Goal: Task Accomplishment & Management: Complete application form

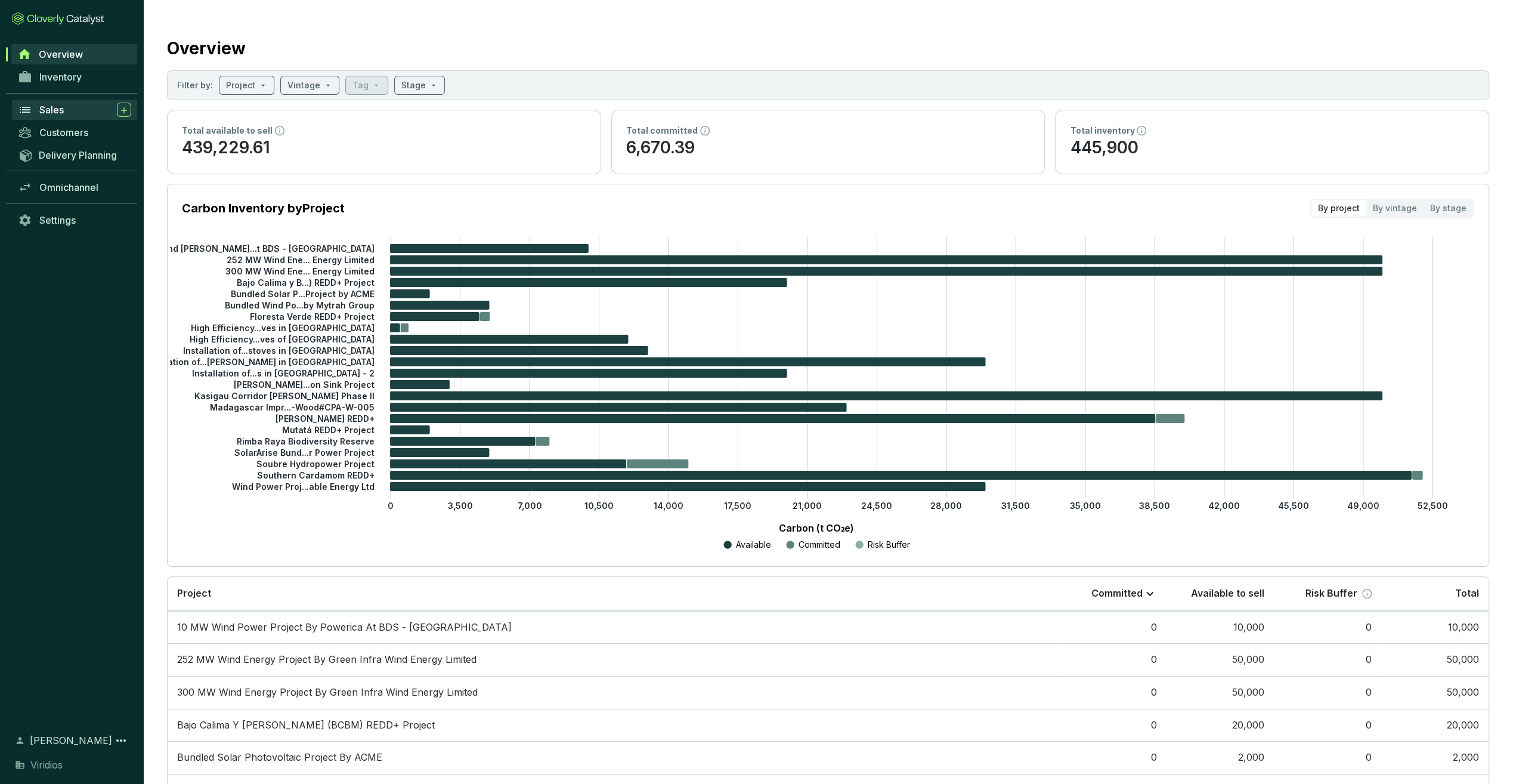
click at [71, 110] on div "Sales" at bounding box center [85, 109] width 92 height 14
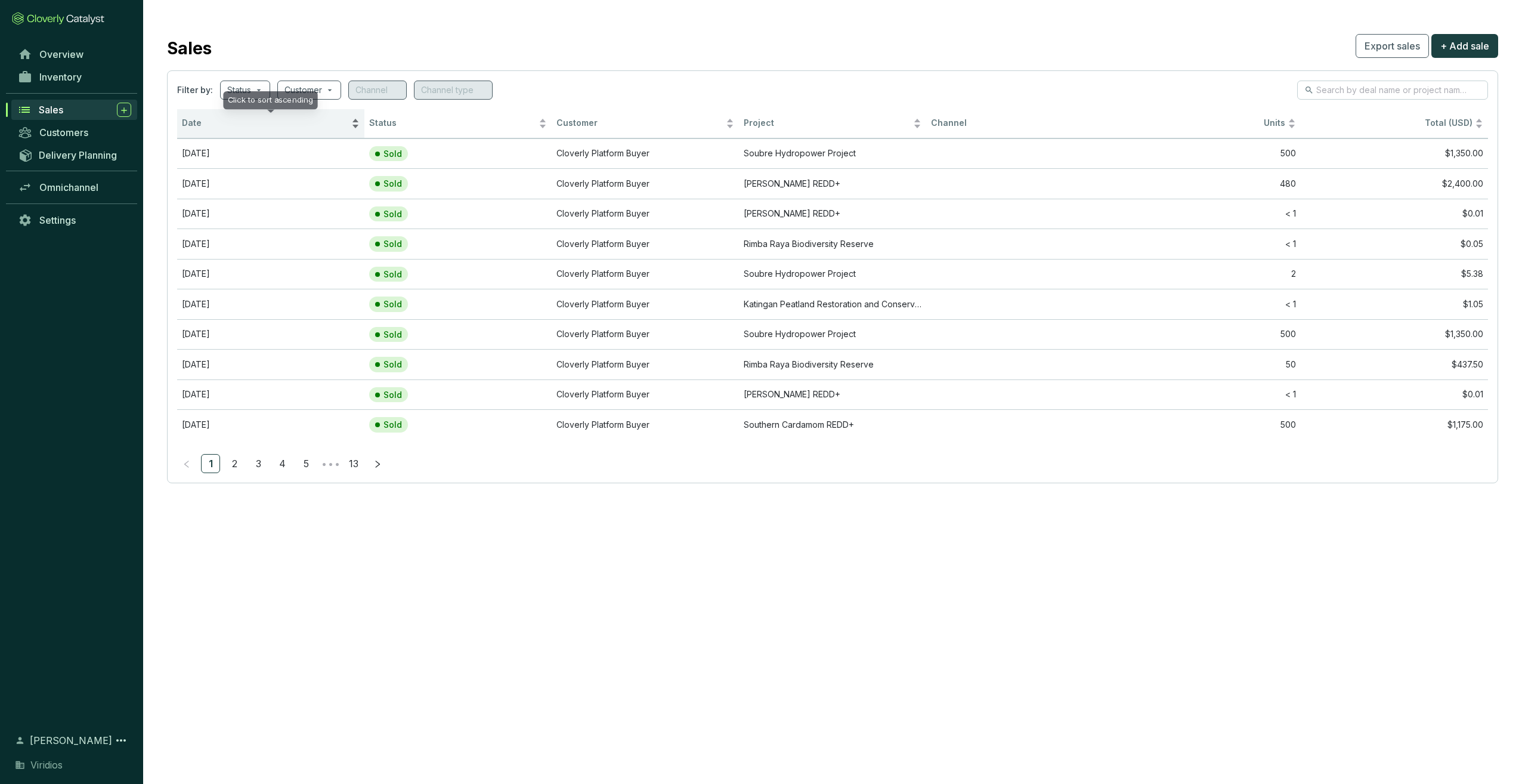
click at [233, 130] on div "Date" at bounding box center [270, 123] width 177 height 14
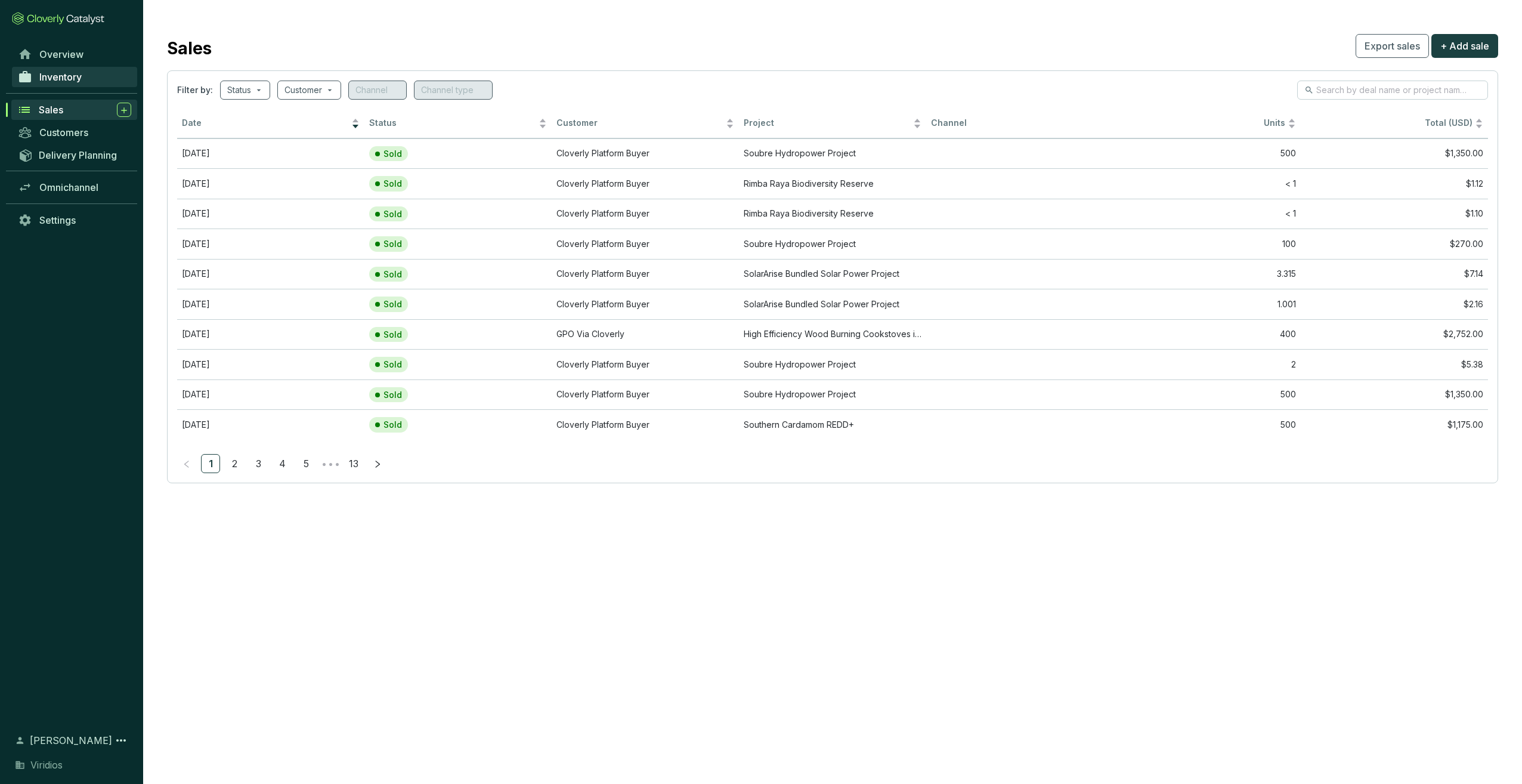
click at [80, 81] on span "Inventory" at bounding box center [60, 77] width 42 height 12
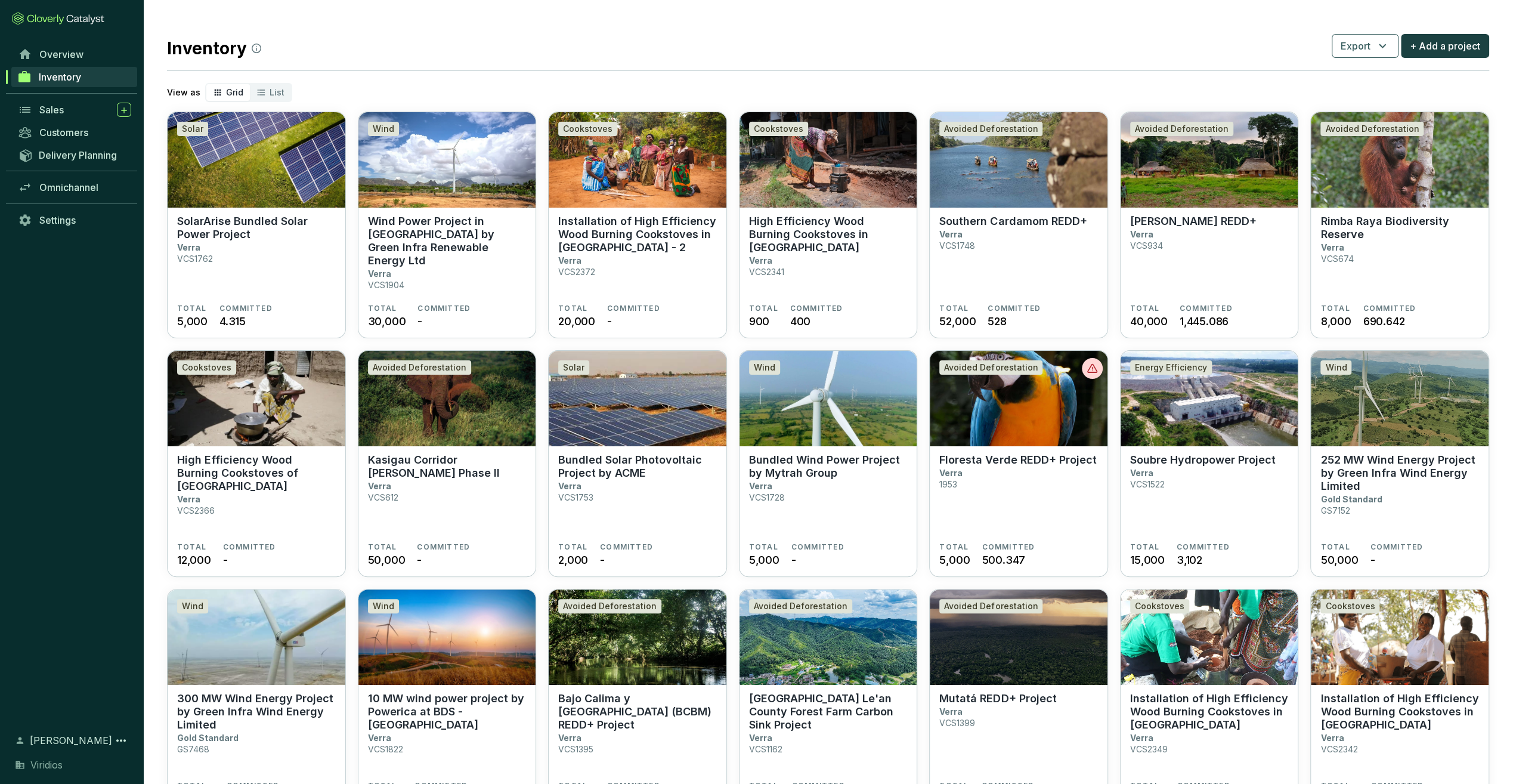
click at [1464, 32] on div "Inventory Export + Add a project" at bounding box center [828, 45] width 1322 height 30
click at [1454, 49] on span "+ Add a project" at bounding box center [1445, 45] width 71 height 14
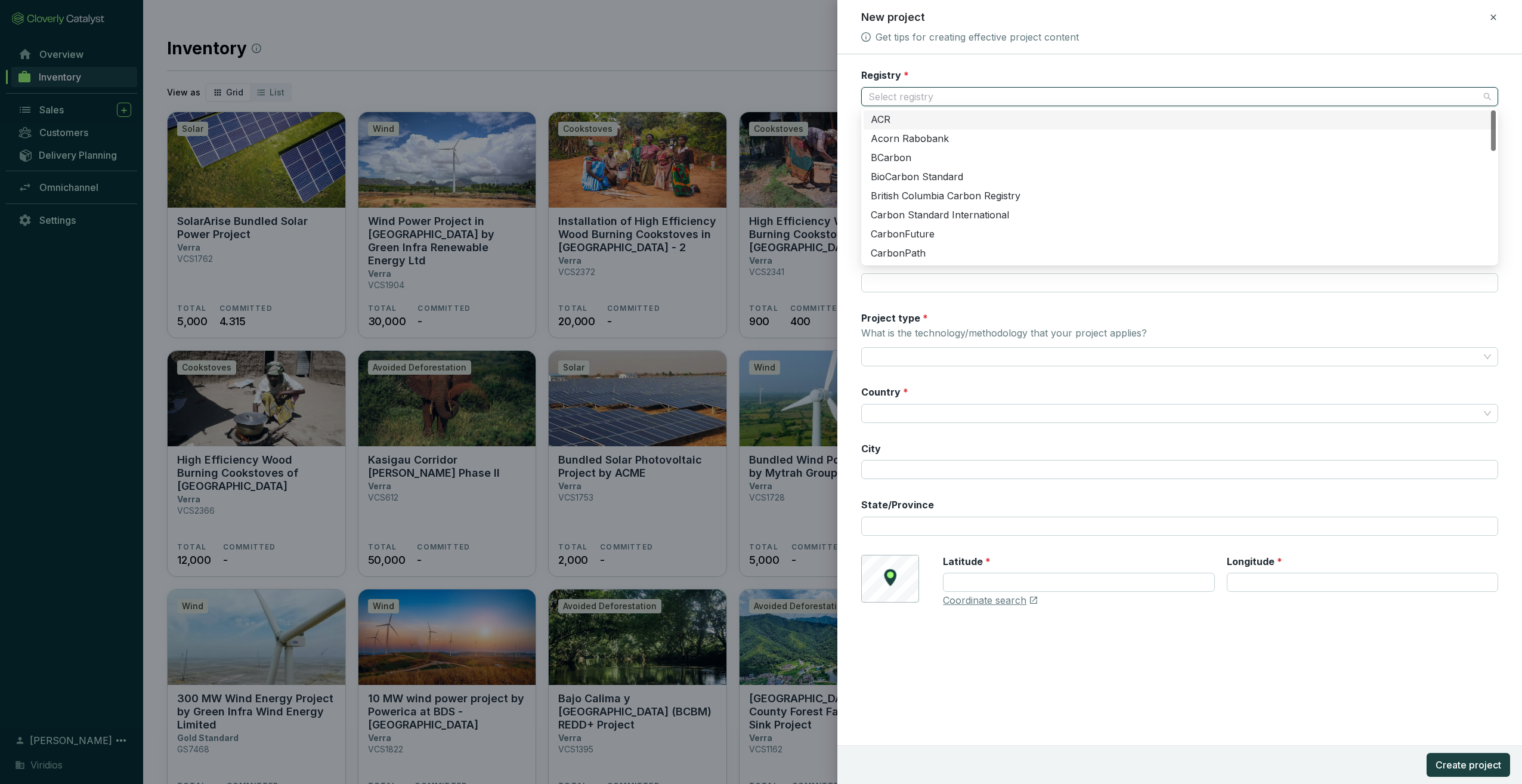
click at [925, 97] on input "Registry *" at bounding box center [1173, 96] width 611 height 17
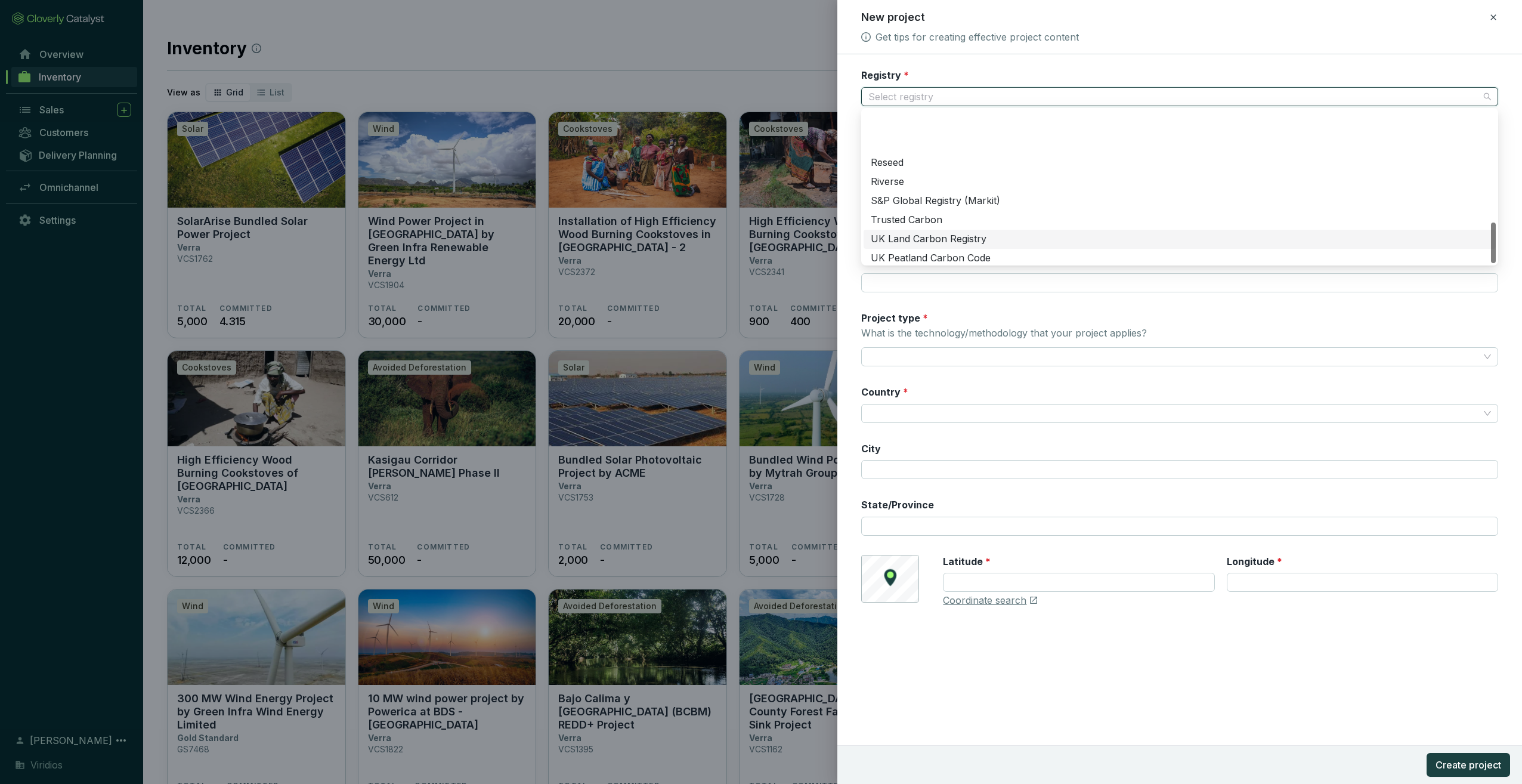
scroll to position [420, 0]
click at [929, 253] on div "Verra" at bounding box center [1179, 253] width 618 height 13
click at [929, 138] on div "Registry ID" at bounding box center [1179, 143] width 637 height 38
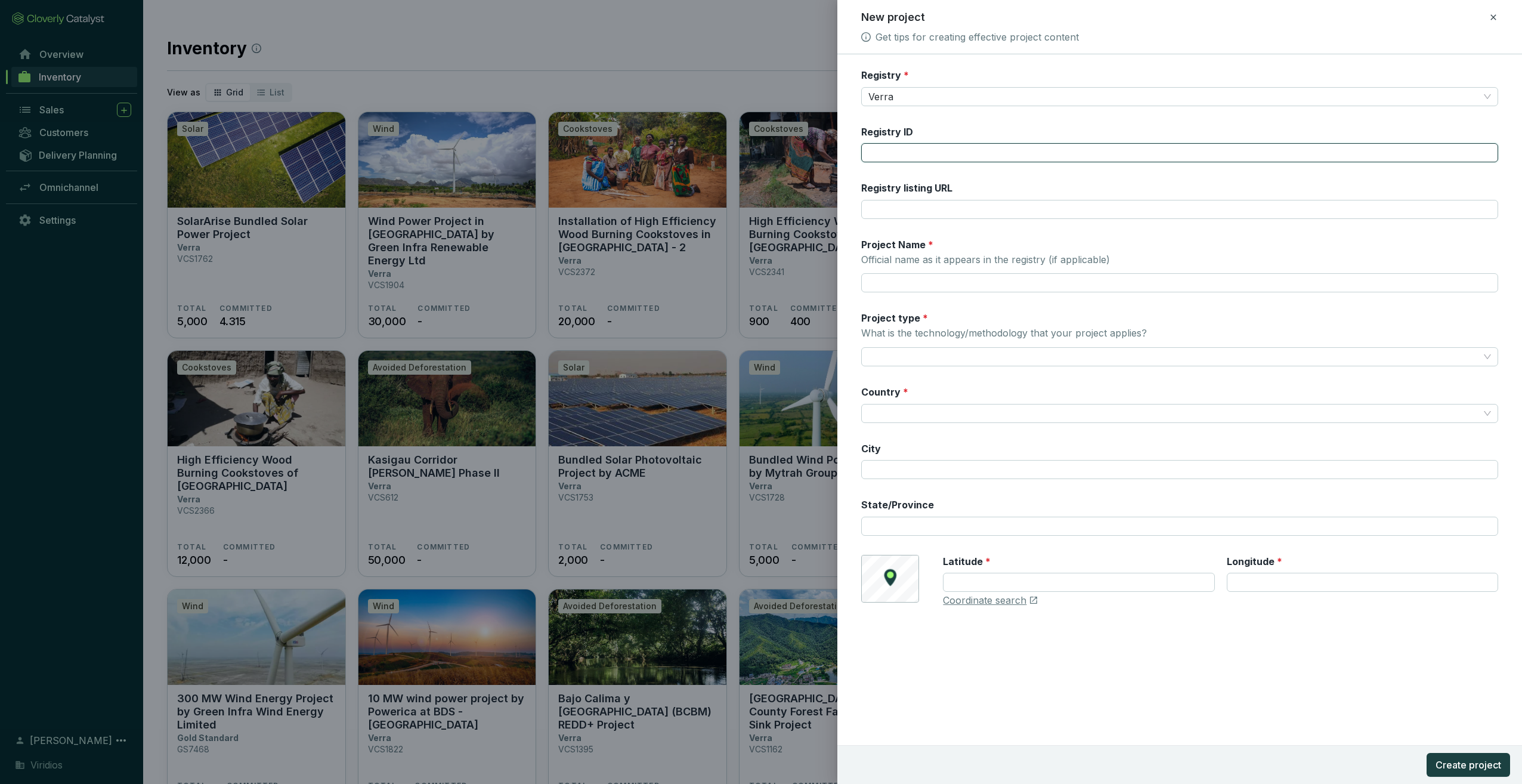
click at [919, 155] on input "Registry ID" at bounding box center [1179, 153] width 637 height 19
click at [1060, 146] on input "Registry ID" at bounding box center [1179, 153] width 637 height 19
type input "1815"
click at [1011, 211] on input "Registry listing URL" at bounding box center [1179, 210] width 637 height 19
click at [955, 216] on input "Registry listing URL" at bounding box center [1179, 210] width 637 height 19
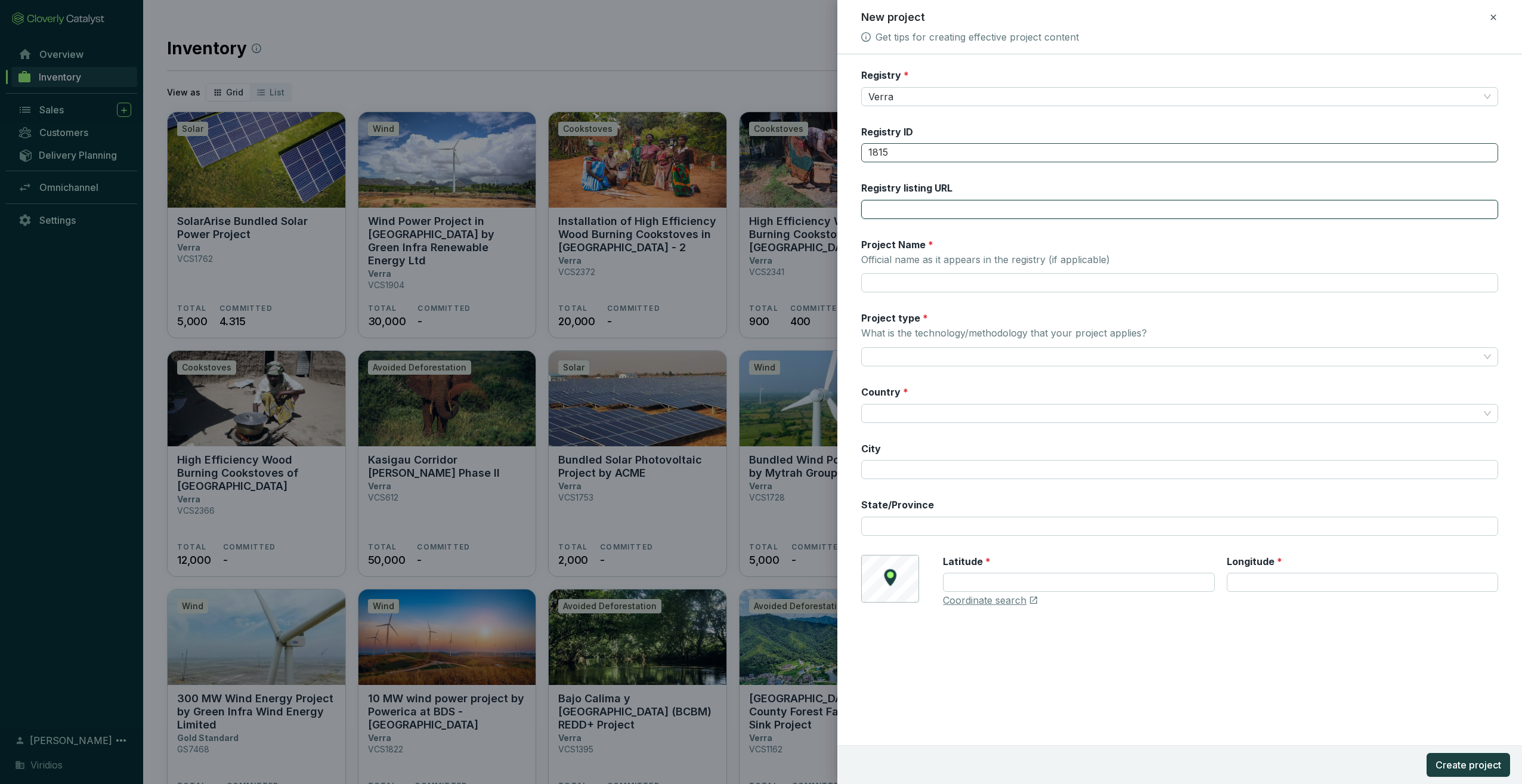
paste input "https://registry.verra.org/app/projectDetail/VCS/1815"
type input "https://registry.verra.org/app/projectDetail/VCS/1815"
click at [973, 278] on input "Project Name * Official name as it appears in the registry (if applicable)" at bounding box center [1179, 282] width 637 height 19
click at [950, 260] on p "Official name as it appears in the registry (if applicable)" at bounding box center [985, 260] width 249 height 13
click at [950, 273] on input "Project Name * Official name as it appears in the registry (if applicable)" at bounding box center [1179, 282] width 637 height 19
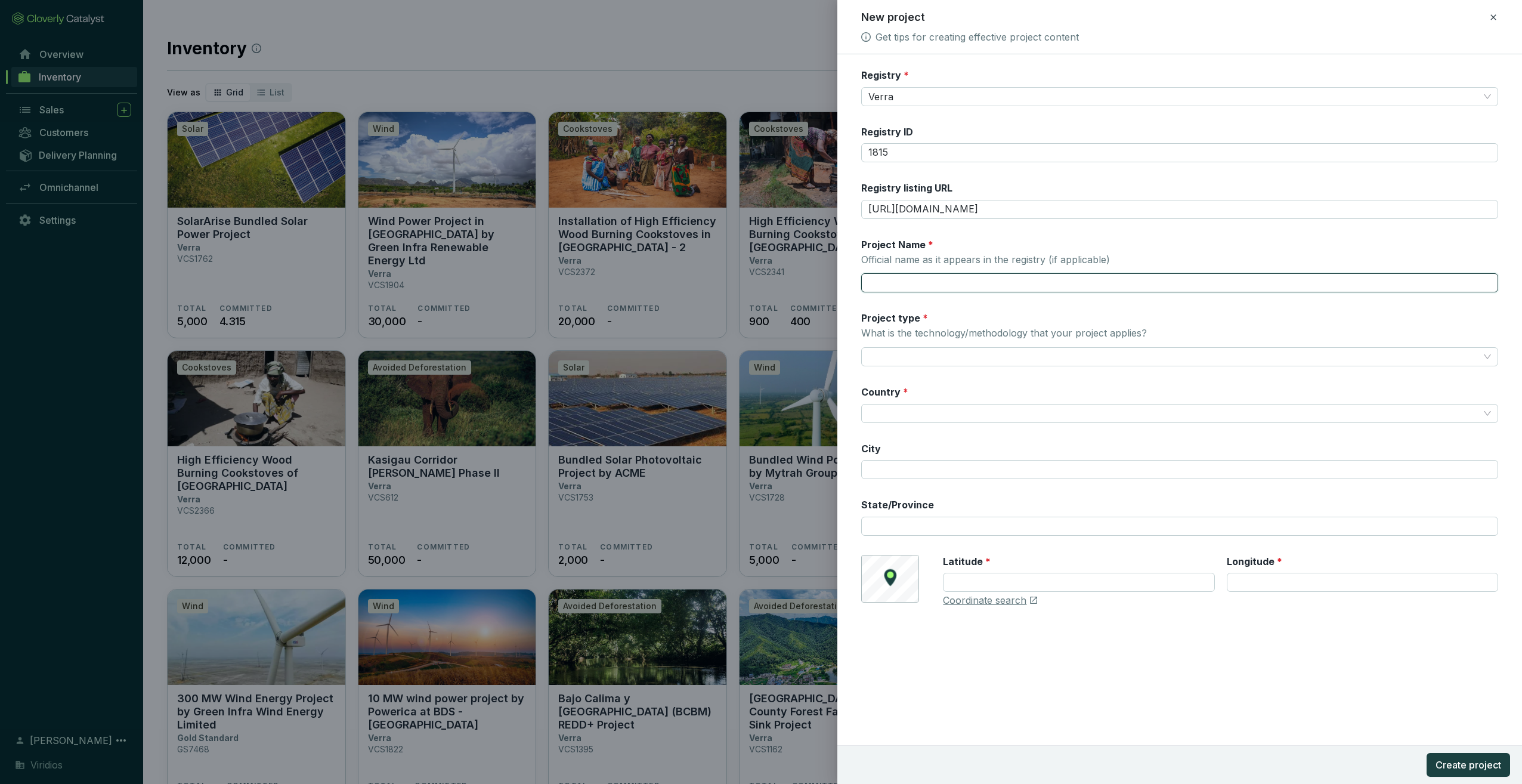
click at [945, 281] on input "Project Name * Official name as it appears in the registry (if applicable)" at bounding box center [1179, 282] width 637 height 19
paste input "Renewable Solar Power Project by Adani Green Energy Limited"
type input "Renewable Solar Power Project by Adani Green Energy Limited"
click at [1275, 262] on div "Project Name * Official name as it appears in the registry (if applicable) Rene…" at bounding box center [1179, 265] width 637 height 55
click at [911, 358] on input "Project type * What is the technology/methodology that your project applies?" at bounding box center [1173, 357] width 611 height 17
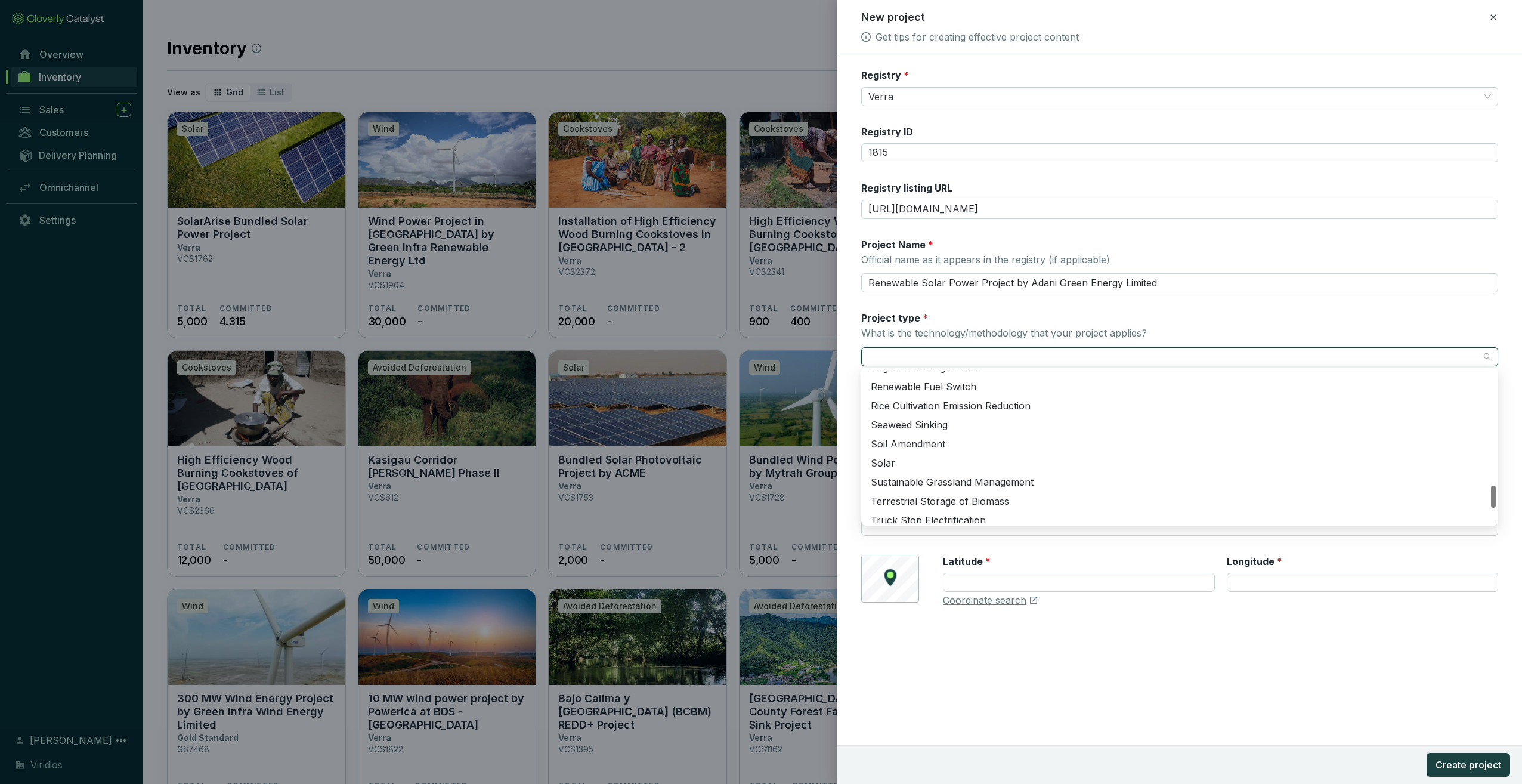
scroll to position [835, 0]
click at [972, 406] on div "Solar" at bounding box center [1179, 403] width 618 height 13
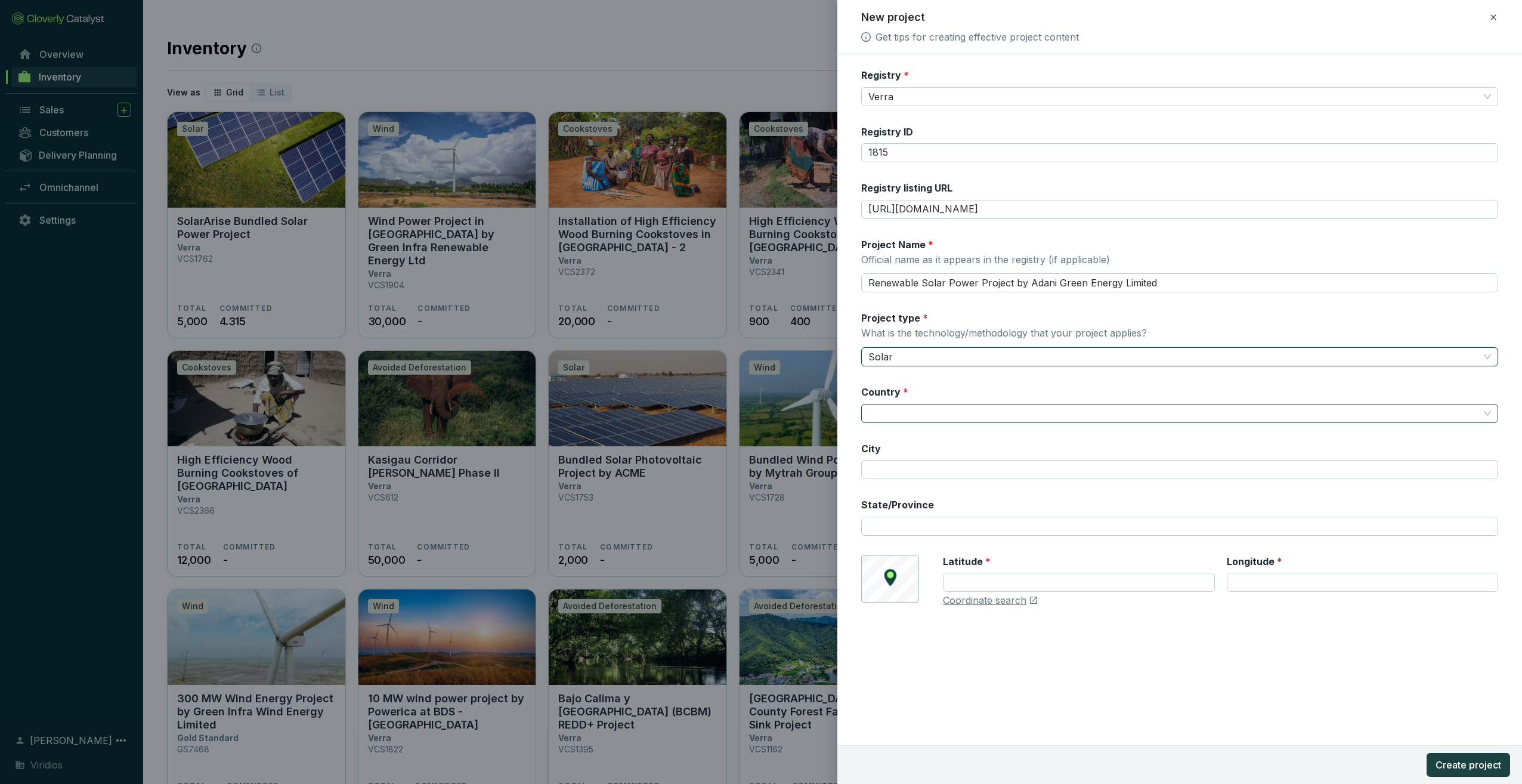
click at [927, 412] on input "Country *" at bounding box center [1173, 413] width 611 height 17
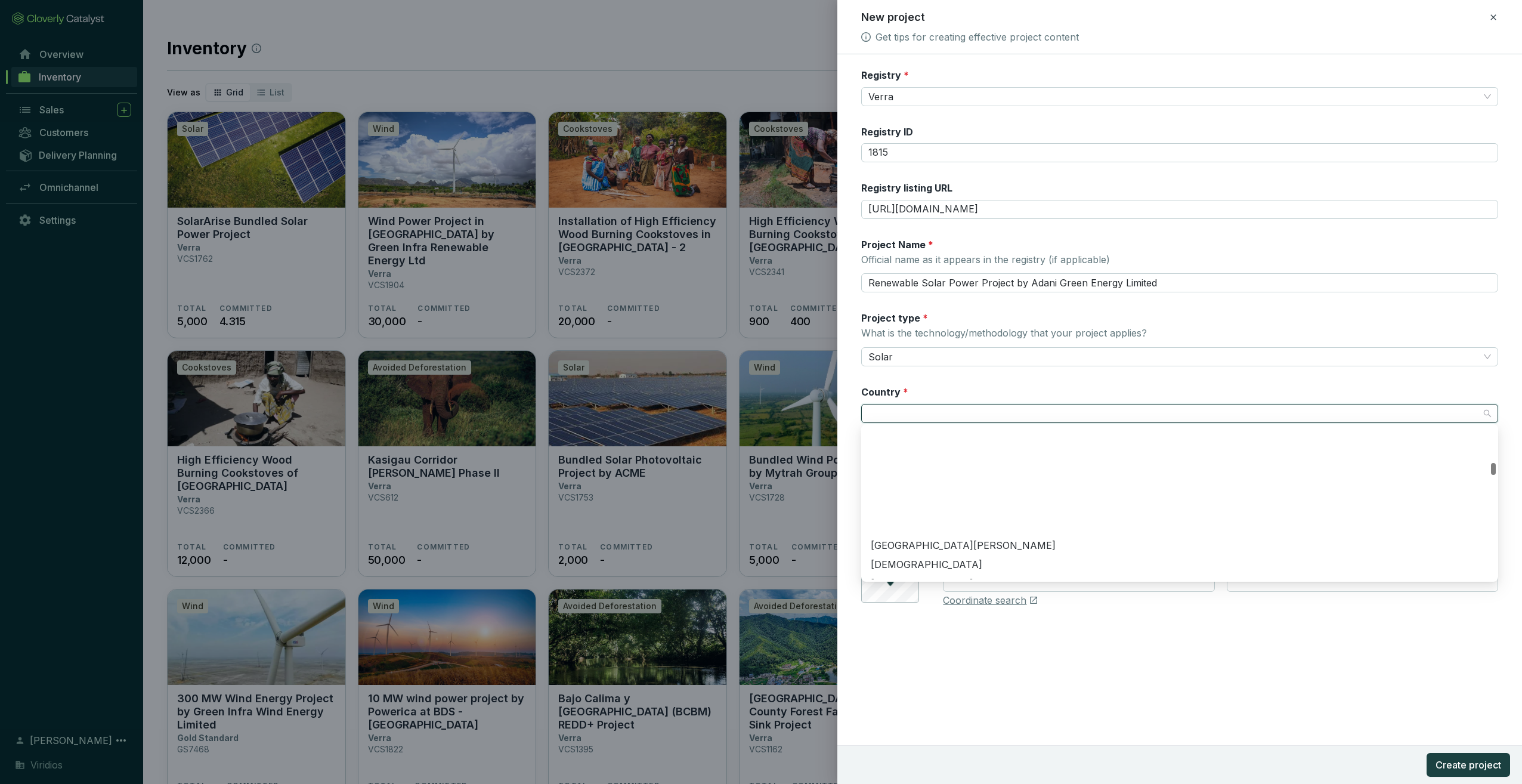
scroll to position [1193, 0]
click at [931, 539] on div "India" at bounding box center [1179, 540] width 618 height 13
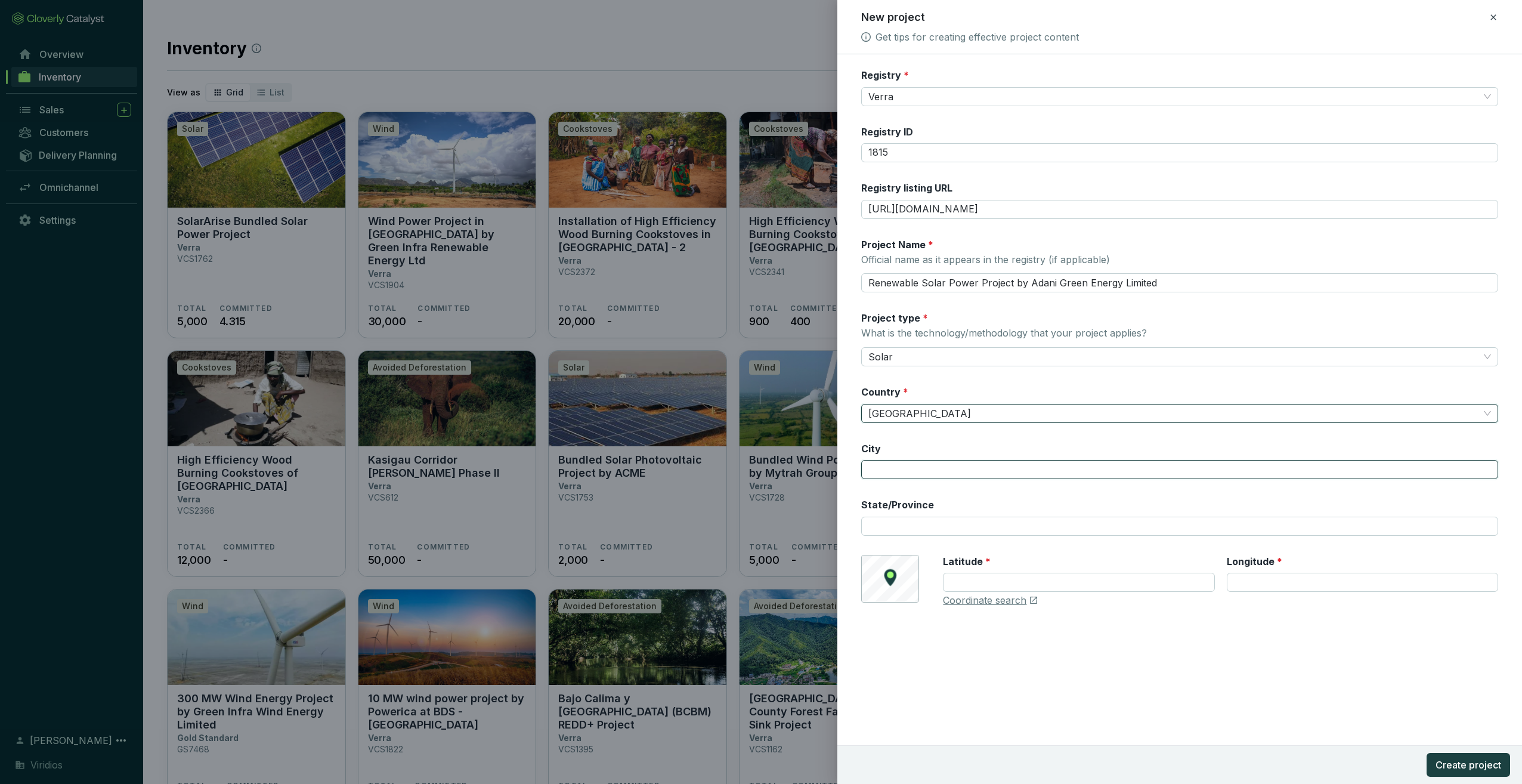
click at [938, 475] on input "City" at bounding box center [1179, 469] width 637 height 19
click at [957, 439] on div "Registry * Verra Registry ID 1815 Registry listing URL https://registry.verra.o…" at bounding box center [1179, 344] width 637 height 552
click at [960, 490] on div "Registry * Verra Registry ID 1815 Registry listing URL https://registry.verra.o…" at bounding box center [1179, 344] width 637 height 552
click at [943, 468] on input "City" at bounding box center [1179, 469] width 637 height 19
click at [1196, 722] on div "Registry * Verra Registry ID 1815 Registry listing URL https://registry.verra.o…" at bounding box center [1179, 419] width 685 height 729
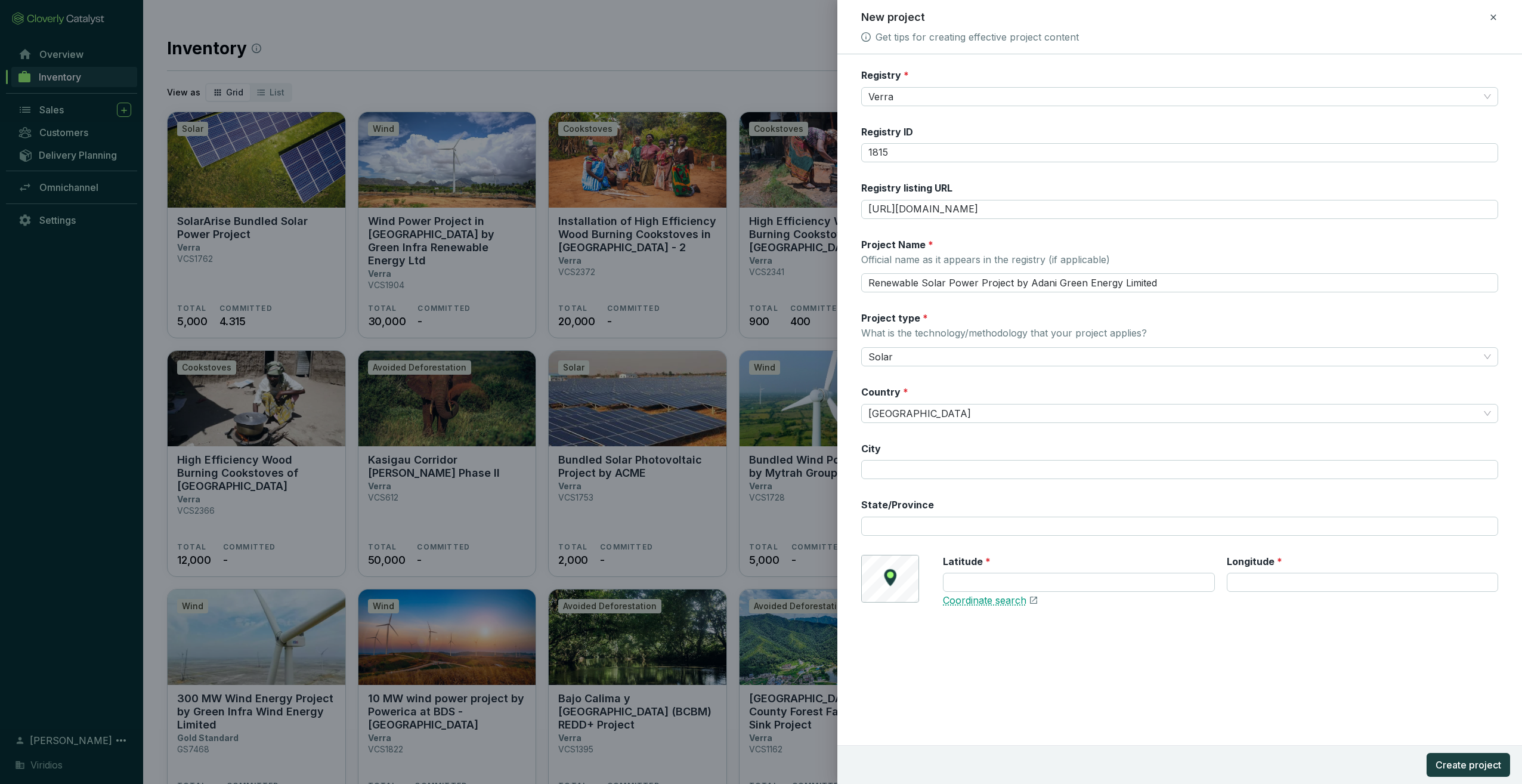
click at [983, 594] on link "Coordinate search" at bounding box center [985, 600] width 84 height 13
click at [985, 601] on link "Coordinate search" at bounding box center [985, 600] width 84 height 13
click at [990, 572] on div at bounding box center [1079, 582] width 271 height 19
click at [1014, 576] on input "Latitude *" at bounding box center [1079, 582] width 271 height 19
paste input "21.278828"
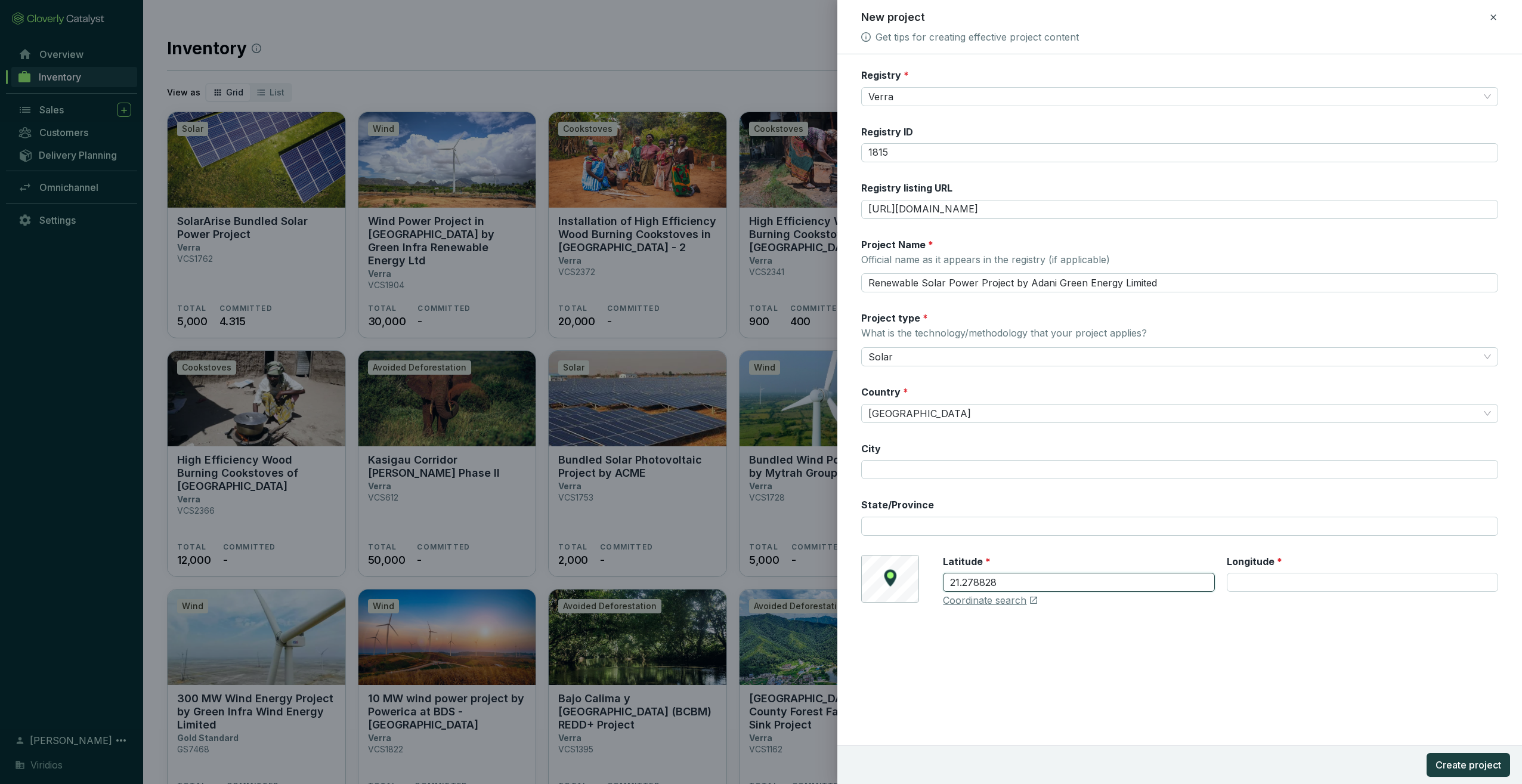
type input "21.278828"
paste input "81.870185"
type input "81.870185"
click at [1221, 607] on div "Registry * Verra Registry ID 1815 Registry listing URL https://registry.verra.o…" at bounding box center [1179, 344] width 637 height 552
drag, startPoint x: 884, startPoint y: 572, endPoint x: 1020, endPoint y: 601, distance: 139.1
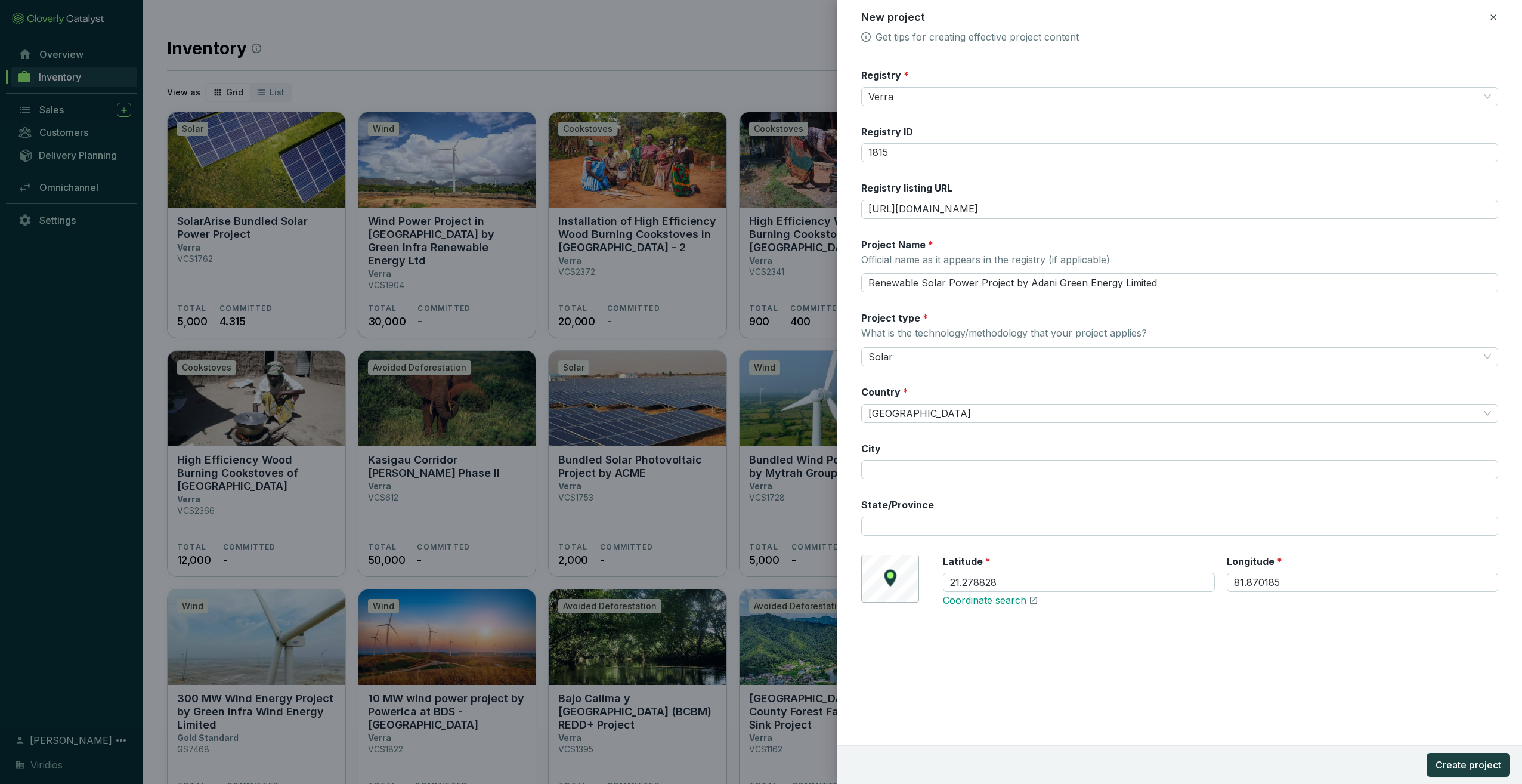
click at [889, 572] on div "© Mapbox © OpenStreetMap Improve this map Latitude * 21.278828 Longitude * 81.8…" at bounding box center [1179, 581] width 637 height 52
click at [1057, 582] on input "21.278828" at bounding box center [1079, 582] width 271 height 19
click at [1063, 678] on div "Registry * Verra Registry ID 1815 Registry listing URL https://registry.verra.o…" at bounding box center [1179, 419] width 685 height 729
click at [1024, 573] on input "21.278828" at bounding box center [1079, 582] width 271 height 19
click at [1474, 767] on span "Create project" at bounding box center [1468, 765] width 66 height 14
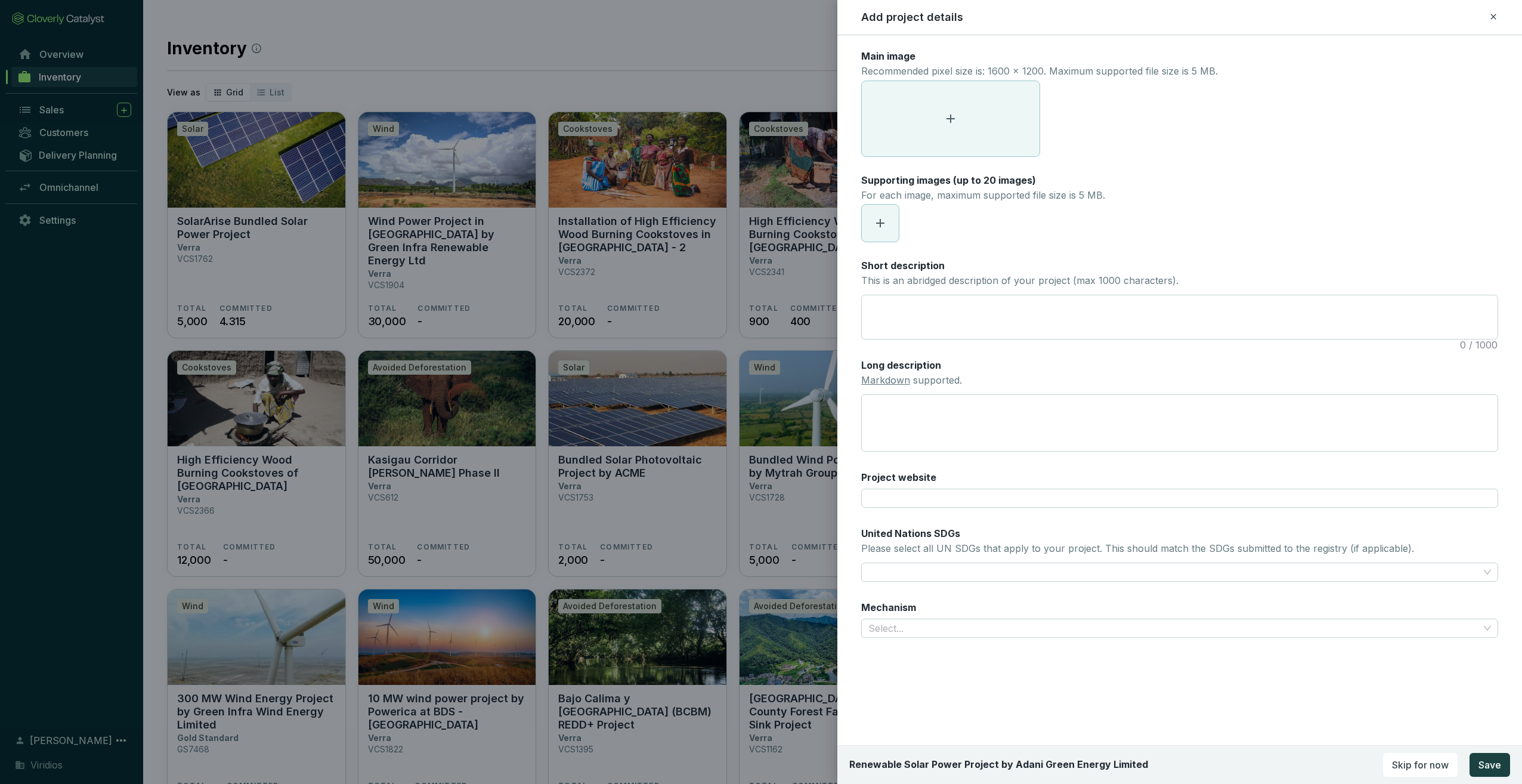
click at [978, 121] on span at bounding box center [950, 119] width 177 height 75
click at [961, 122] on span at bounding box center [950, 119] width 177 height 75
click at [939, 95] on div "solar_power_banner (1).jpg" at bounding box center [951, 118] width 180 height 76
click at [943, 119] on icon "eye" at bounding box center [944, 119] width 10 height 10
click at [940, 117] on icon "eye" at bounding box center [944, 118] width 10 height 8
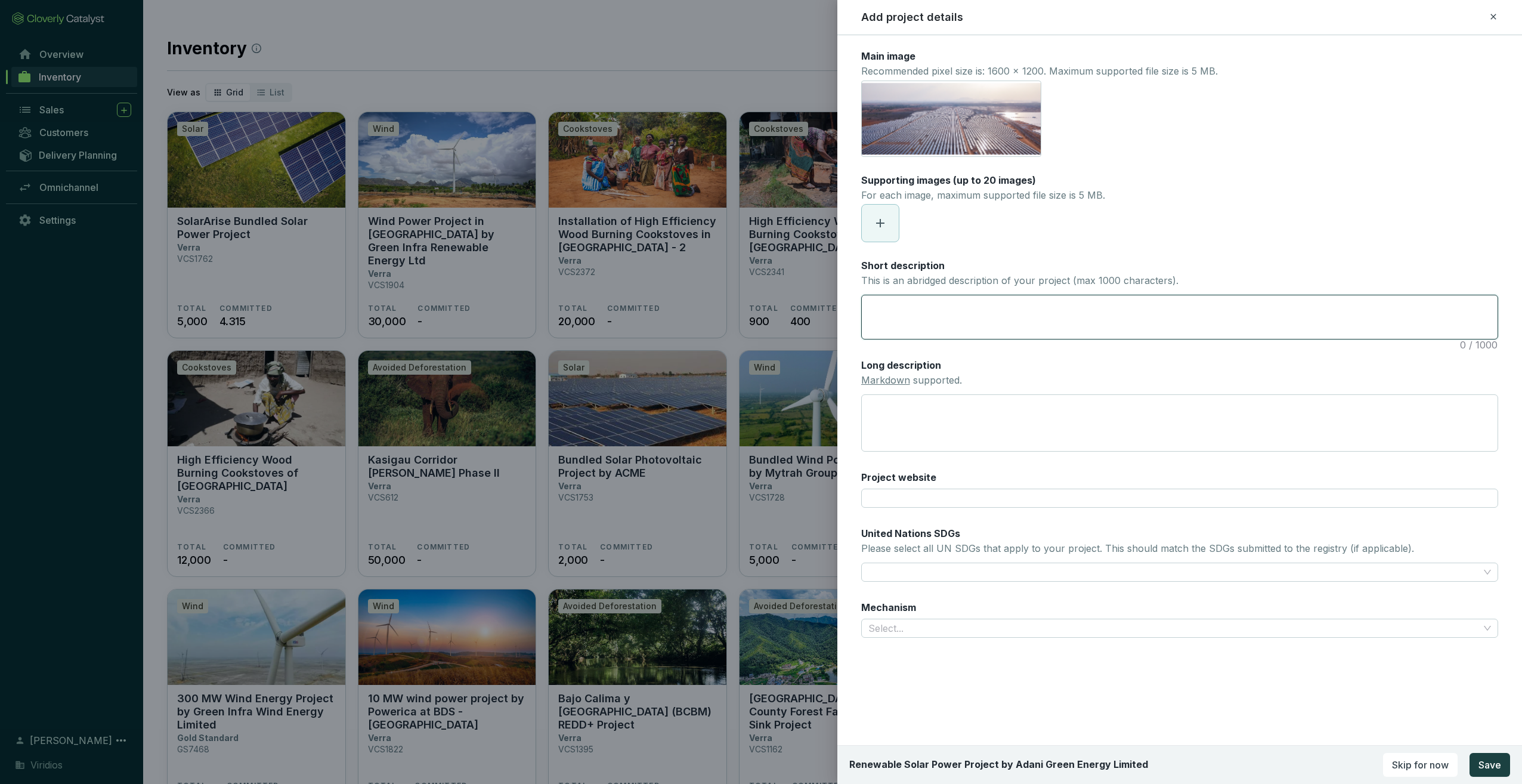
click at [1004, 320] on textarea "Short description This is an abridged description of your project (max 1000 cha…" at bounding box center [1179, 317] width 636 height 44
drag, startPoint x: 921, startPoint y: 278, endPoint x: 1064, endPoint y: 278, distance: 143.0
click at [1044, 278] on p "This is an abridged description of your project (max 1000 characters)." at bounding box center [1019, 281] width 317 height 13
click at [1231, 279] on div "Short description This is an abridged description of your project (max 1000 cha…" at bounding box center [1179, 299] width 637 height 80
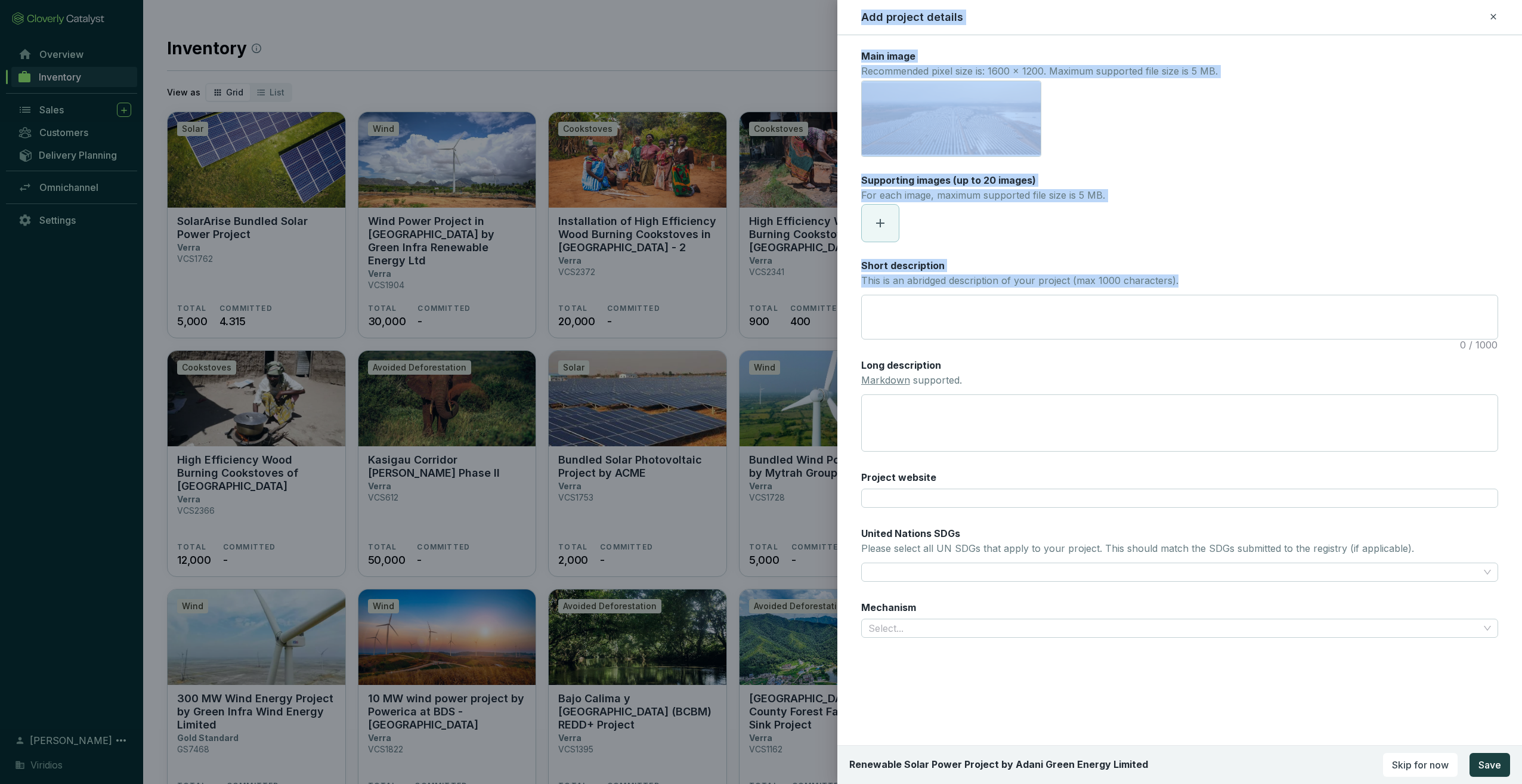
drag, startPoint x: 1206, startPoint y: 283, endPoint x: 764, endPoint y: 274, distance: 442.1
click at [764, 274] on div "Add project details Main image Recommended pixel size is: 1600 x 1200. Maximum …" at bounding box center [761, 392] width 1522 height 784
drag, startPoint x: 764, startPoint y: 274, endPoint x: 1154, endPoint y: 288, distance: 390.3
click at [1154, 288] on div "Short description This is an abridged description of your project (max 1000 cha…" at bounding box center [1019, 274] width 317 height 31
click at [1154, 295] on textarea "Short description This is an abridged description of your project (max 1000 cha…" at bounding box center [1179, 317] width 636 height 44
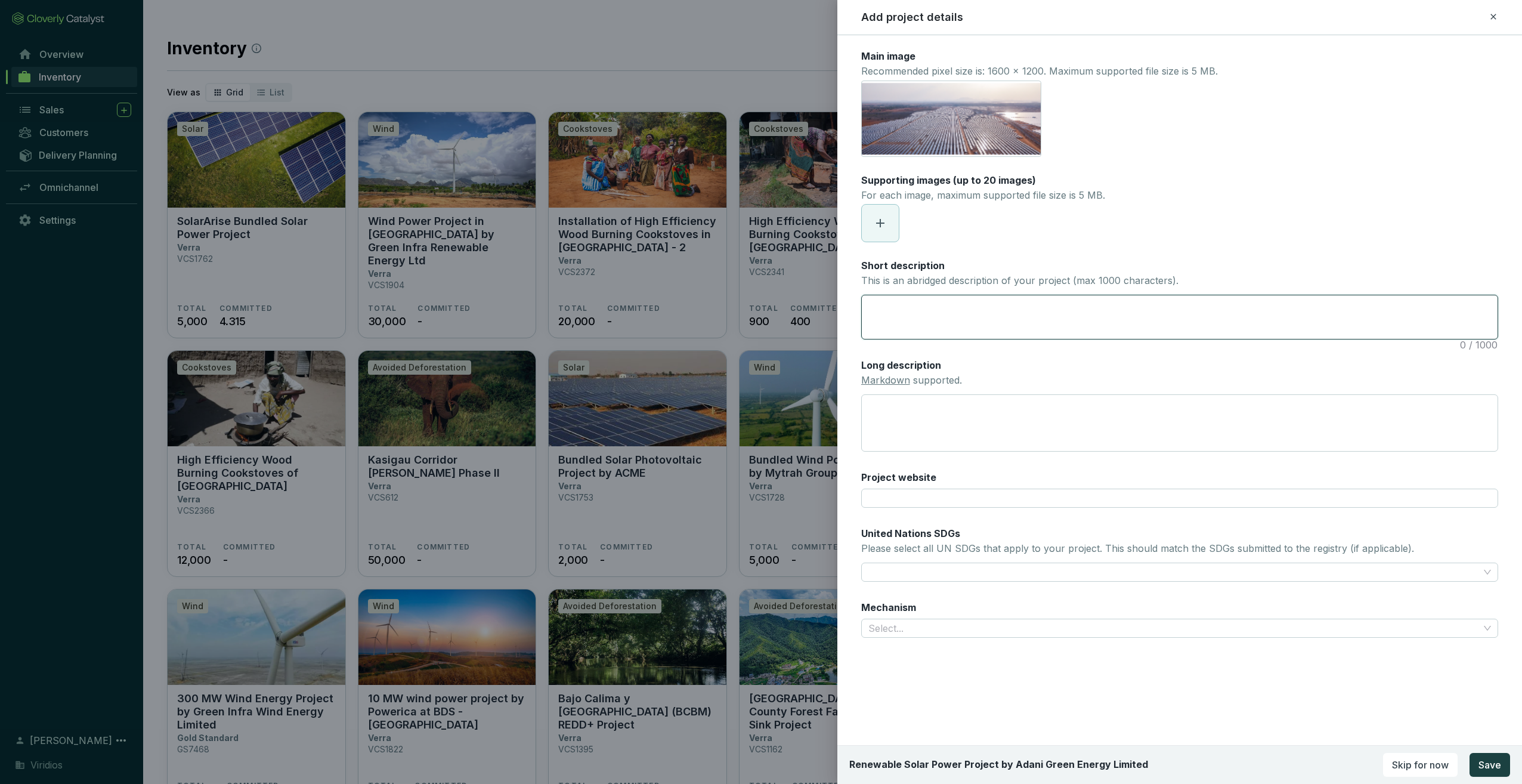
click at [983, 316] on textarea "Short description This is an abridged description of your project (max 1000 cha…" at bounding box center [1179, 317] width 636 height 44
paste textarea "The main purpose of this project activity is to generate a clean form of electr…"
type textarea "The main purpose of this project activity is to generate a clean form of electr…"
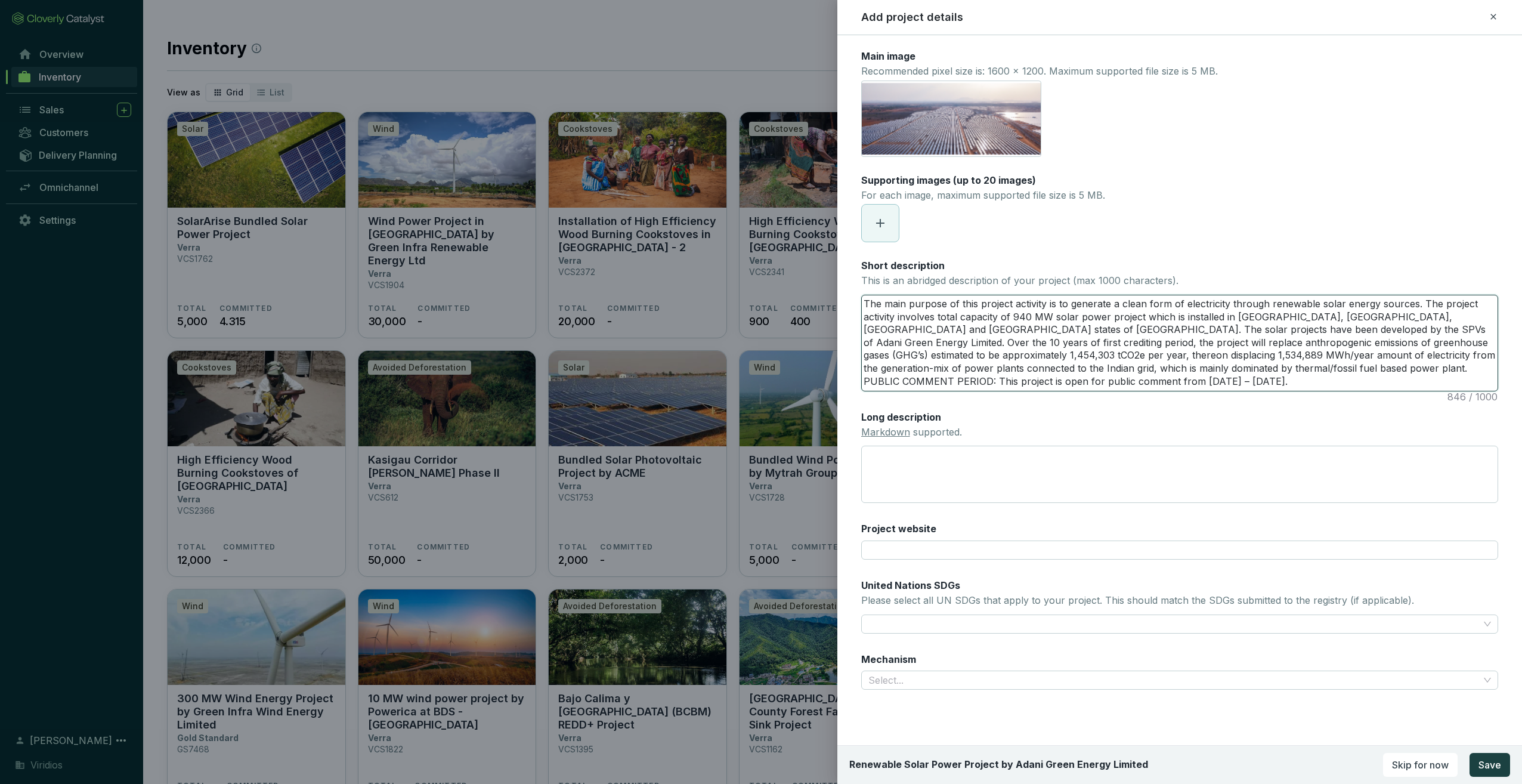
scroll to position [0, 0]
drag, startPoint x: 1094, startPoint y: 382, endPoint x: 1169, endPoint y: 367, distance: 76.5
click at [1169, 367] on textarea "The main purpose of this project activity is to generate a clean form of electr…" at bounding box center [1179, 343] width 636 height 95
type textarea "The main purpose of this project activity is to generate a clean form of electr…"
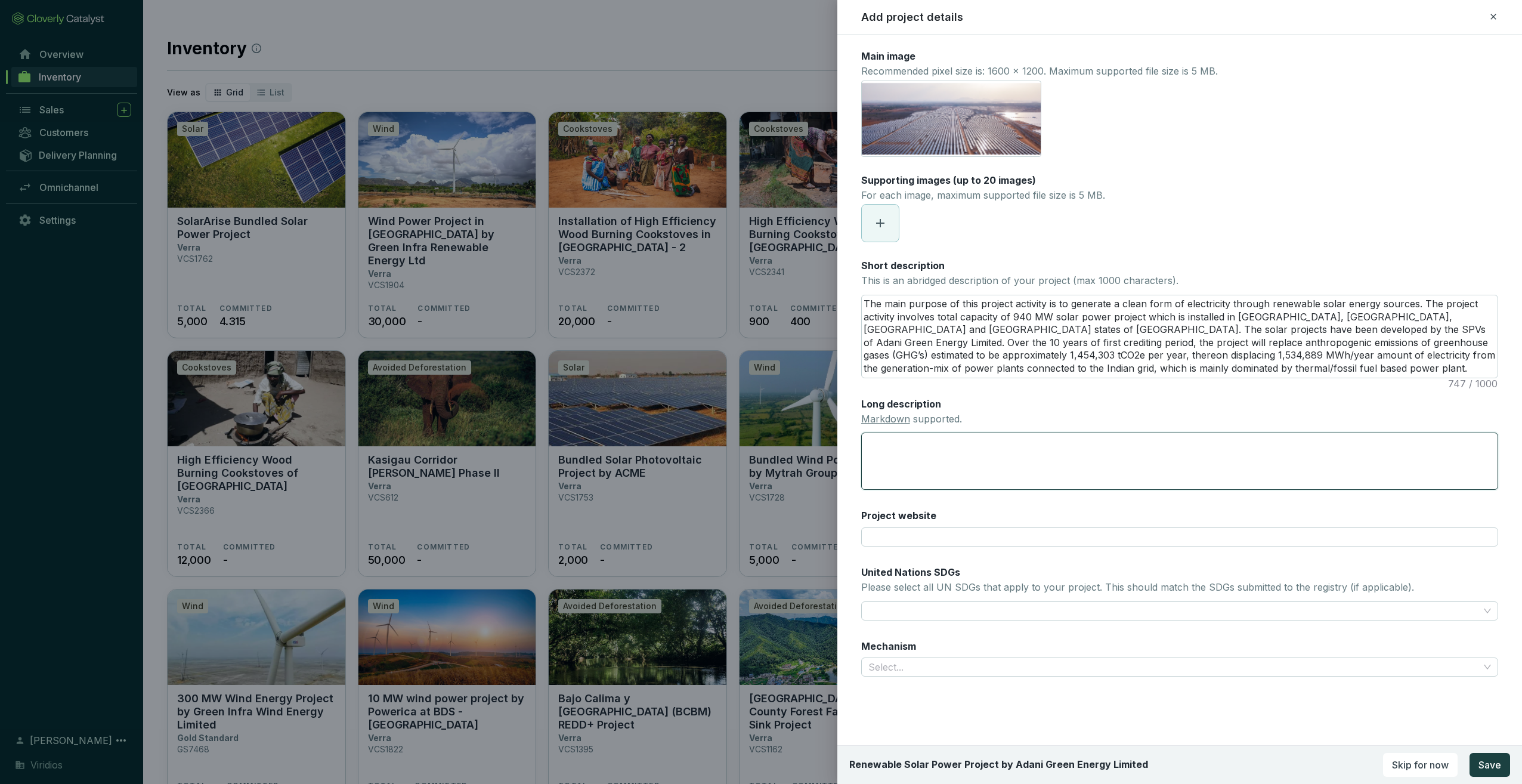
click at [898, 450] on textarea "Long description Markdown supported." at bounding box center [1179, 461] width 637 height 58
click at [885, 420] on link "Markdown" at bounding box center [886, 419] width 49 height 12
drag, startPoint x: 1041, startPoint y: 271, endPoint x: 1183, endPoint y: 284, distance: 142.6
click at [1183, 284] on div "Short description This is an abridged description of your project (max 1000 cha…" at bounding box center [1179, 318] width 637 height 119
copy div "hort description This is an abridged description of your project (max 1000 char…"
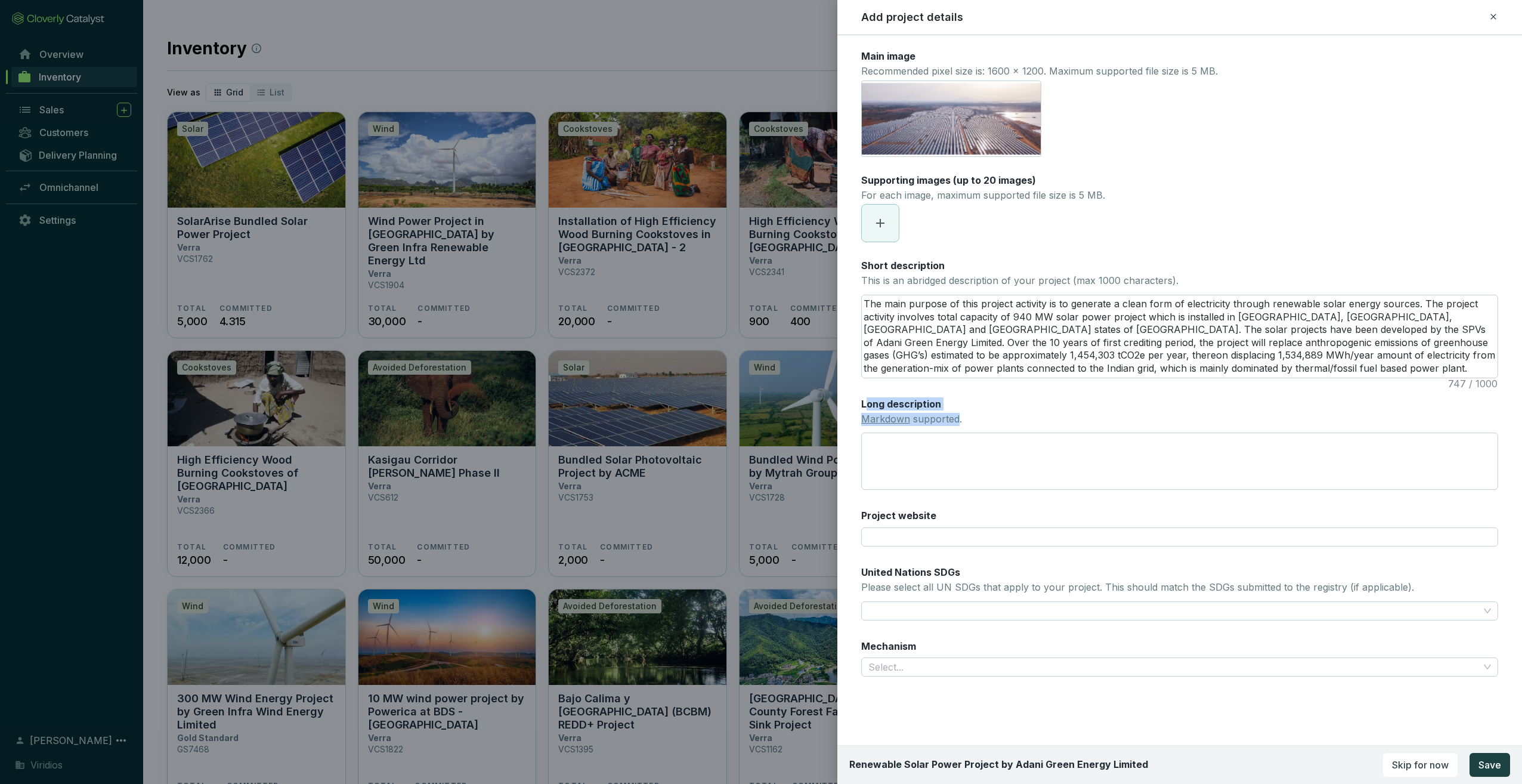
drag, startPoint x: 917, startPoint y: 400, endPoint x: 865, endPoint y: 399, distance: 52.0
click at [865, 399] on div "Long description Markdown supported." at bounding box center [911, 412] width 101 height 31
drag, startPoint x: 870, startPoint y: 399, endPoint x: 1035, endPoint y: 399, distance: 165.0
click at [1046, 399] on div "Long description Markdown supported." at bounding box center [1179, 443] width 637 height 93
drag, startPoint x: 969, startPoint y: 403, endPoint x: 884, endPoint y: 397, distance: 85.2
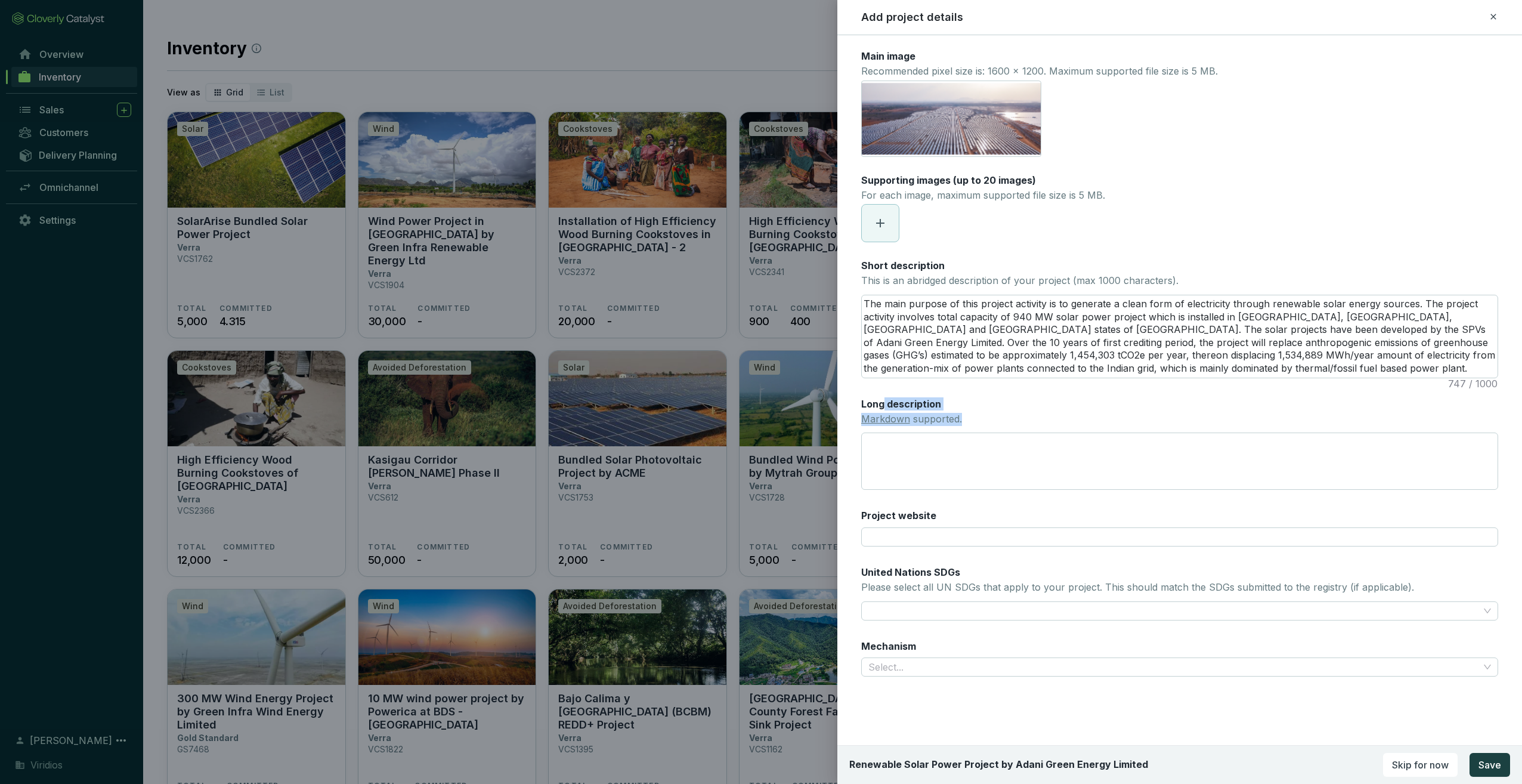
click at [884, 397] on div "Long description Markdown supported." at bounding box center [1179, 443] width 637 height 93
drag, startPoint x: 884, startPoint y: 397, endPoint x: 1041, endPoint y: 399, distance: 157.0
click at [1034, 401] on div "Long description Markdown supported." at bounding box center [1179, 443] width 637 height 93
drag, startPoint x: 1152, startPoint y: 366, endPoint x: 608, endPoint y: 251, distance: 556.0
click at [608, 251] on div "Add project details Main image Recommended pixel size is: 1600 x 1200. Maximum …" at bounding box center [761, 392] width 1522 height 784
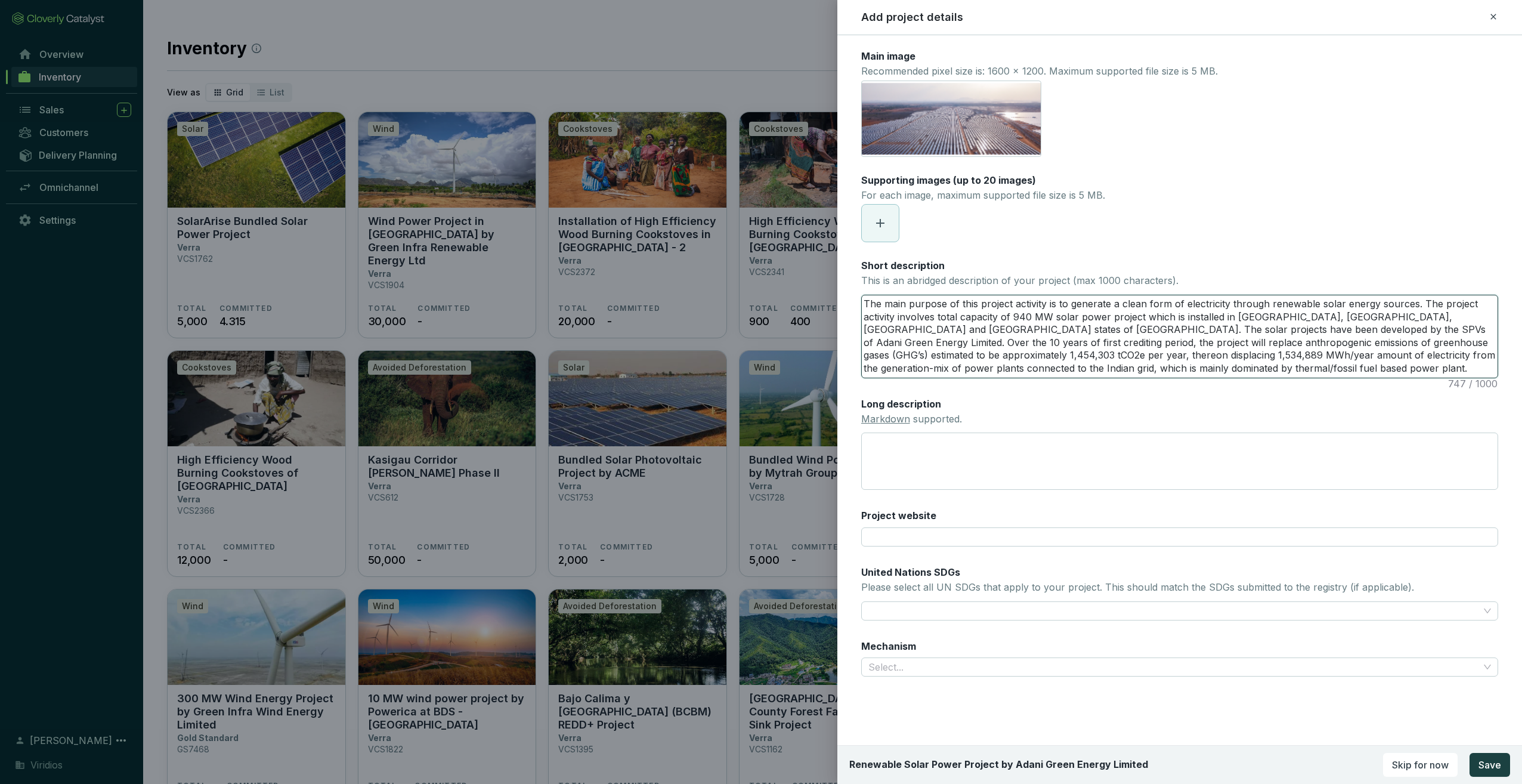
paste textarea "Adani Green Energy Limited’s VCS1815 Renewable Solar Power Project adds 940 MW …"
type textarea "Adani Green Energy Limited’s VCS1815 Renewable Solar Power Project adds 940 MW …"
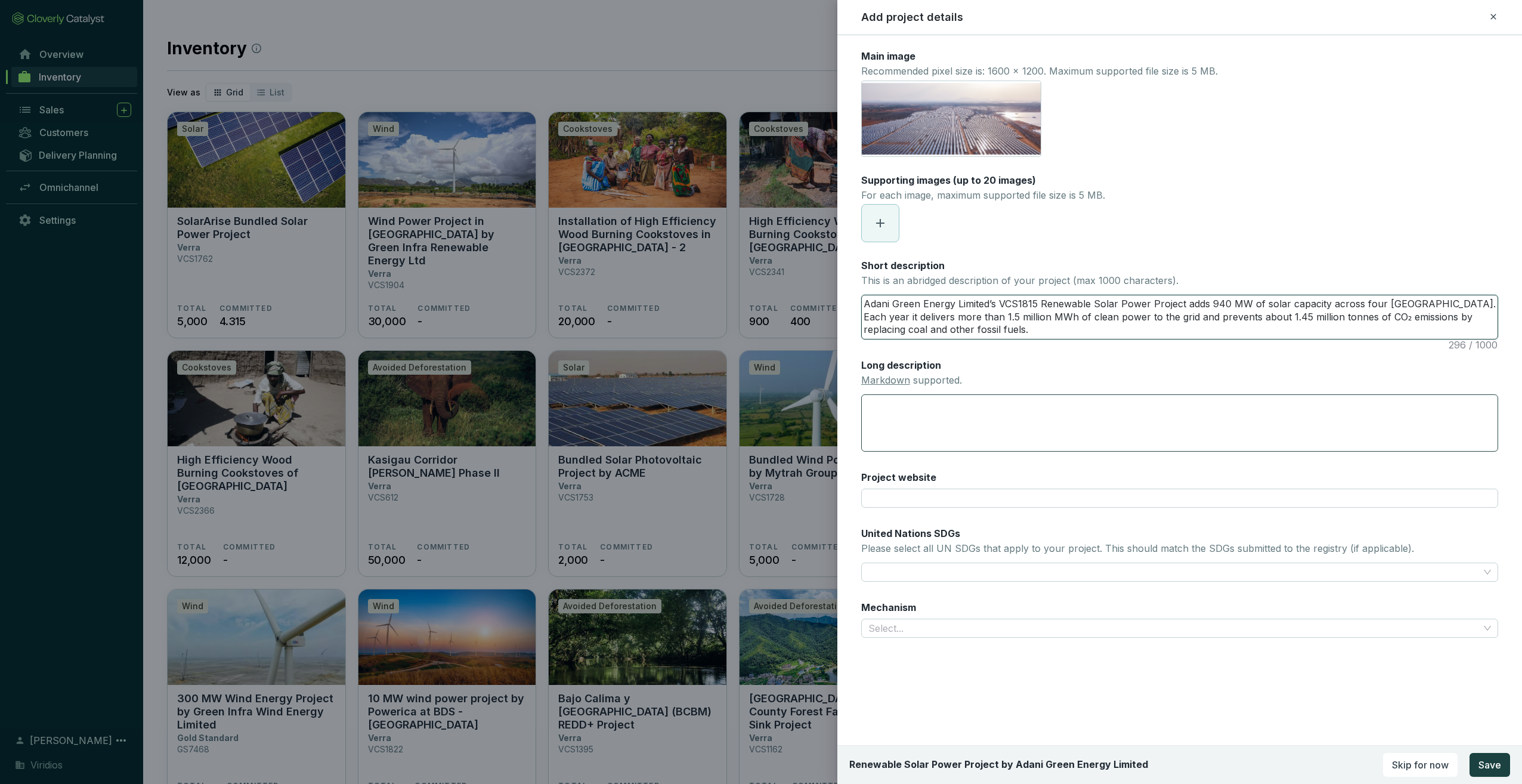
type textarea "Adani Green Energy Limited’s VCS1815 Renewable Solar Power Project adds 940 MW …"
click at [955, 427] on textarea "Long description Markdown supported." at bounding box center [1179, 423] width 637 height 58
paste textarea "Spanning Chhattisgarh, Karnataka, Maharashtra, and Rajasthan, the VCS1815 Renew…"
type textarea "Spanning Chhattisgarh, Karnataka, Maharashtra, and Rajasthan, the VCS1815 Renew…"
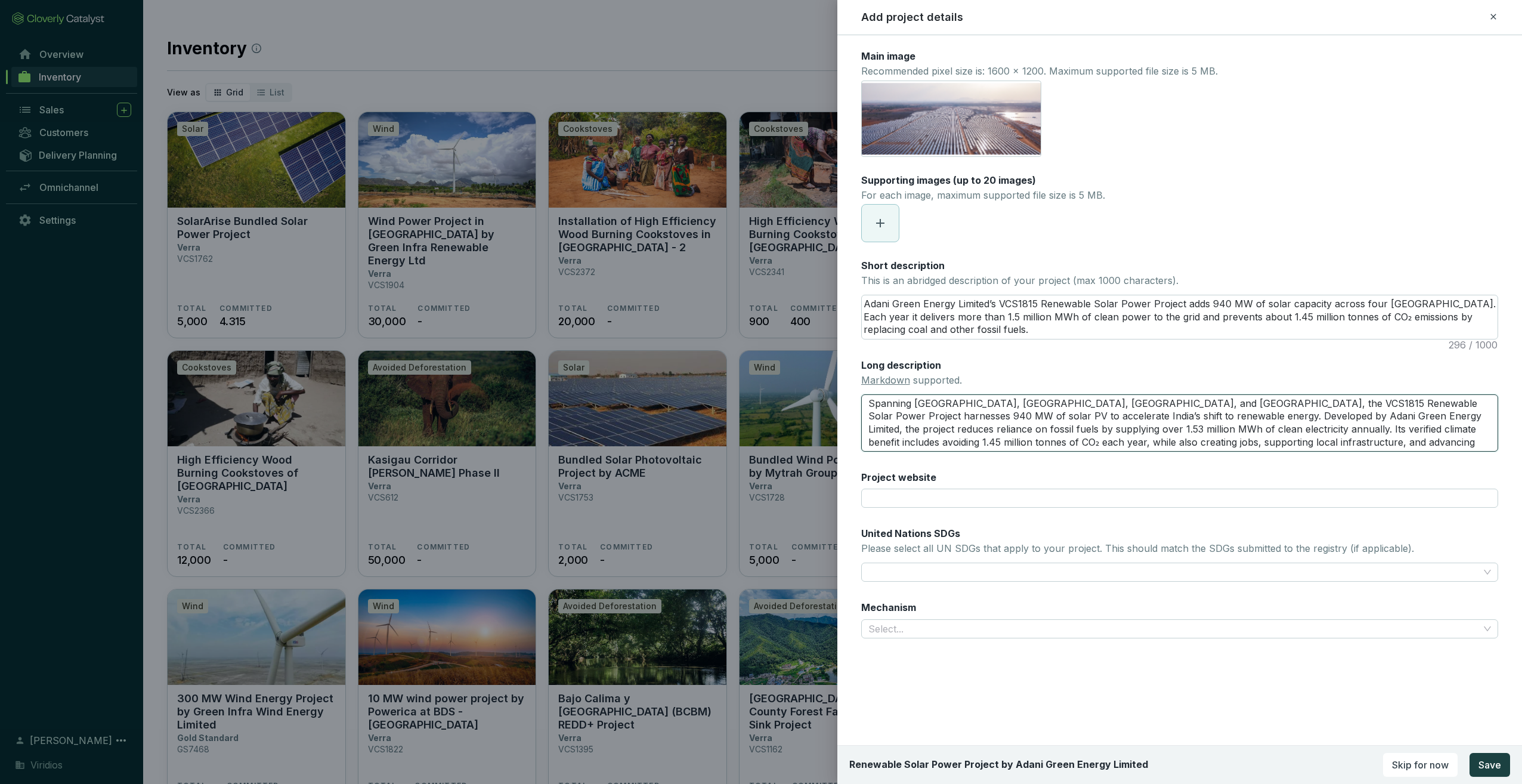
click at [1381, 413] on textarea "Spanning Chhattisgarh, Karnataka, Maharashtra, and Rajasthan, the VCS1815 Renew…" at bounding box center [1179, 423] width 637 height 58
click at [1424, 413] on textarea "Spanning Chhattisgarh, Karnataka, Maharashtra, and Rajasthan, the VCS1815 Renew…" at bounding box center [1179, 423] width 637 height 58
type textarea "Spanning Chhattisgarh, Karnataka, Maharashtra, and Rajasthan, the VCS1815 Renew…"
click at [902, 500] on input "Project website" at bounding box center [1179, 498] width 637 height 19
click at [904, 490] on input "Project website" at bounding box center [1179, 498] width 637 height 19
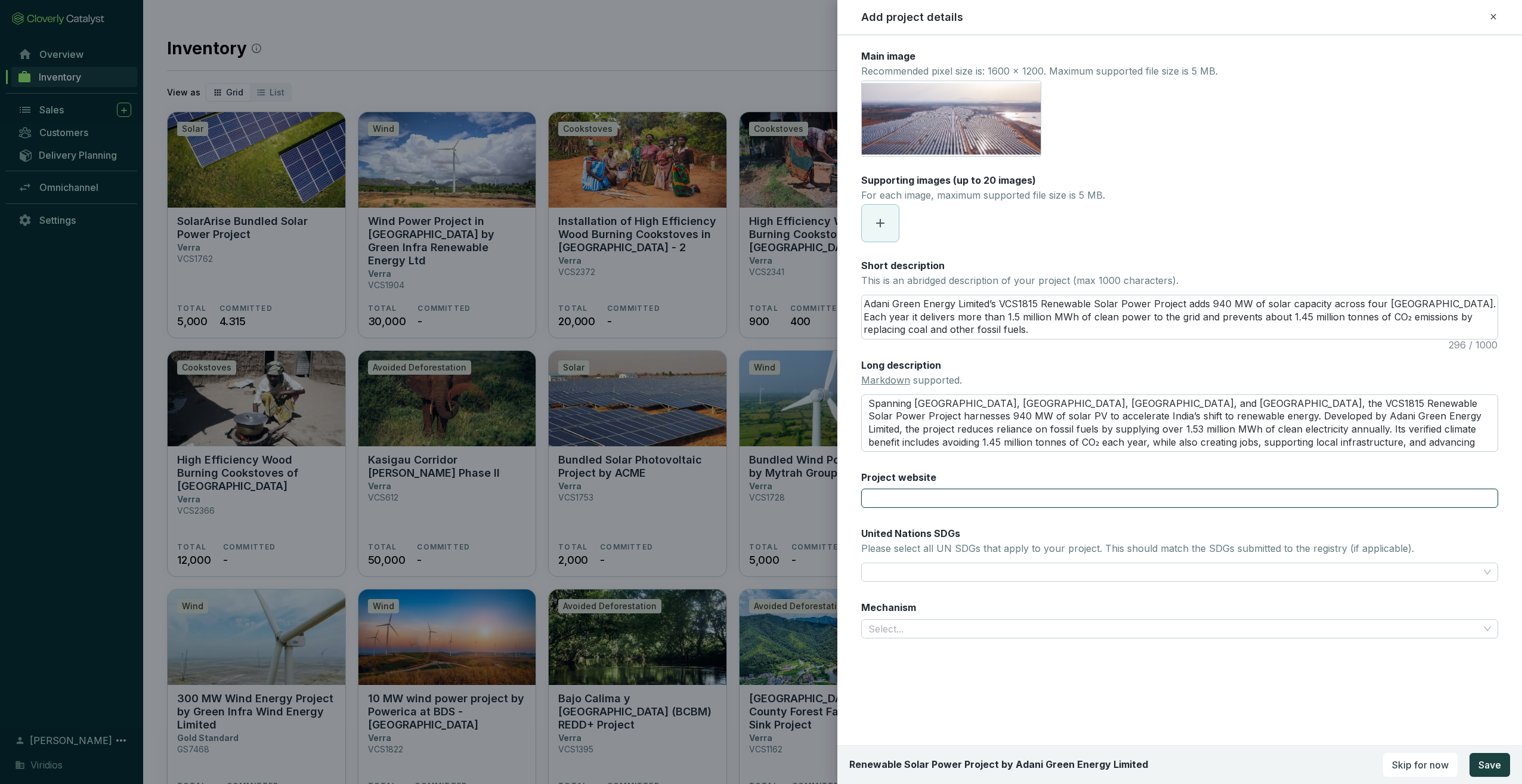
paste input "https://www.adanigreenenergy.com/solar-power"
type input "https://www.adanigreenenergy.com/solar-power"
click at [1060, 589] on div "Main image Recommended pixel size is: 1600 x 1200. Maximum supported file size …" at bounding box center [1179, 351] width 637 height 603
click at [928, 556] on div "United Nations SDGs Please select all UN SDGs that apply to your project. This …" at bounding box center [1137, 541] width 553 height 31
click at [871, 565] on input "United Nations SDGs Please select all UN SDGs that apply to your project. This …" at bounding box center [869, 572] width 3 height 14
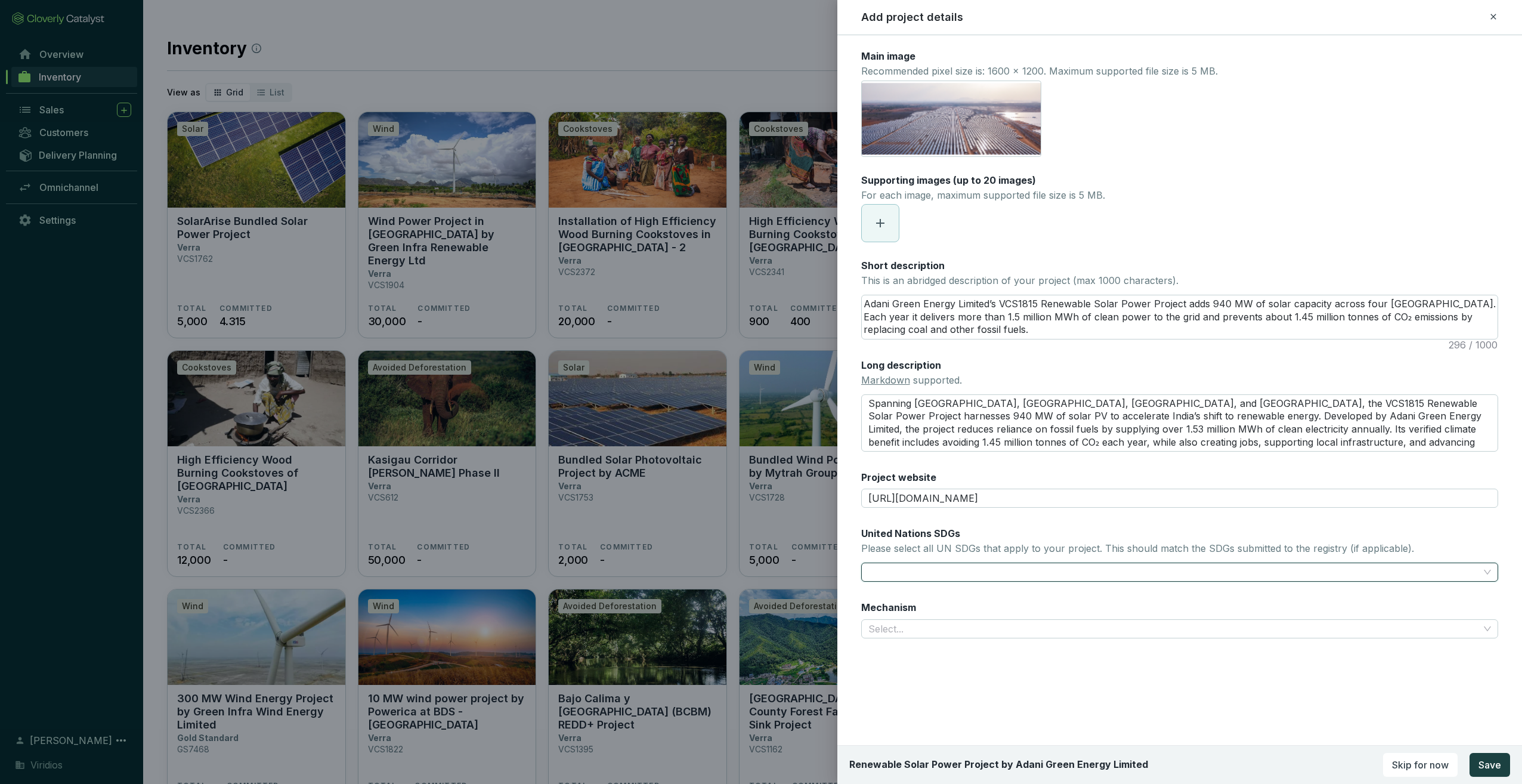
click at [928, 565] on div at bounding box center [1173, 572] width 619 height 17
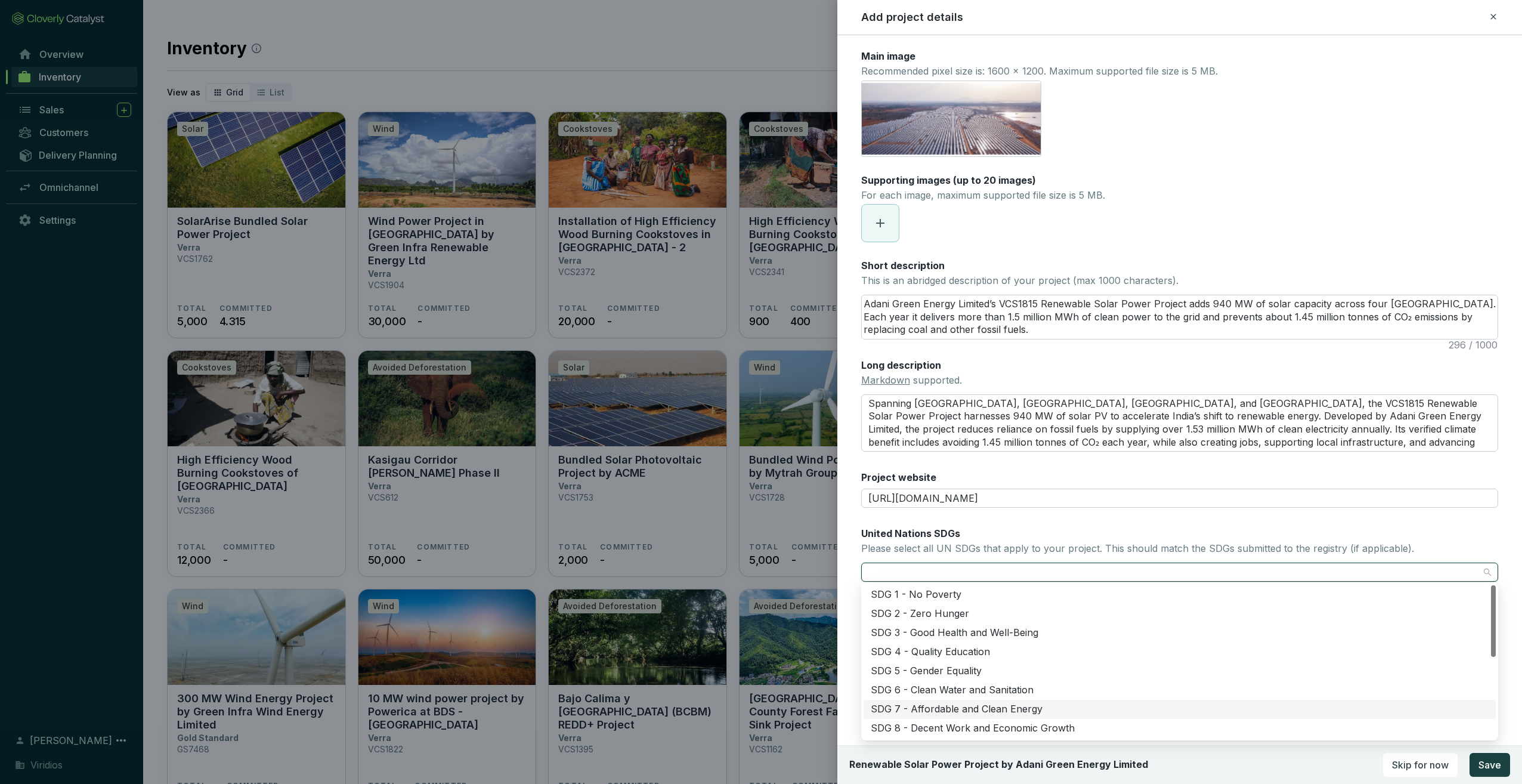
click at [915, 711] on div "SDG 7 - Affordable and Clean Energy" at bounding box center [1179, 709] width 618 height 13
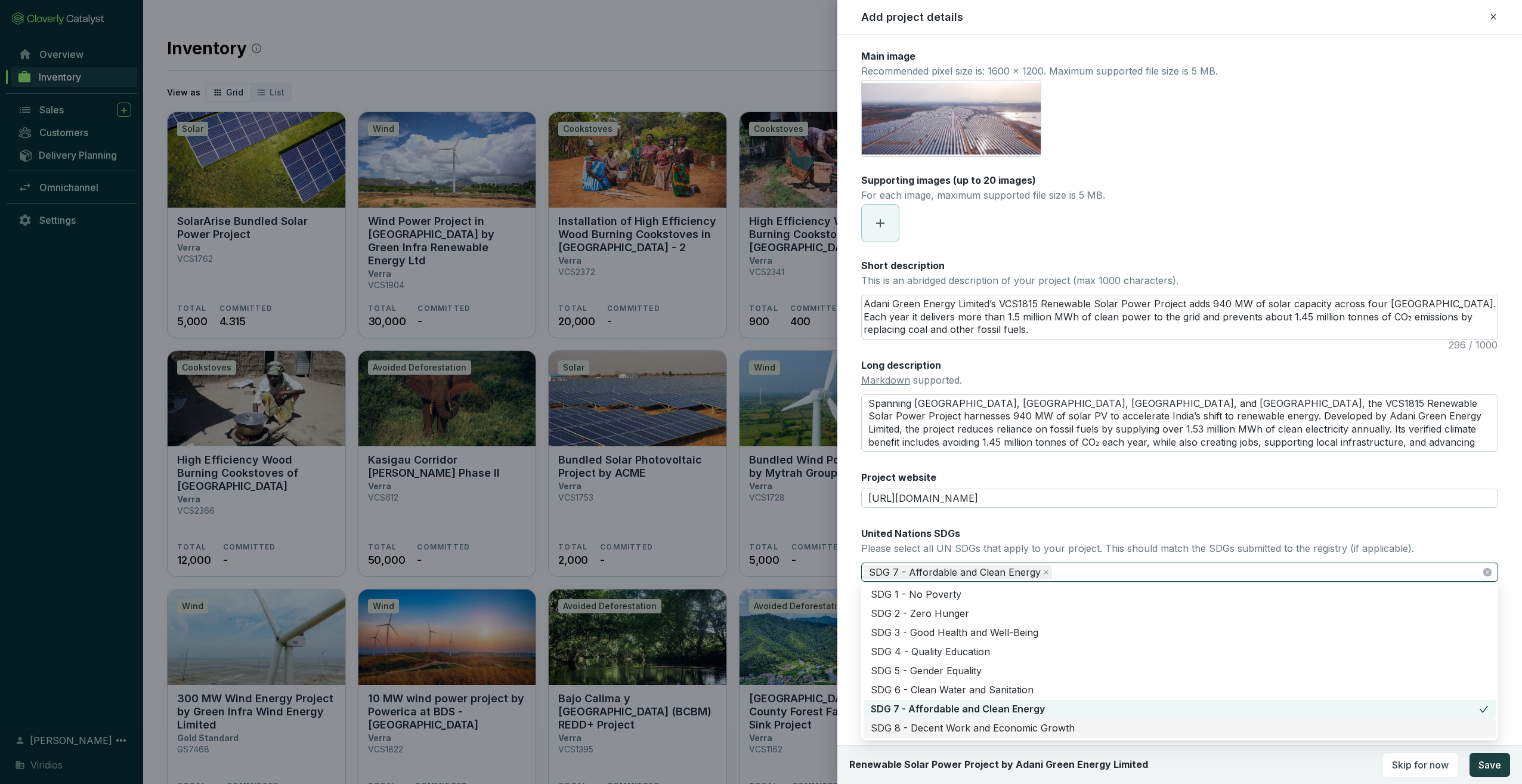
click at [916, 727] on div "SDG 8 - Decent Work and Economic Growth" at bounding box center [1179, 728] width 618 height 13
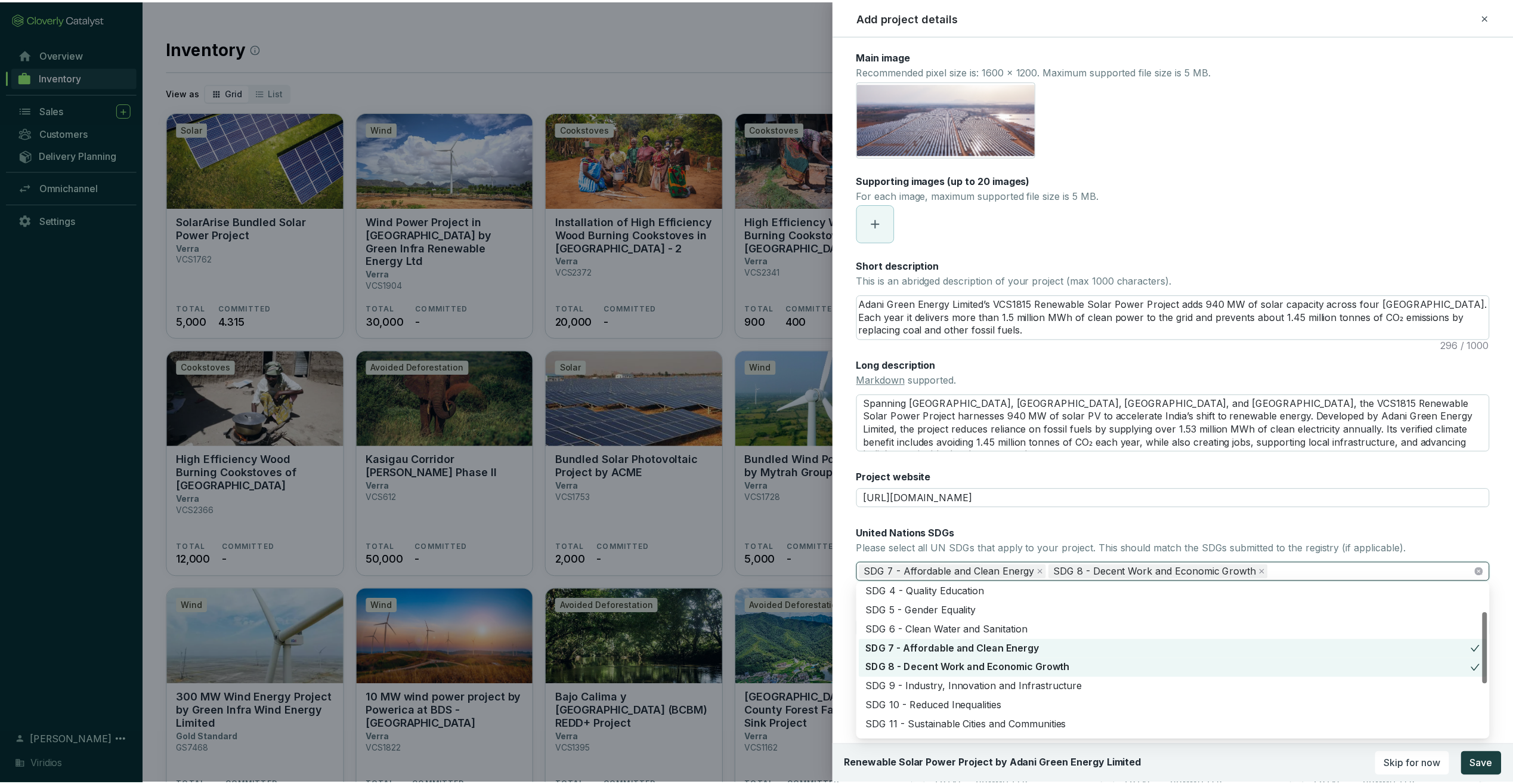
scroll to position [119, 0]
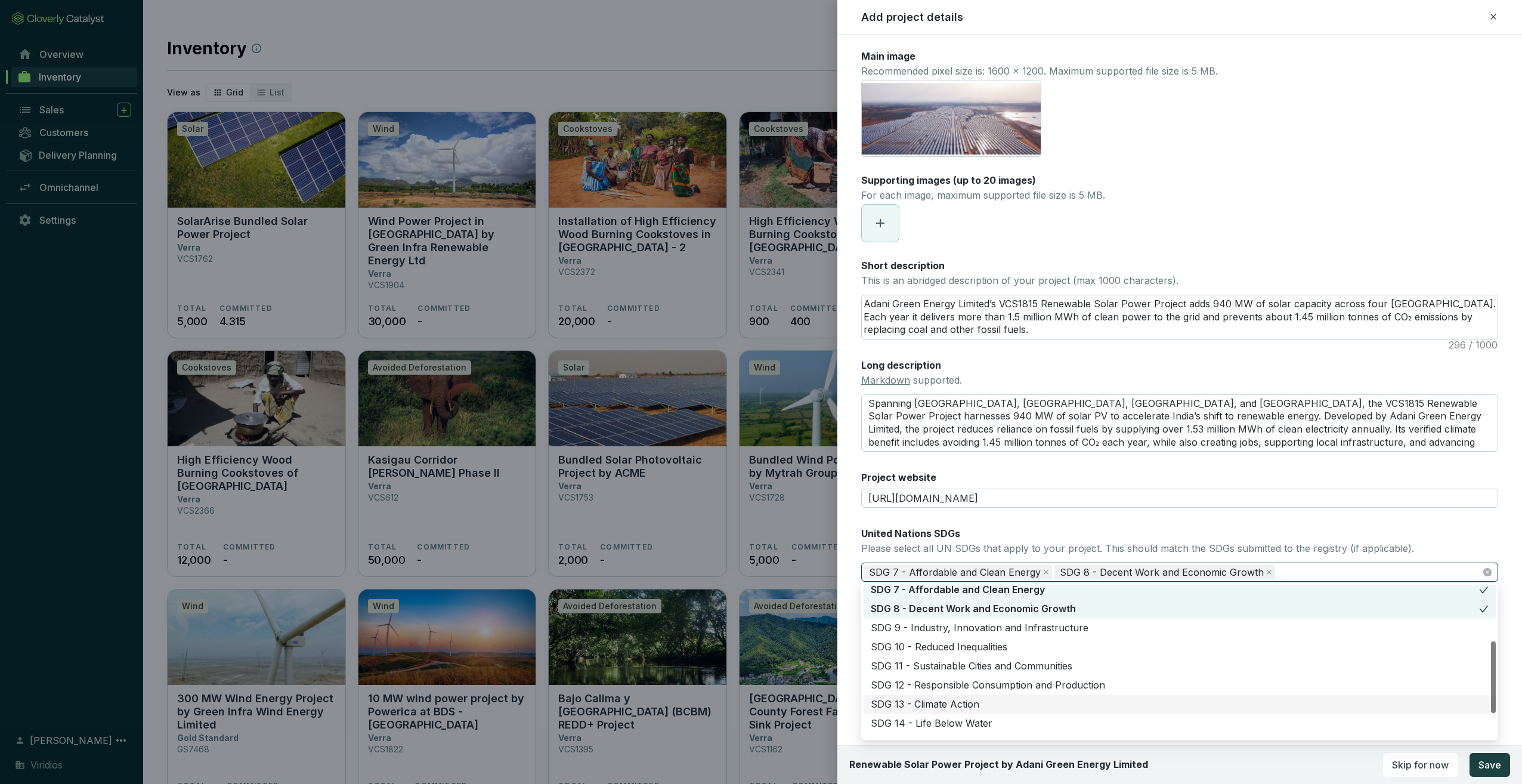
click at [936, 703] on div "SDG 13 - Climate Action" at bounding box center [1179, 704] width 618 height 13
click at [1456, 538] on div "United Nations SDGs Please select all UN SDGs that apply to your project. This …" at bounding box center [1179, 553] width 637 height 55
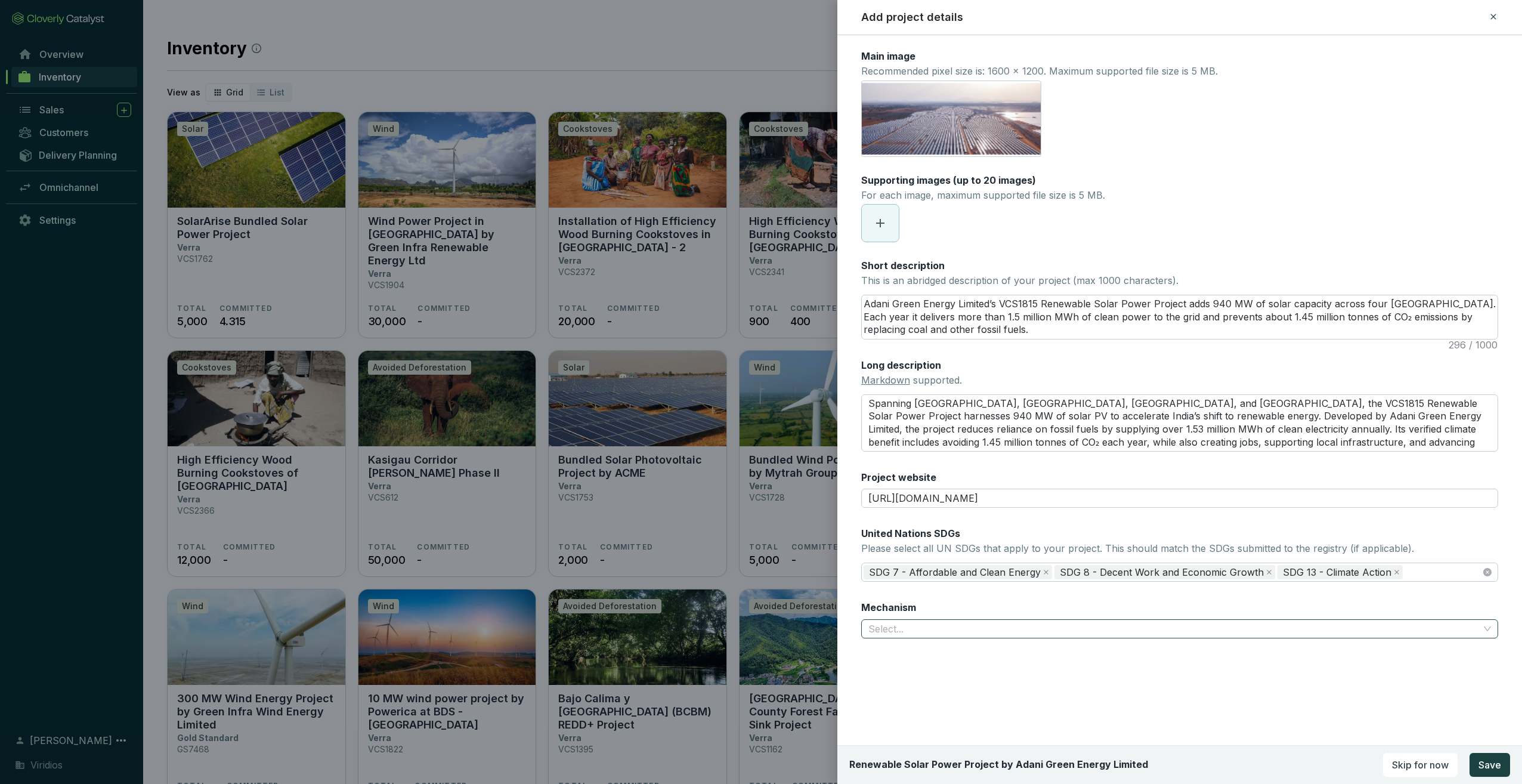
click at [969, 625] on input "Mechanism" at bounding box center [1173, 628] width 611 height 17
click at [942, 666] on div "Avoidance/Reduction" at bounding box center [1179, 670] width 618 height 13
click at [1496, 760] on span "Save" at bounding box center [1490, 765] width 23 height 14
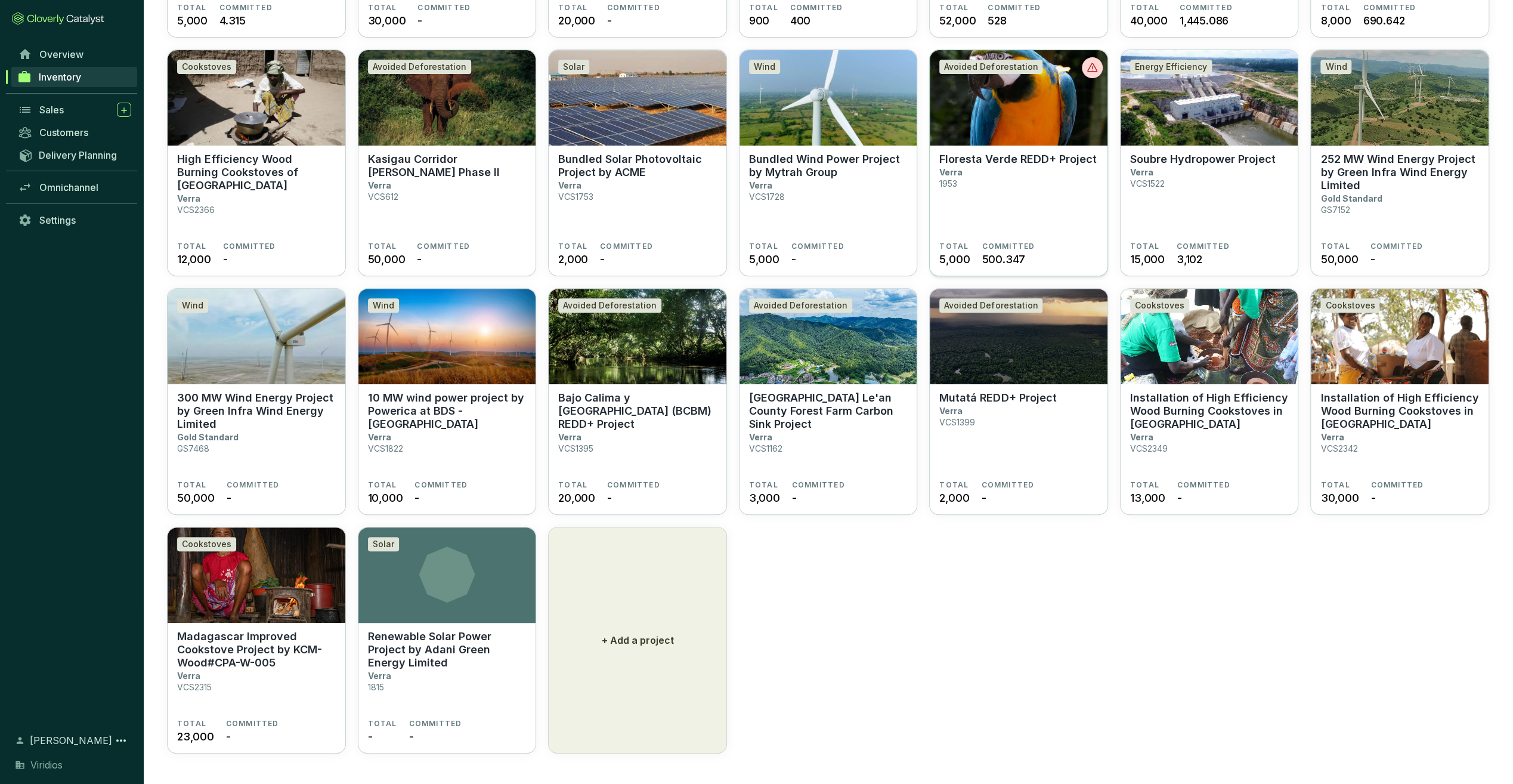
scroll to position [301, 0]
click at [488, 593] on icon at bounding box center [447, 574] width 177 height 56
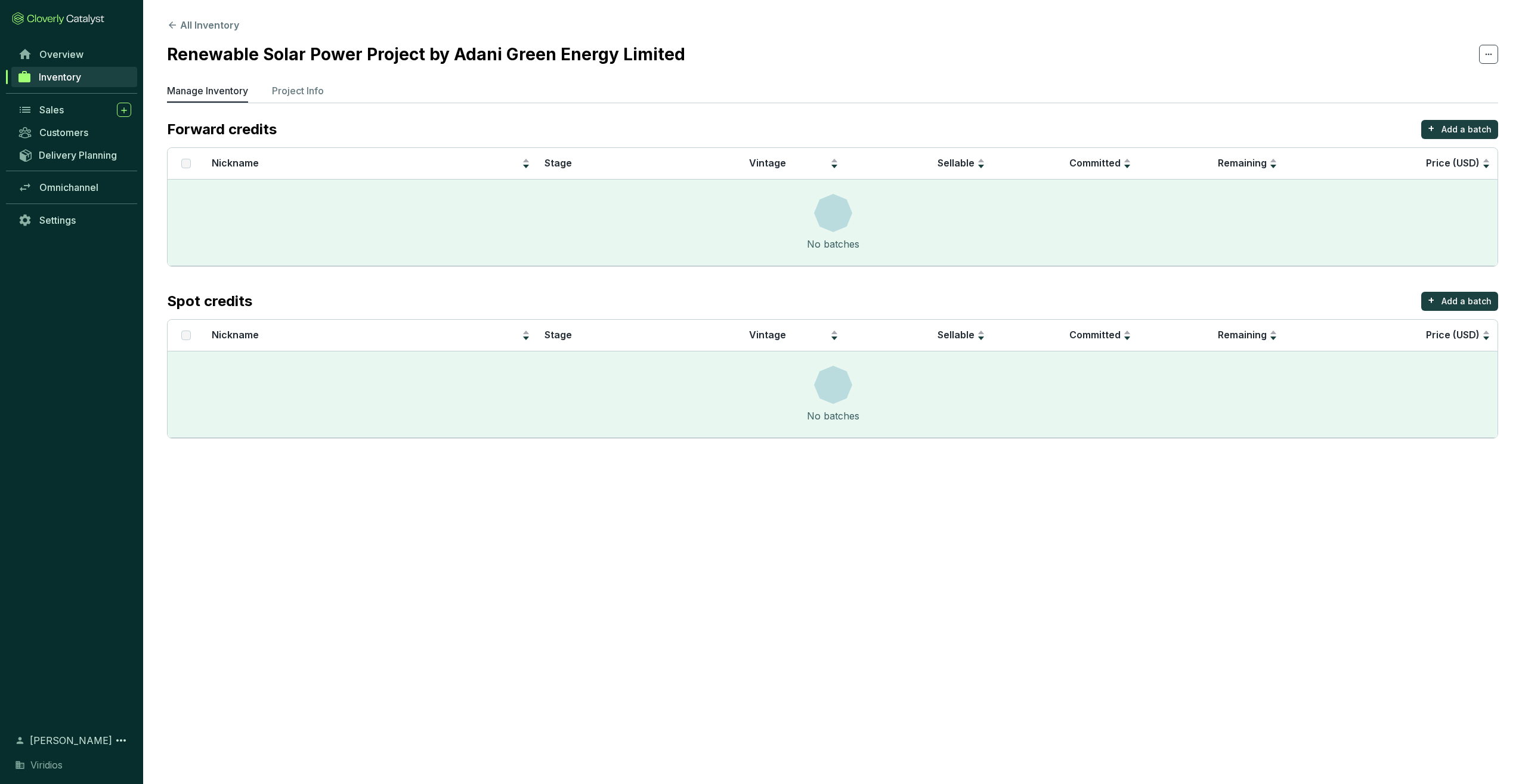
click at [310, 80] on section "All Inventory Renewable Solar Power Project by Adani Green Energy Limited Manag…" at bounding box center [832, 231] width 1379 height 462
click at [309, 83] on section "All Inventory Renewable Solar Power Project by Adani Green Energy Limited Manag…" at bounding box center [832, 231] width 1379 height 462
click at [309, 88] on p "Project Info" at bounding box center [297, 91] width 52 height 14
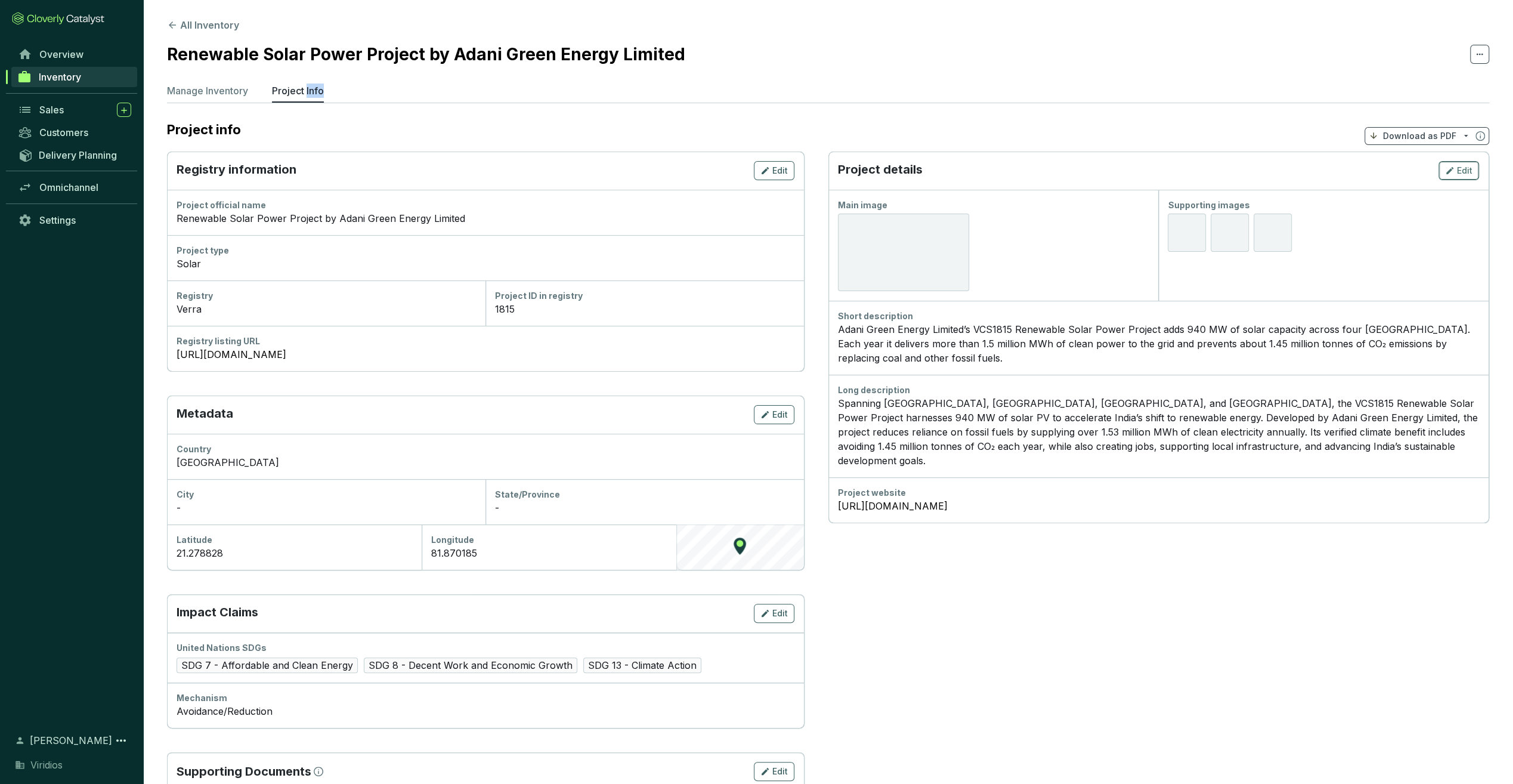
click at [1465, 170] on span "Edit" at bounding box center [1465, 170] width 16 height 12
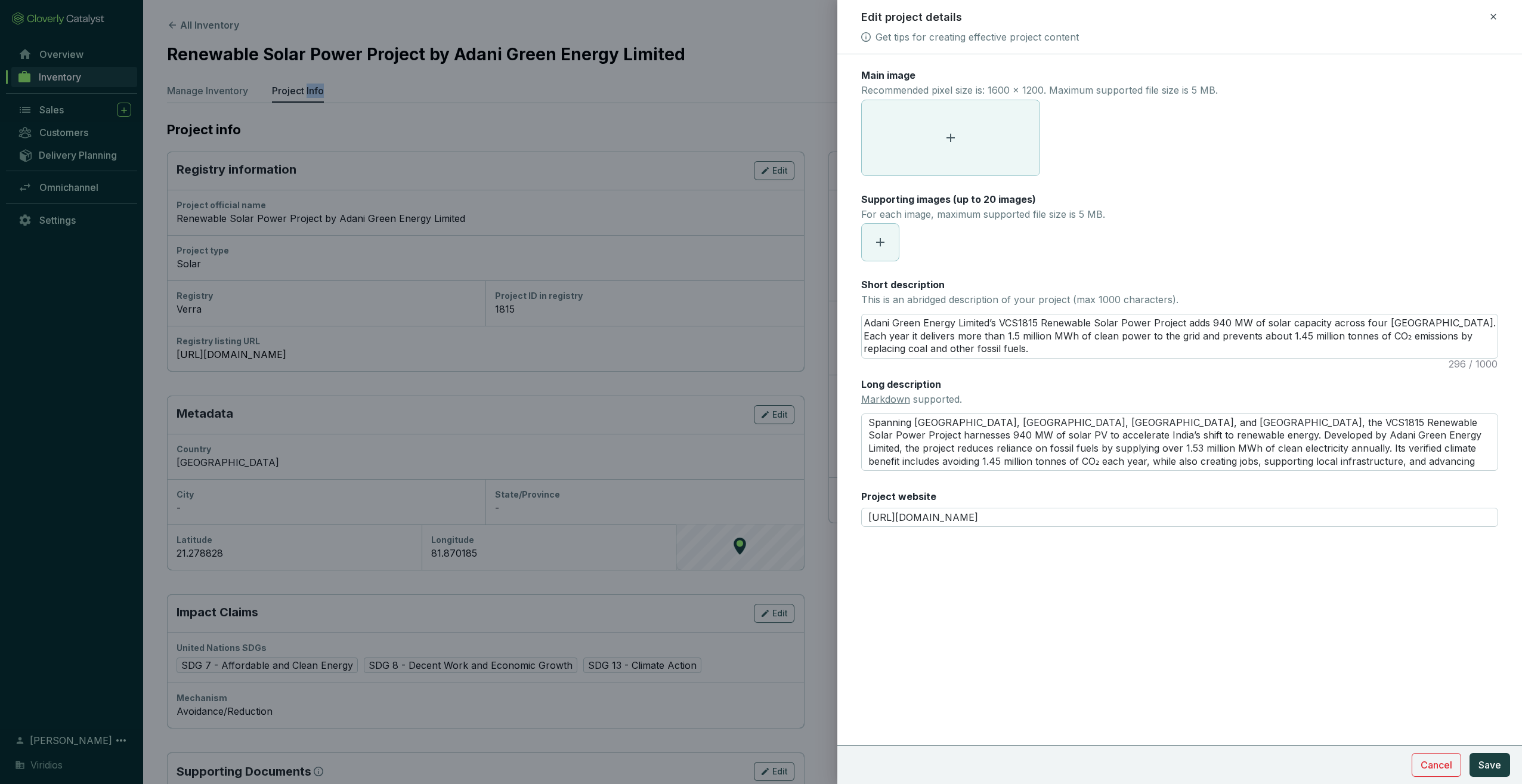
click at [943, 142] on icon at bounding box center [950, 137] width 14 height 14
click at [939, 128] on span at bounding box center [950, 138] width 177 height 75
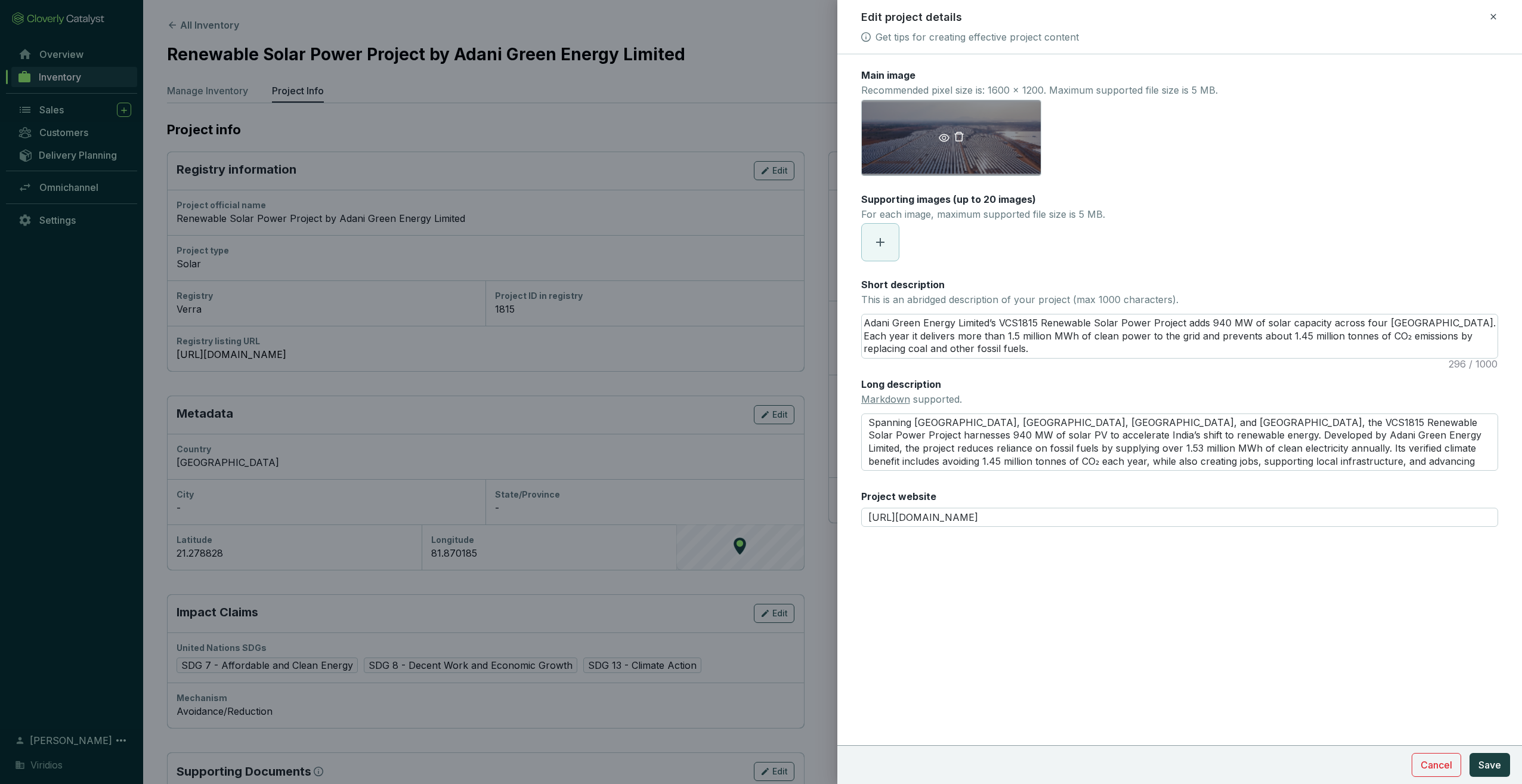
click at [962, 126] on div "solar_power_banner.jpg" at bounding box center [951, 137] width 180 height 76
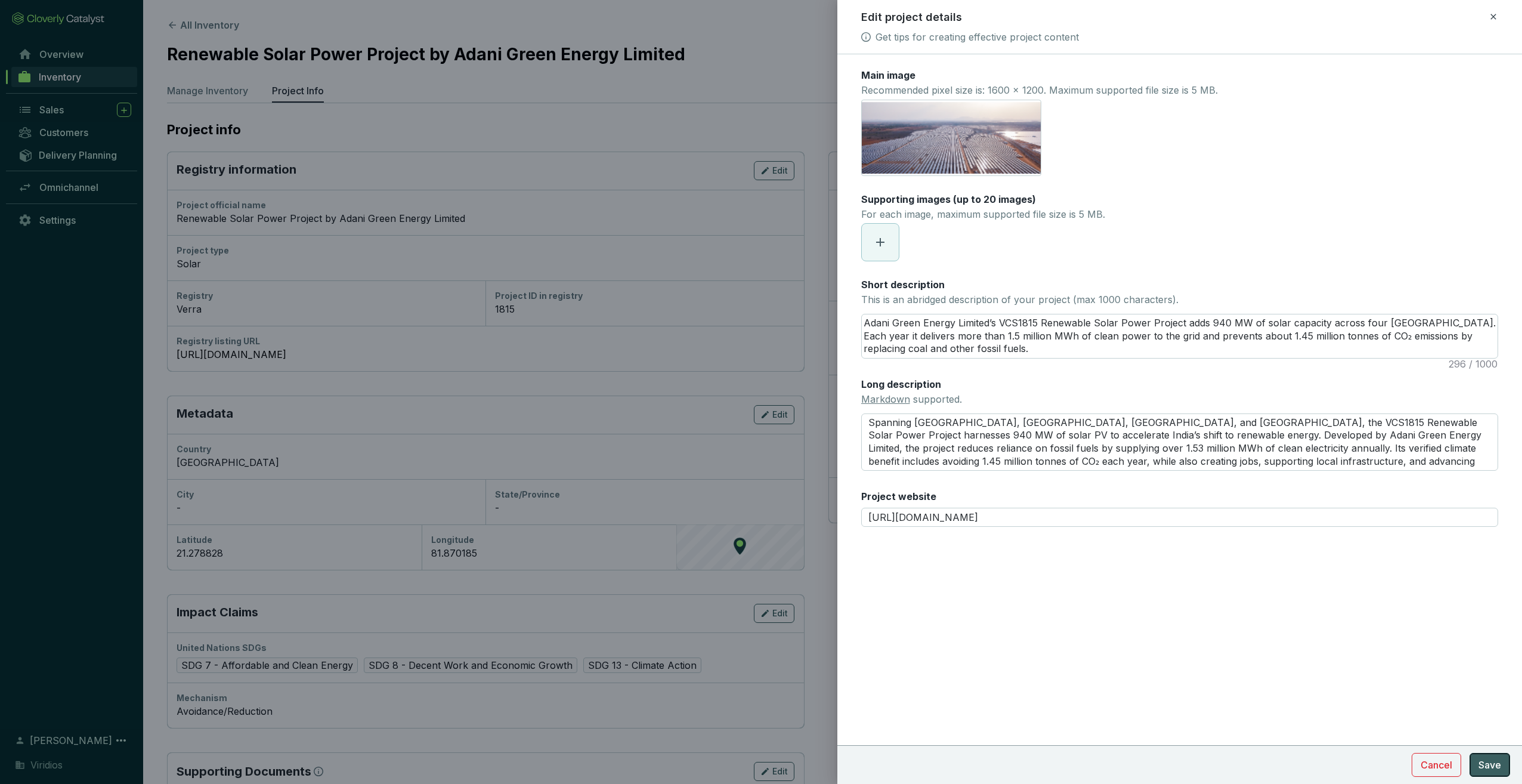
click at [1490, 773] on button "Save" at bounding box center [1490, 764] width 40 height 24
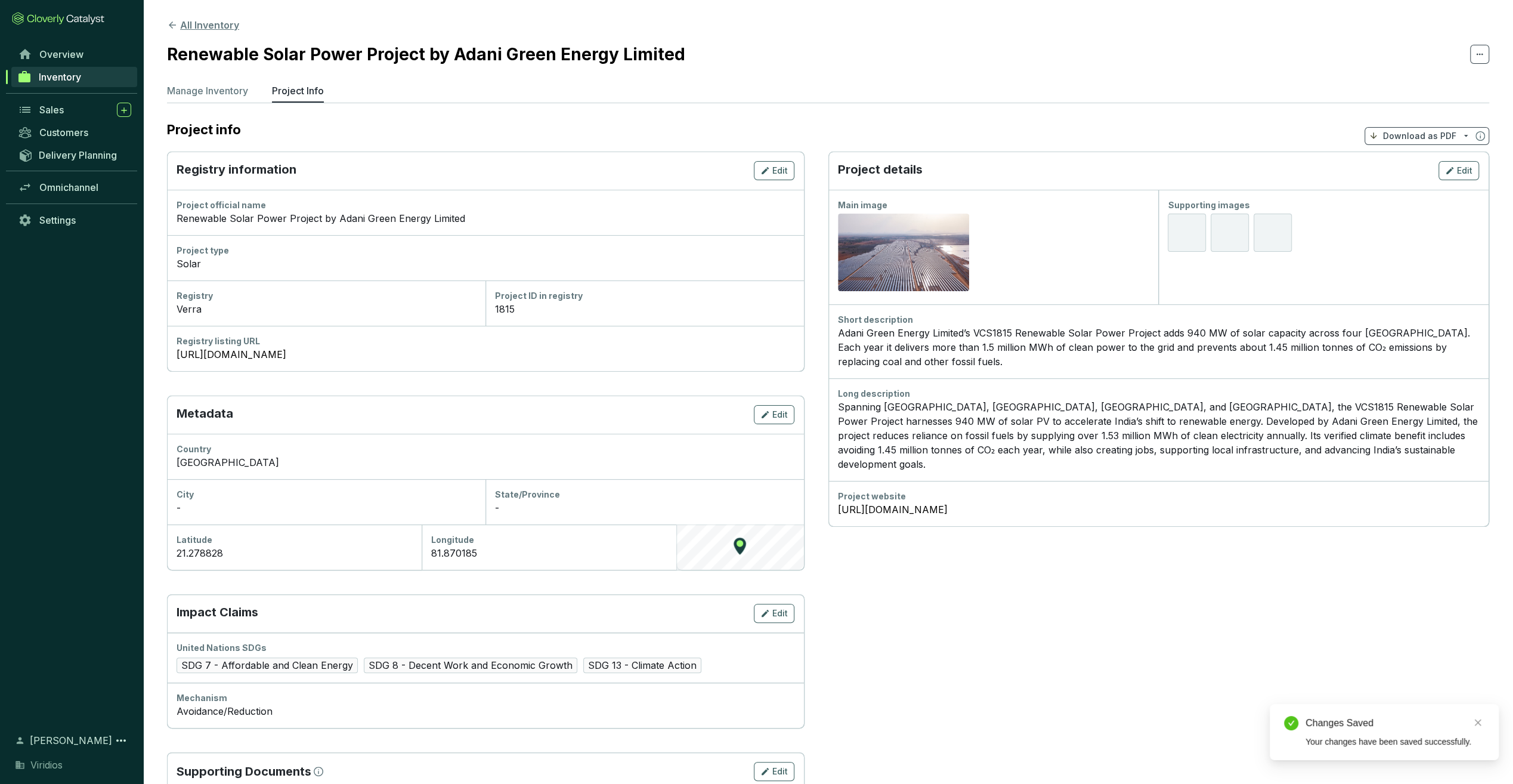
click at [219, 29] on button "All Inventory" at bounding box center [203, 24] width 73 height 14
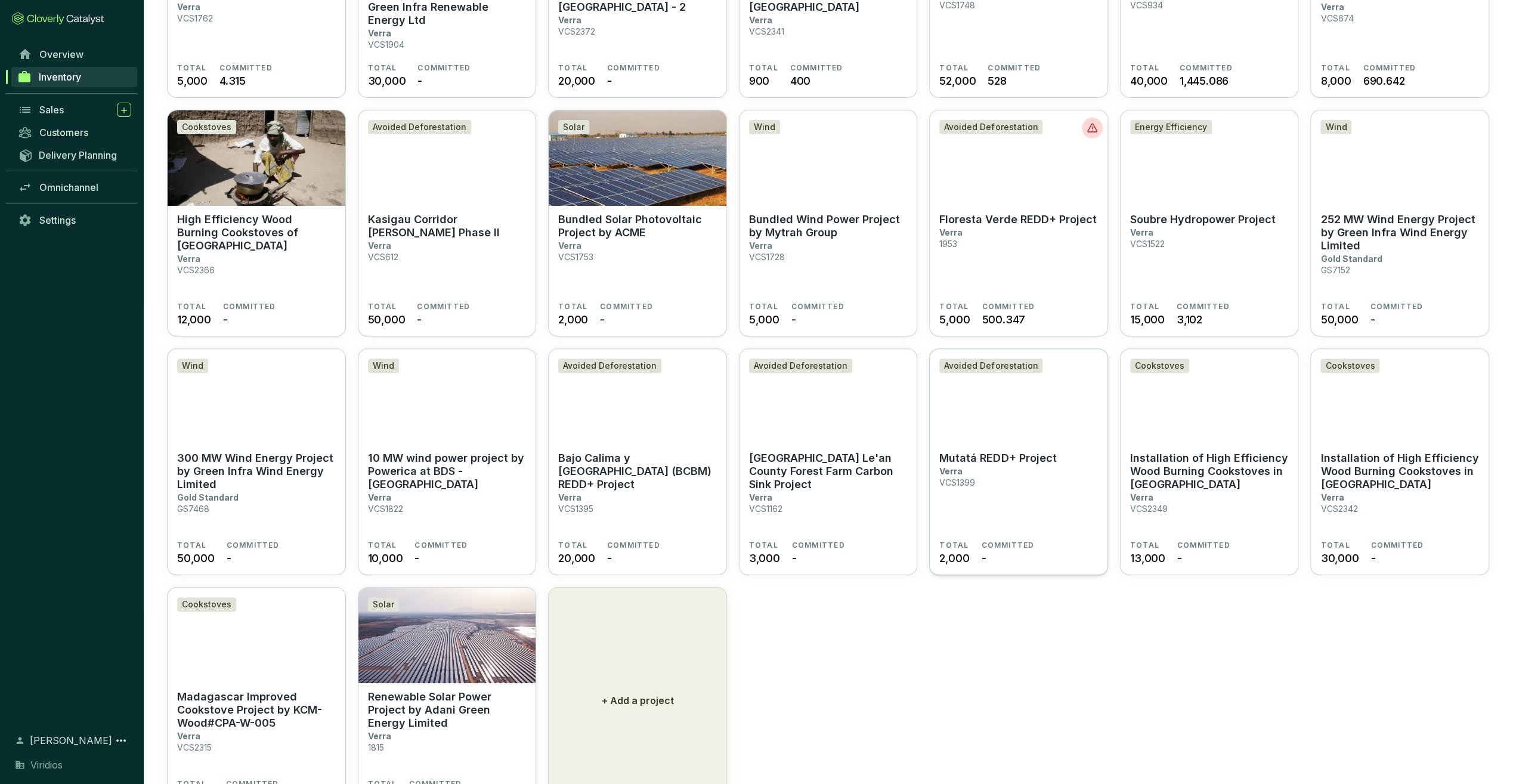
scroll to position [301, 0]
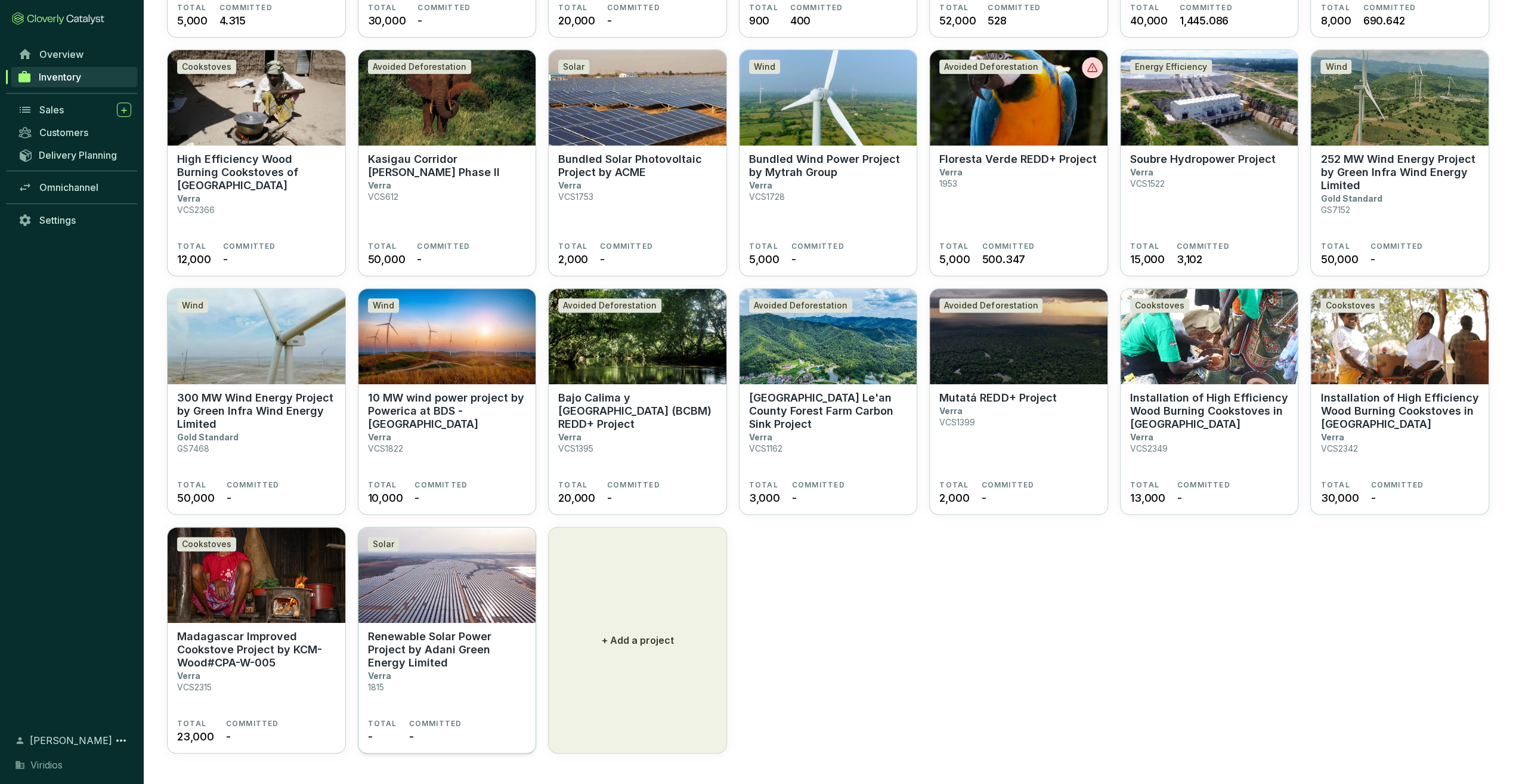
click at [471, 559] on img at bounding box center [447, 574] width 177 height 95
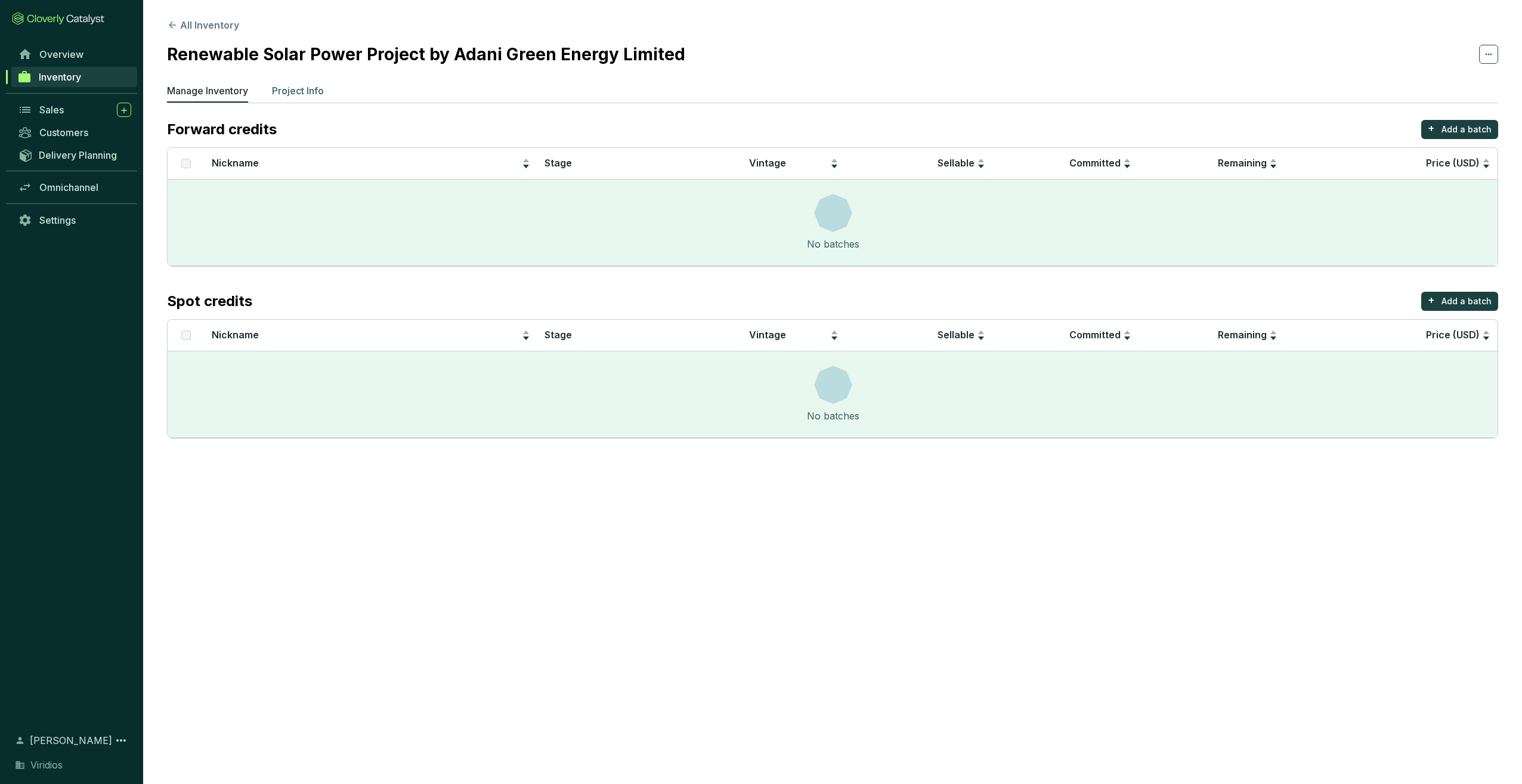
click at [275, 87] on p "Project Info" at bounding box center [297, 91] width 52 height 14
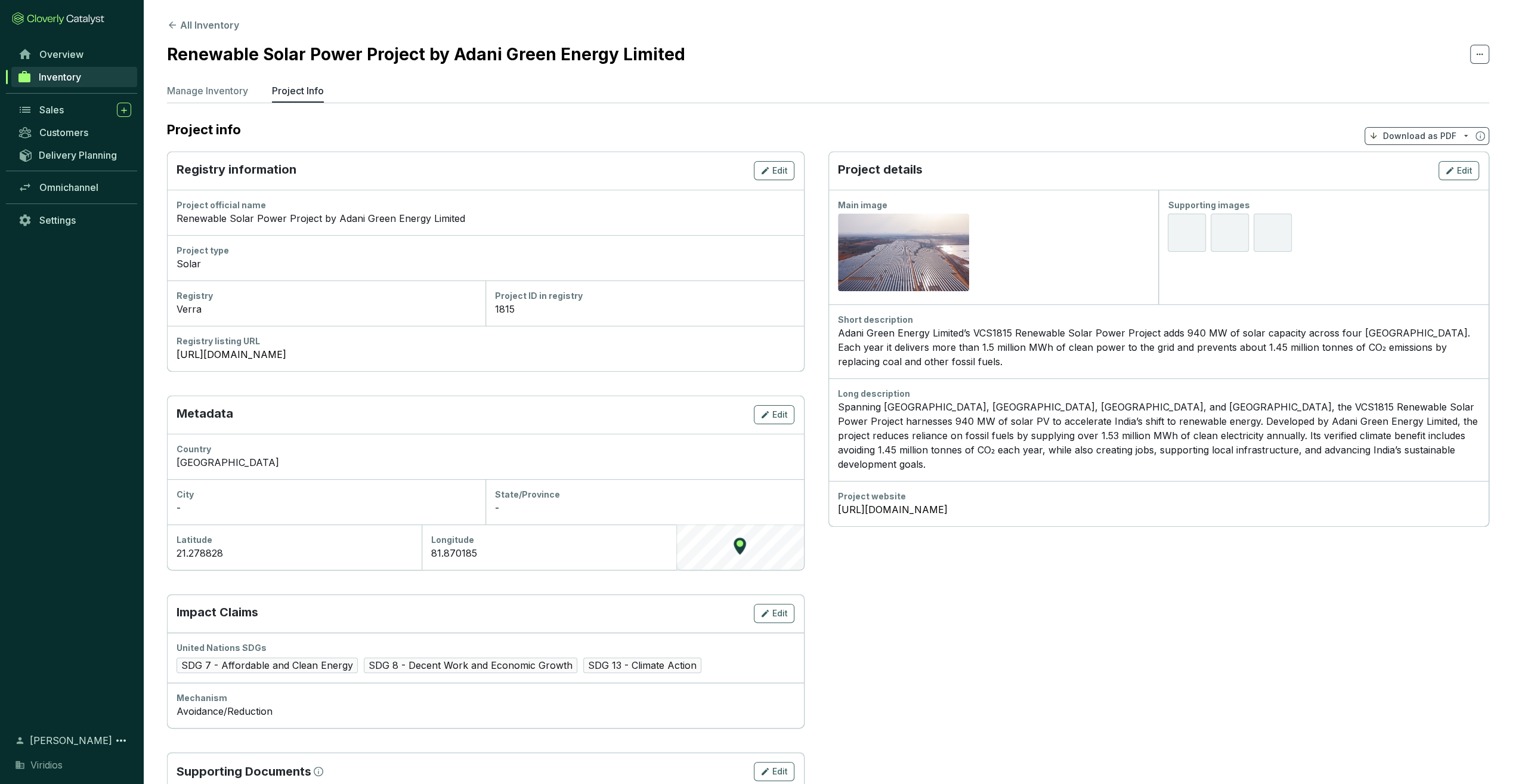
click at [1432, 143] on span "Download as PDF" at bounding box center [1426, 135] width 125 height 17
click at [1428, 170] on p "Show pricing" at bounding box center [1428, 163] width 109 height 20
drag, startPoint x: 1125, startPoint y: 76, endPoint x: 1110, endPoint y: 76, distance: 15.0
click at [1118, 76] on section "All Inventory Renewable Solar Power Project by Adani Green Energy Limited Manag…" at bounding box center [828, 423] width 1370 height 847
click at [181, 14] on section "All Inventory Renewable Solar Power Project by Adani Green Energy Limited Manag…" at bounding box center [828, 423] width 1370 height 847
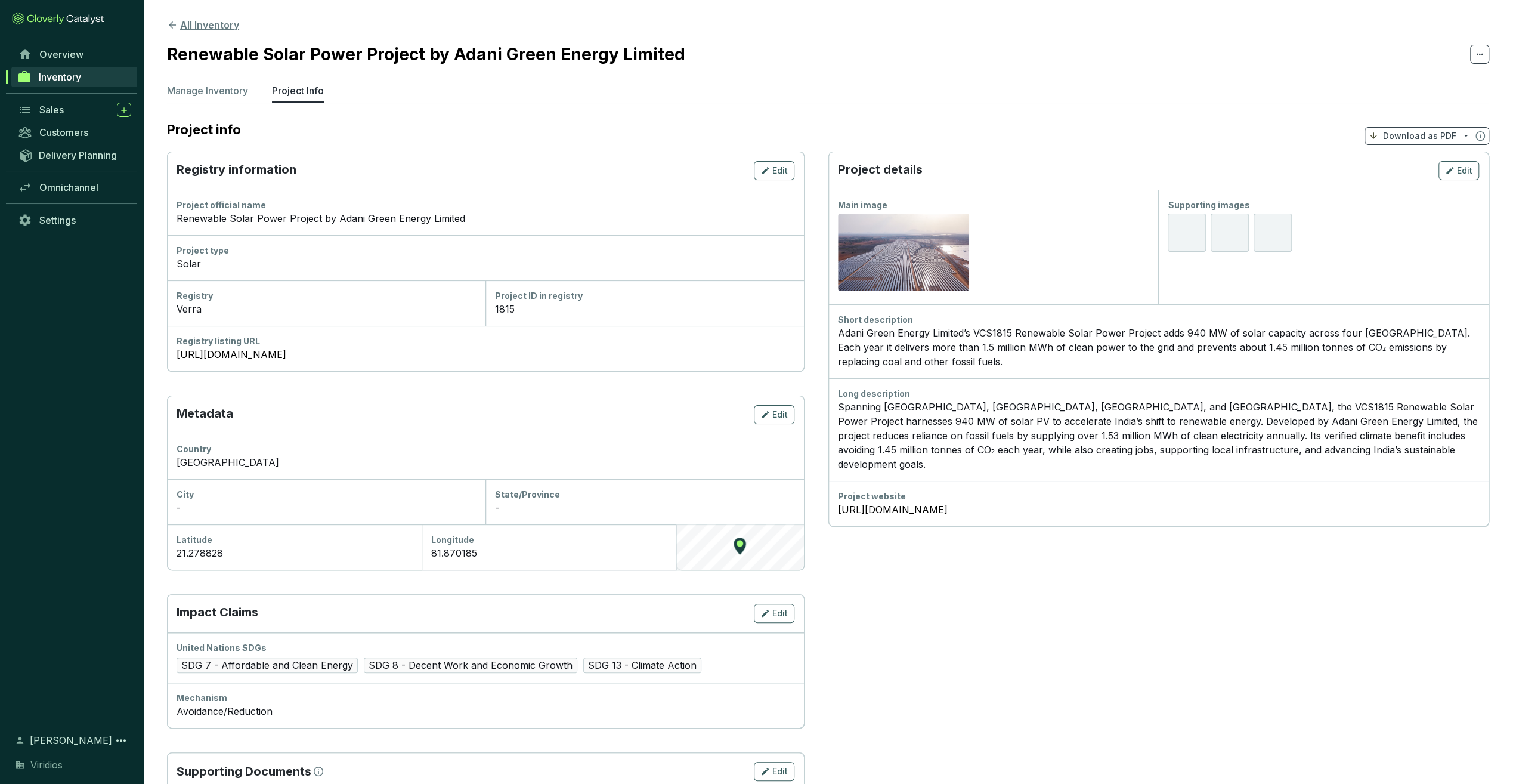
click at [184, 19] on button "All Inventory" at bounding box center [203, 24] width 73 height 14
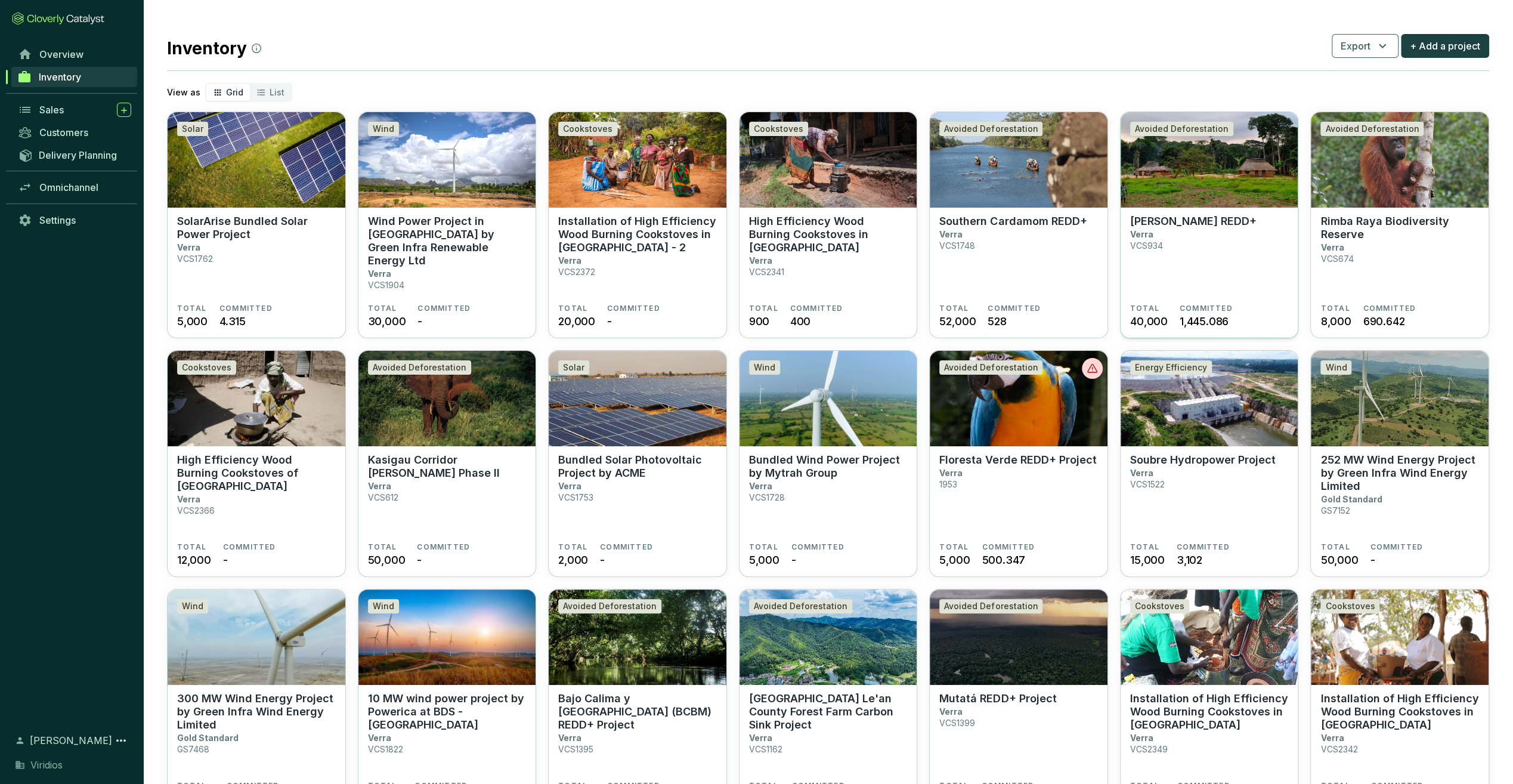
click at [1189, 229] on section "Mai Ndombe REDD+ Verra VCS934" at bounding box center [1209, 260] width 158 height 89
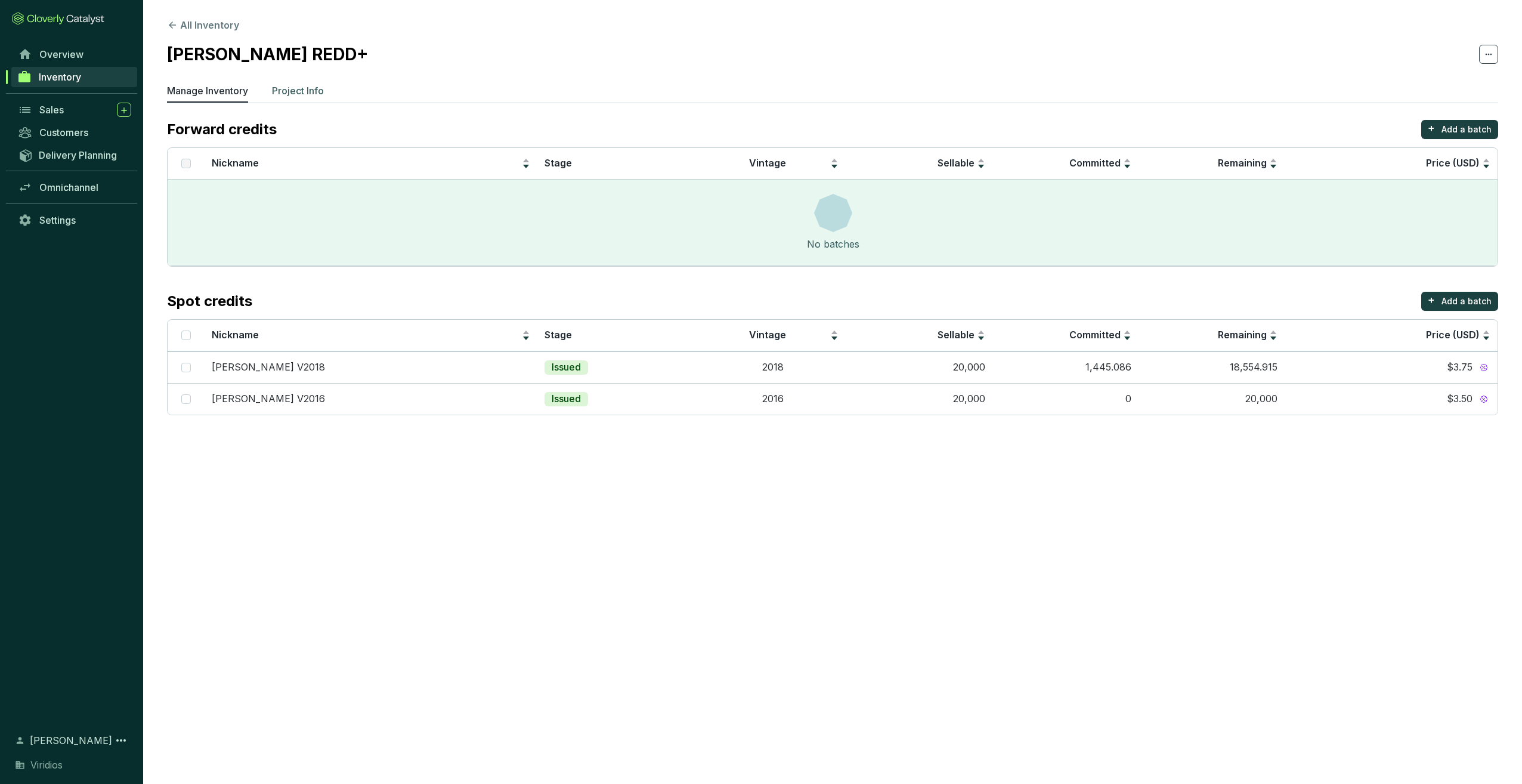
click at [309, 88] on p "Project Info" at bounding box center [297, 91] width 52 height 14
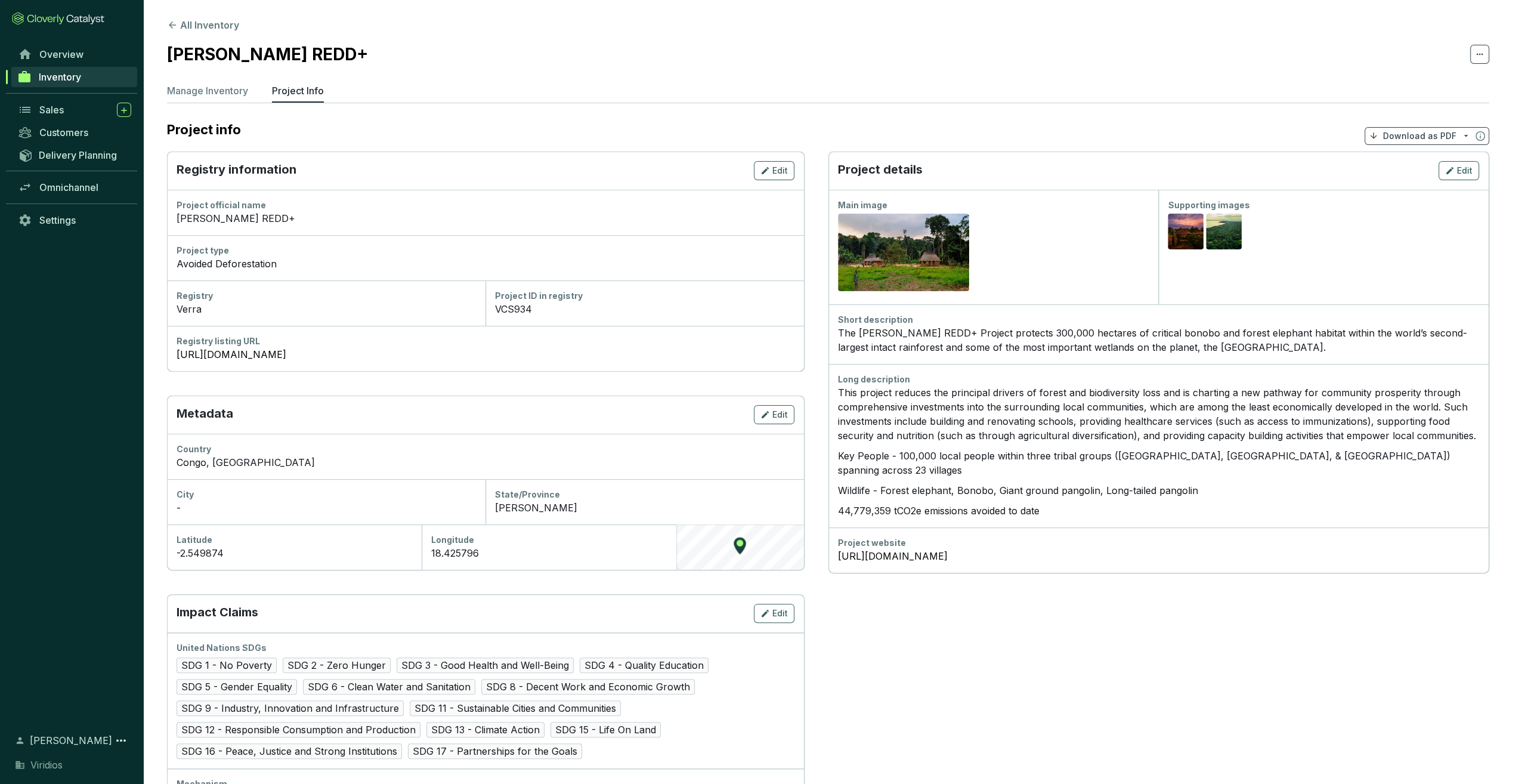
click at [1442, 136] on p "Download as PDF" at bounding box center [1419, 136] width 73 height 12
click at [1435, 160] on span "Show pricing" at bounding box center [1419, 163] width 54 height 10
click at [208, 20] on button "All Inventory" at bounding box center [203, 24] width 73 height 14
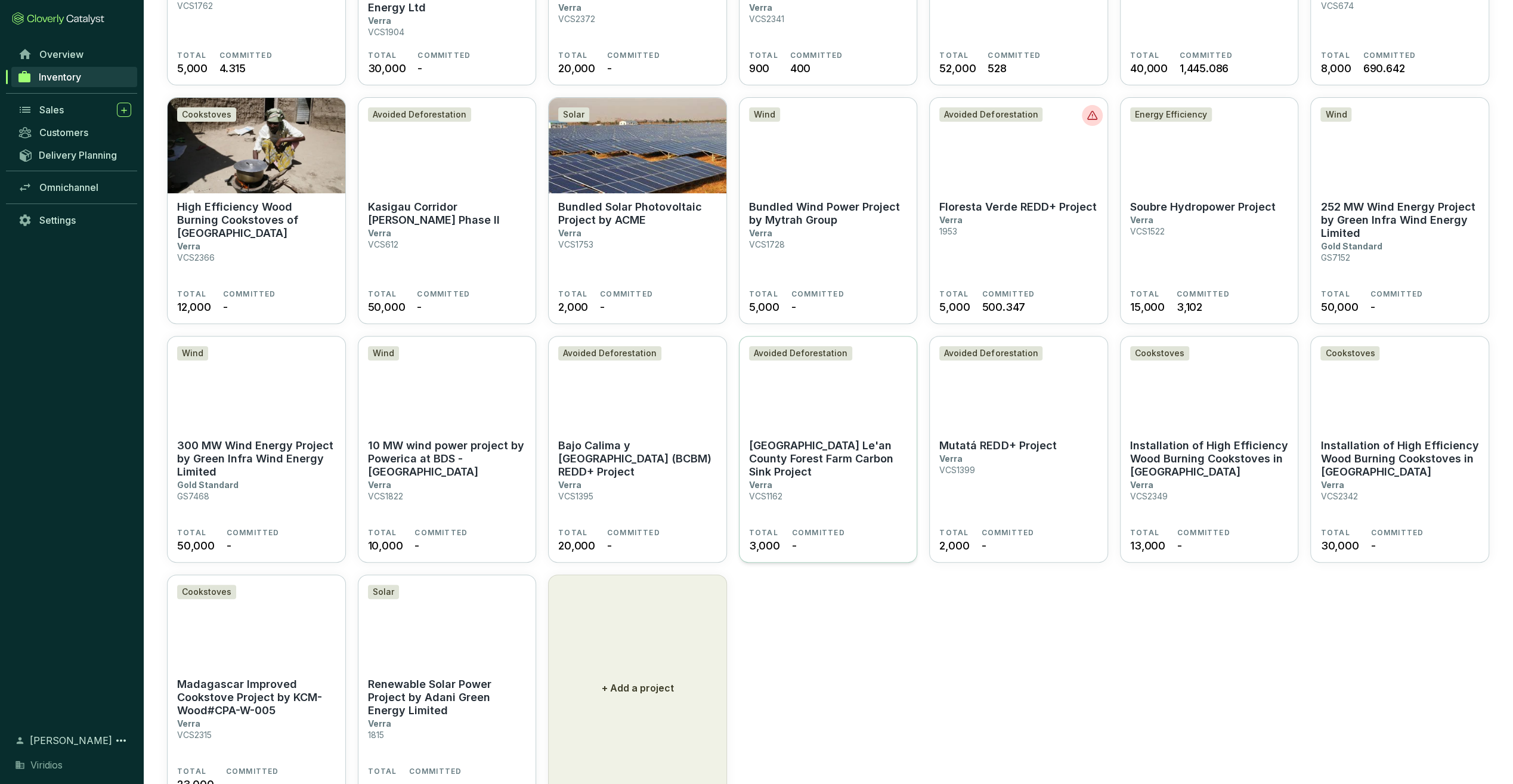
scroll to position [301, 0]
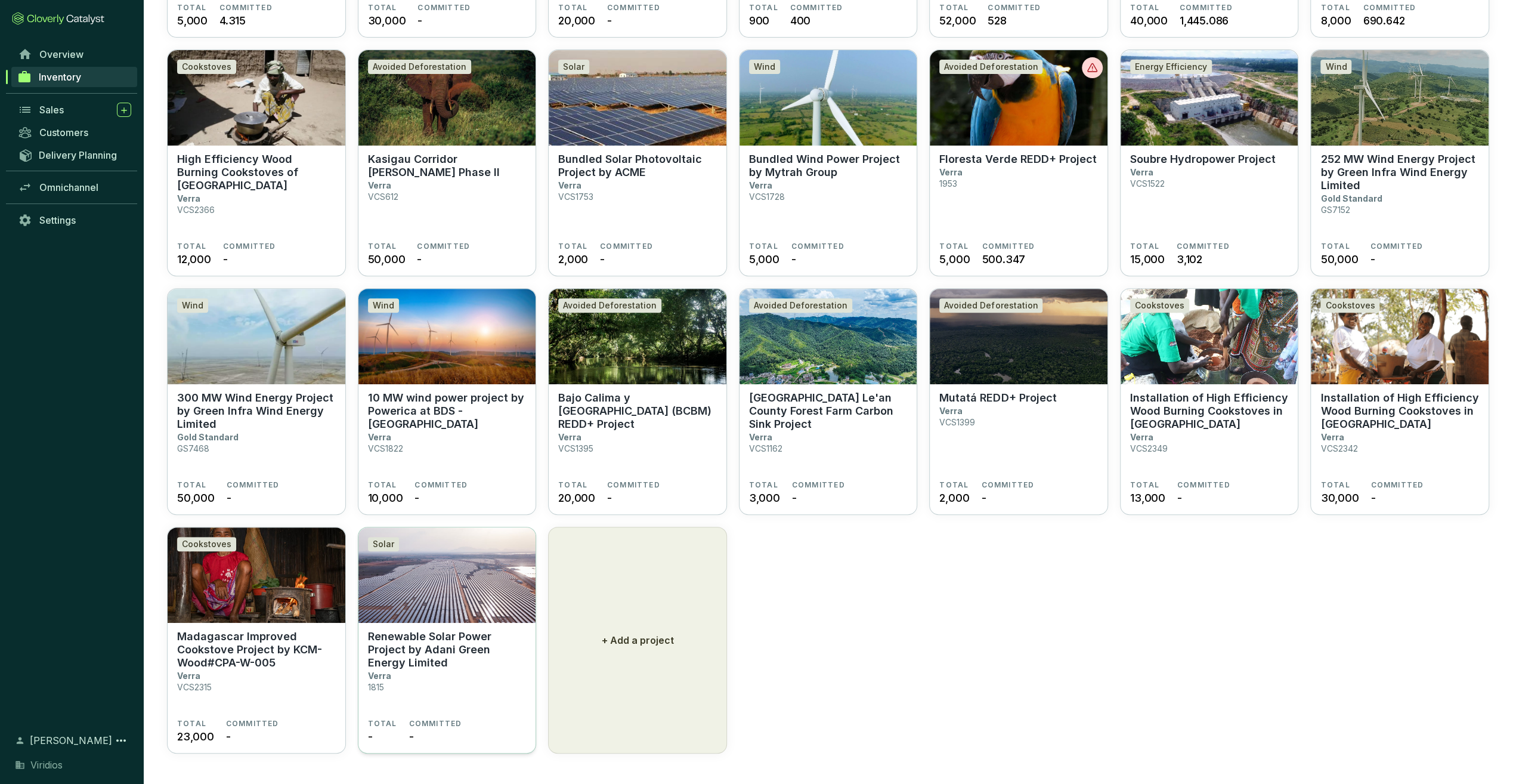
click at [459, 557] on img at bounding box center [447, 574] width 177 height 95
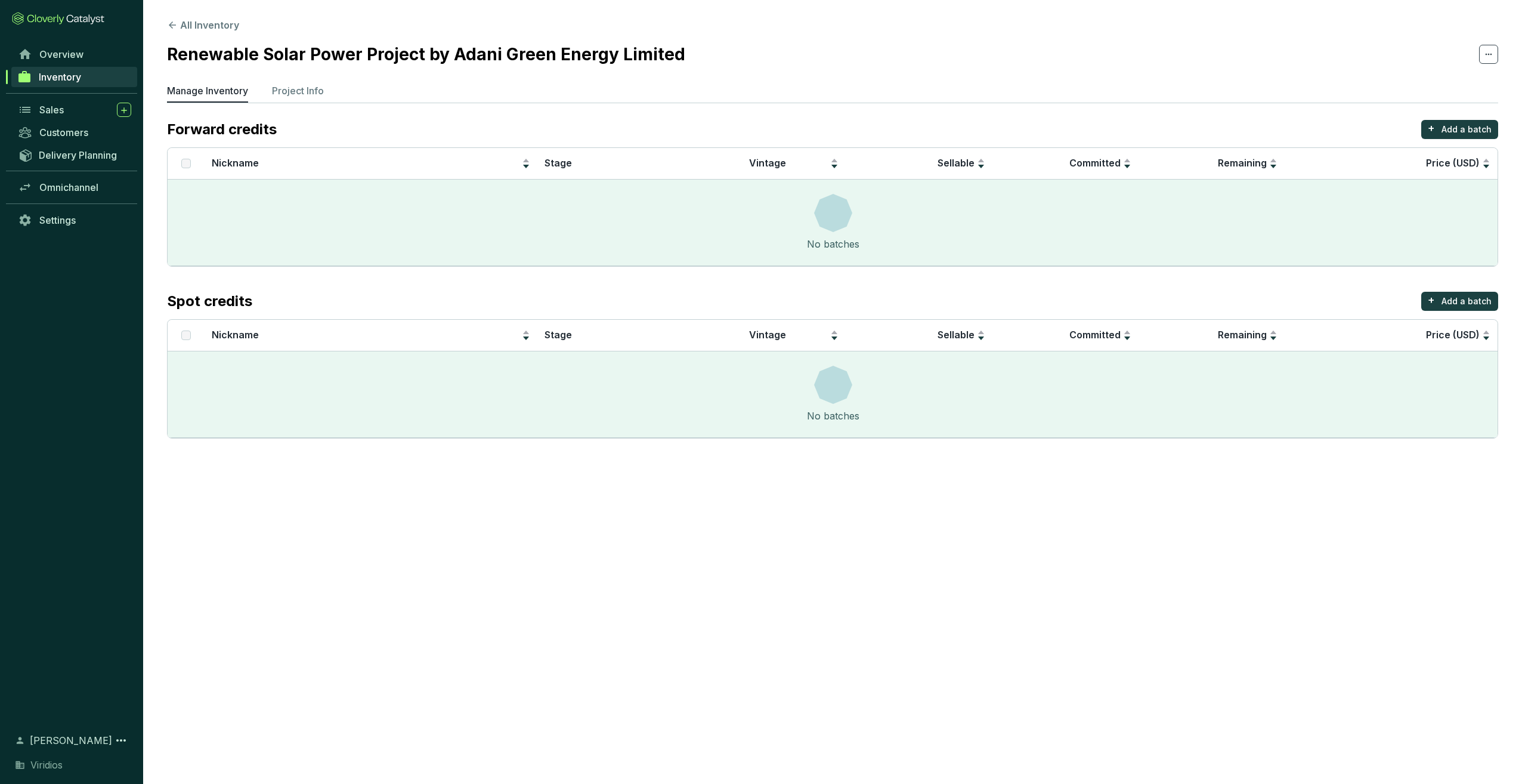
click at [331, 85] on ul "Manage Inventory Project Info" at bounding box center [832, 94] width 1331 height 19
click at [320, 93] on p "Project Info" at bounding box center [297, 91] width 52 height 14
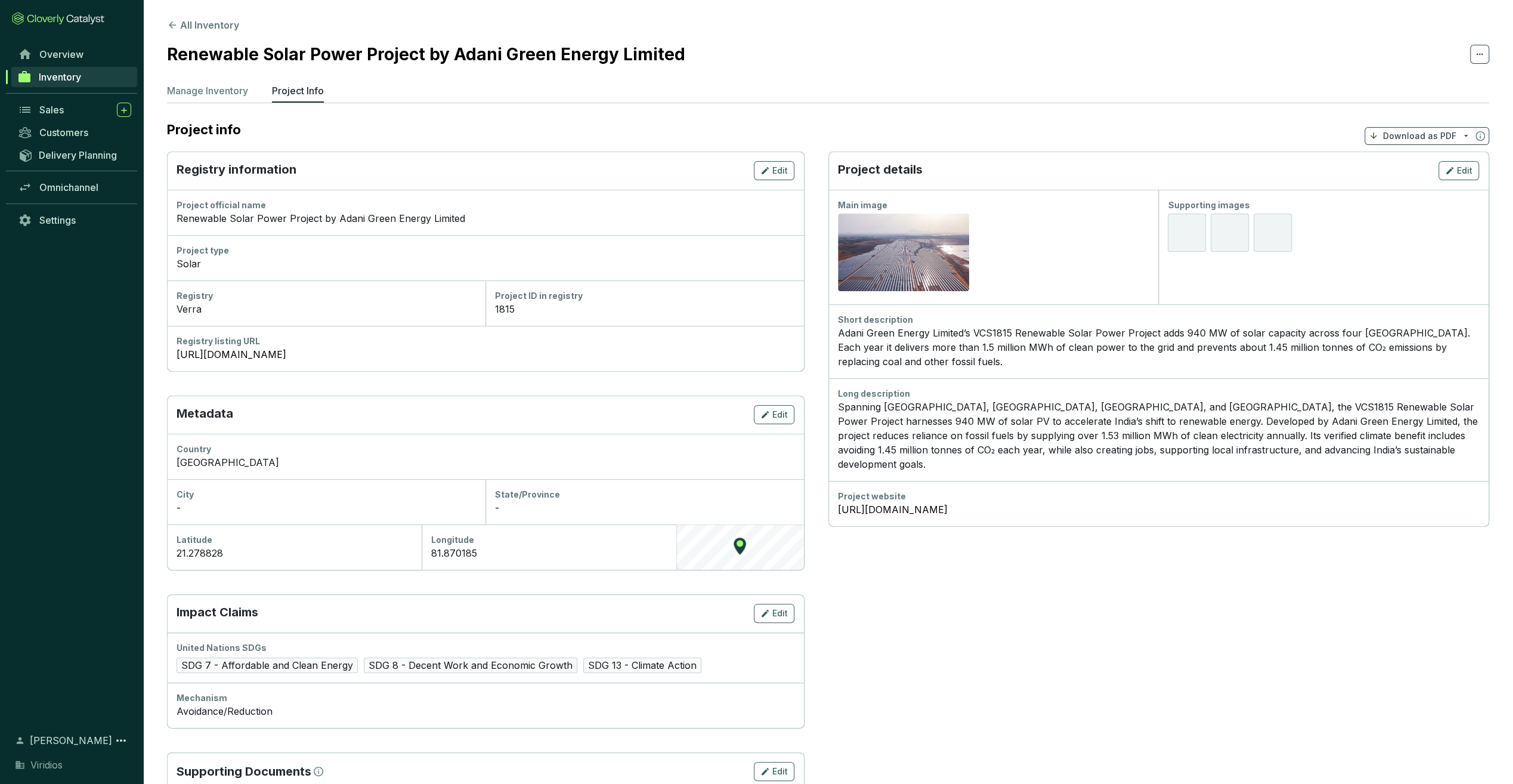
drag, startPoint x: 320, startPoint y: 93, endPoint x: 302, endPoint y: 93, distance: 18.0
click at [302, 93] on p "Project Info" at bounding box center [297, 91] width 52 height 14
click at [217, 94] on p "Manage Inventory" at bounding box center [207, 91] width 81 height 14
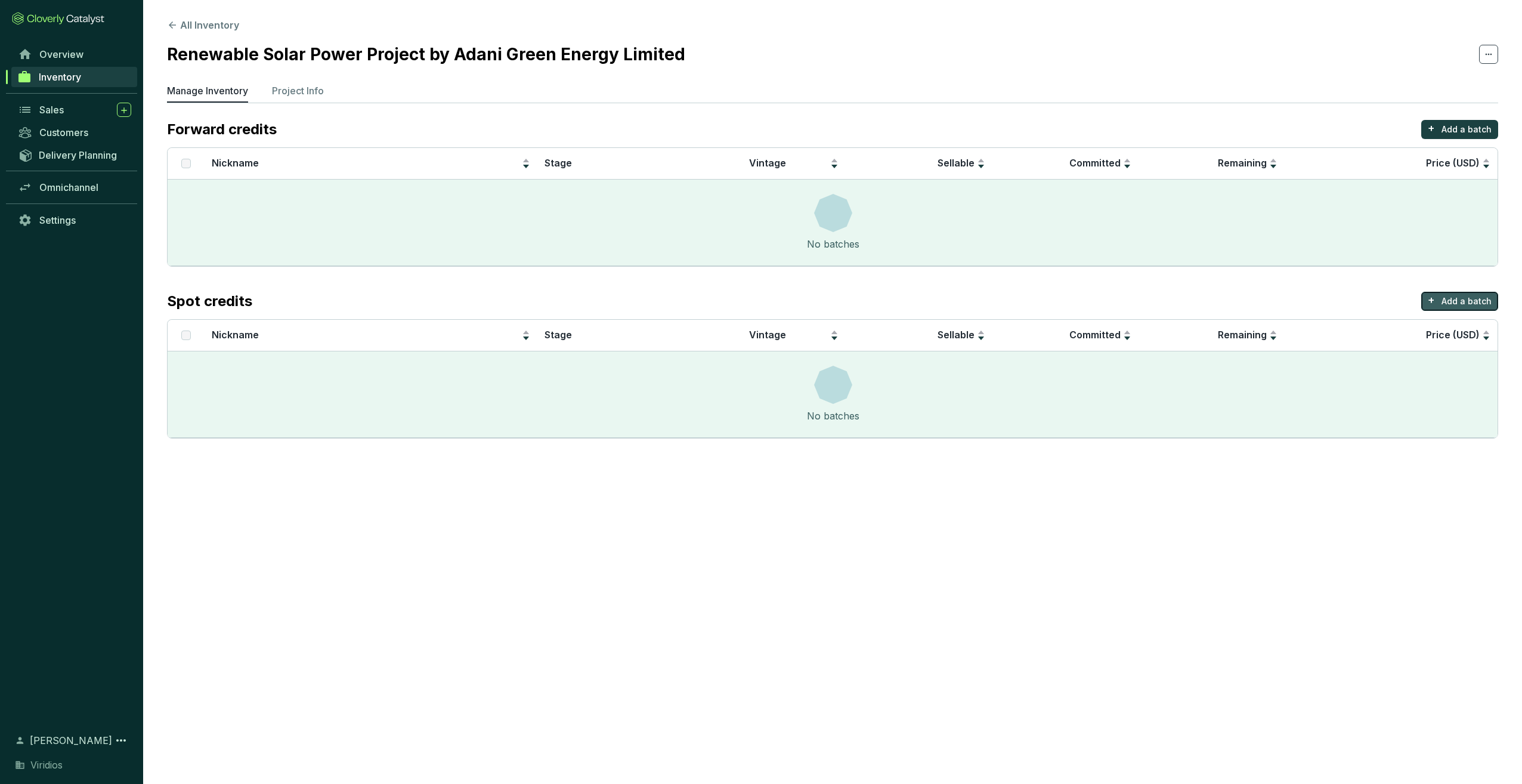
click at [1477, 307] on p "Add a batch" at bounding box center [1466, 302] width 50 height 12
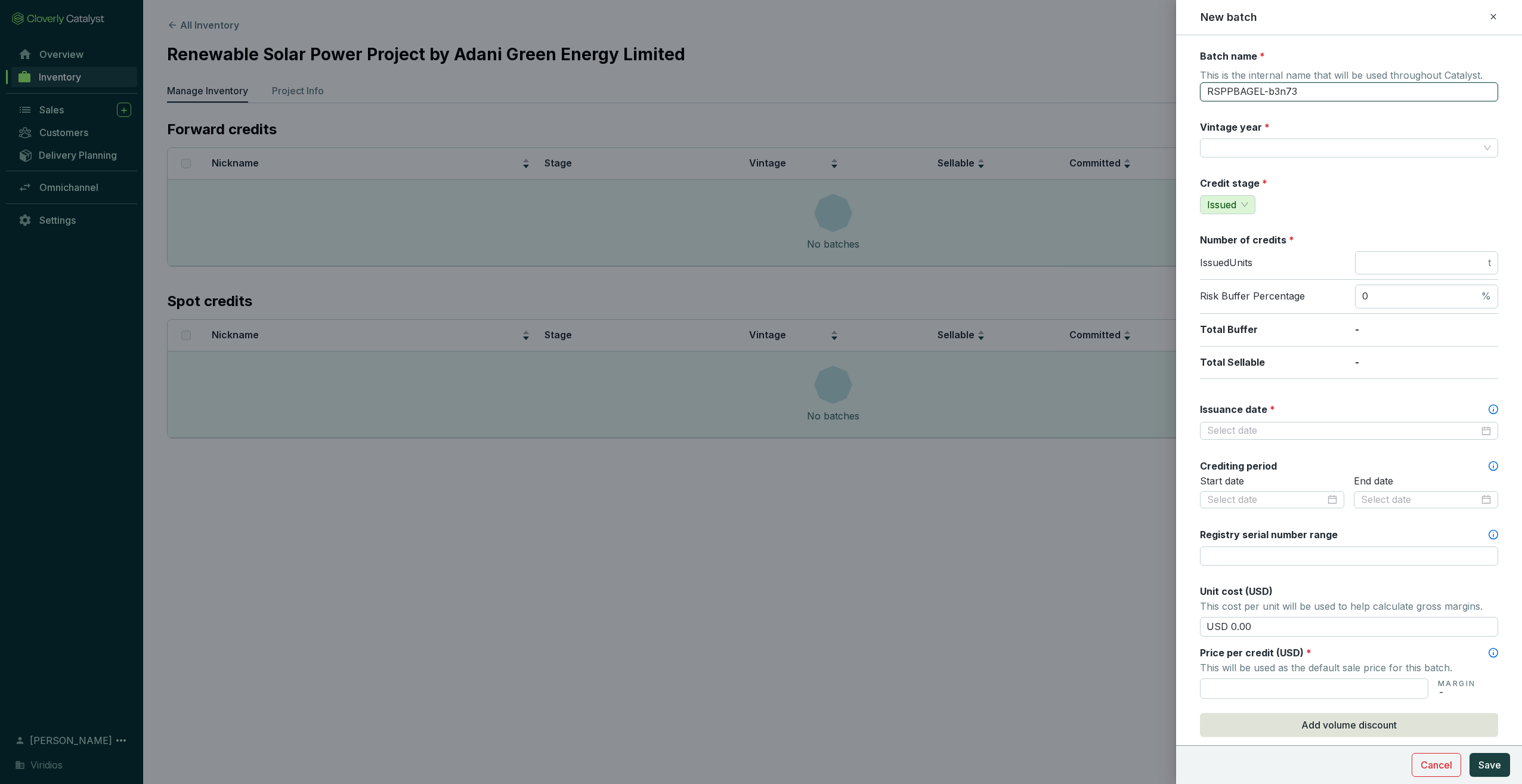
drag, startPoint x: 1313, startPoint y: 87, endPoint x: 1030, endPoint y: 84, distance: 283.0
click at [1030, 84] on div "New batch Batch name * This is the internal name that will be used throughout C…" at bounding box center [761, 392] width 1522 height 784
click at [1278, 89] on input "VCS" at bounding box center [1349, 92] width 298 height 19
type input "VCS1815"
click at [1289, 152] on input "Vintage year *" at bounding box center [1343, 148] width 272 height 17
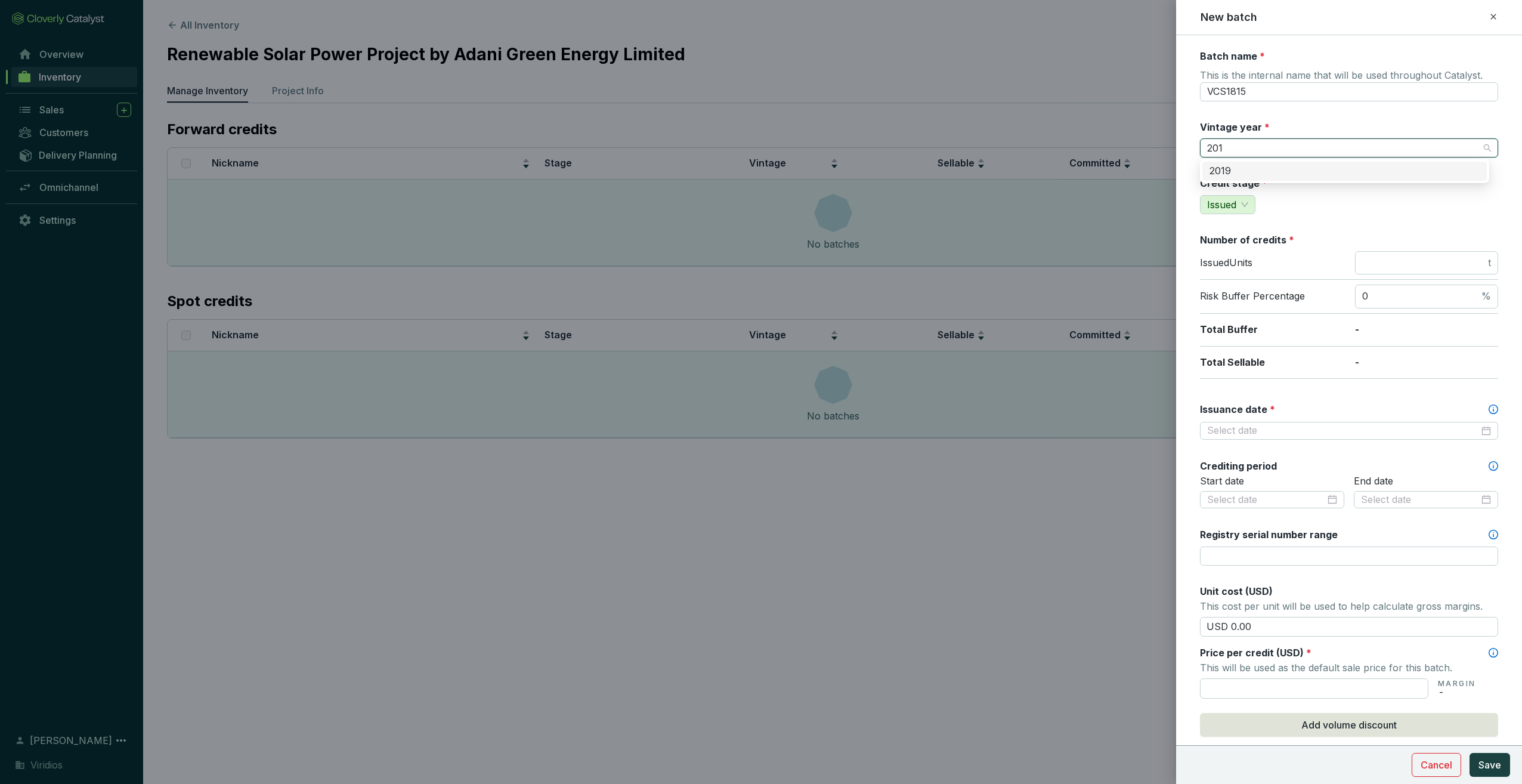
type input "2019"
click at [1312, 164] on div "2019" at bounding box center [1345, 171] width 284 height 19
click at [1410, 254] on span "t" at bounding box center [1427, 262] width 143 height 24
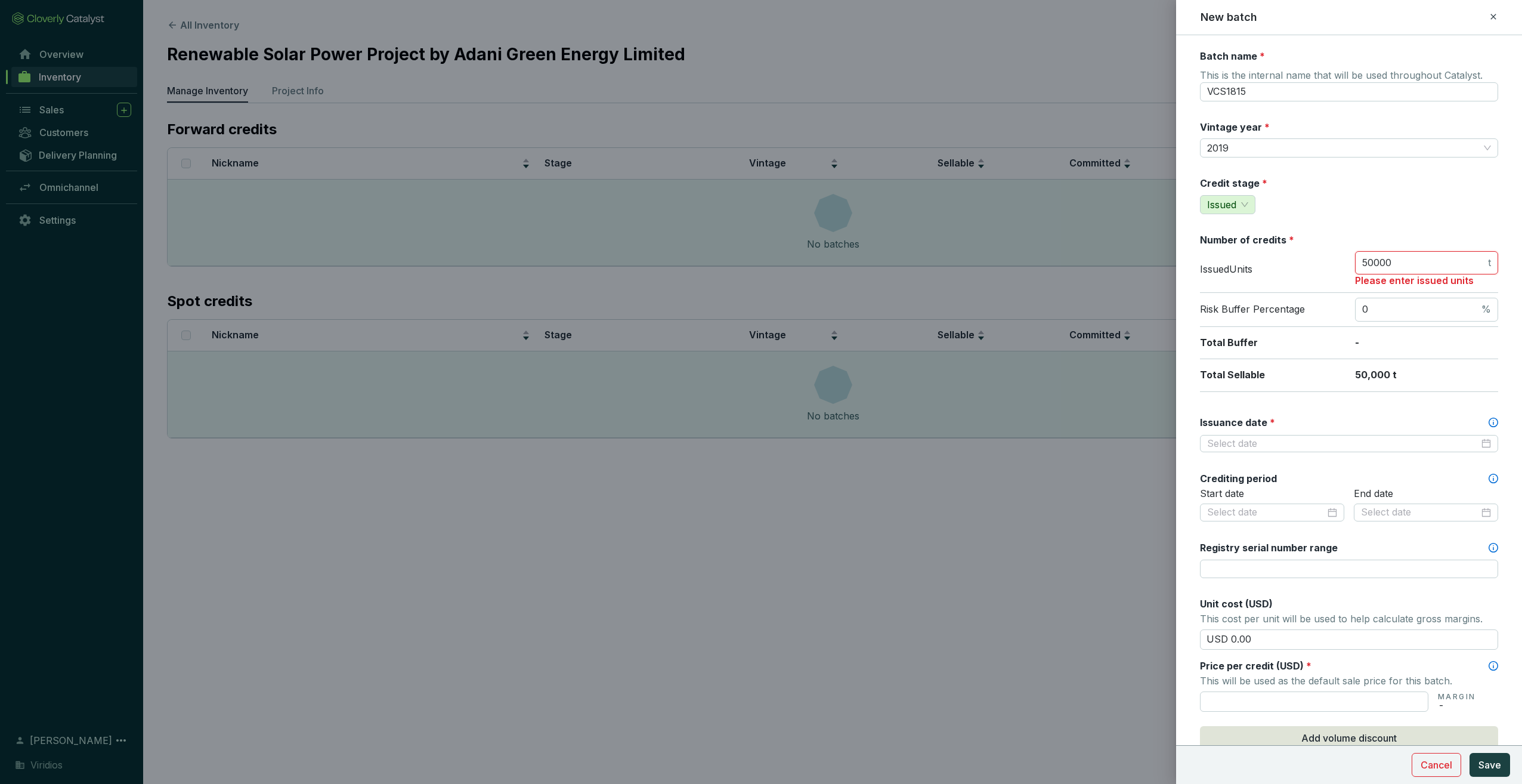
type input "50000"
click at [1424, 191] on div "Credit stage * Issued" at bounding box center [1349, 195] width 298 height 38
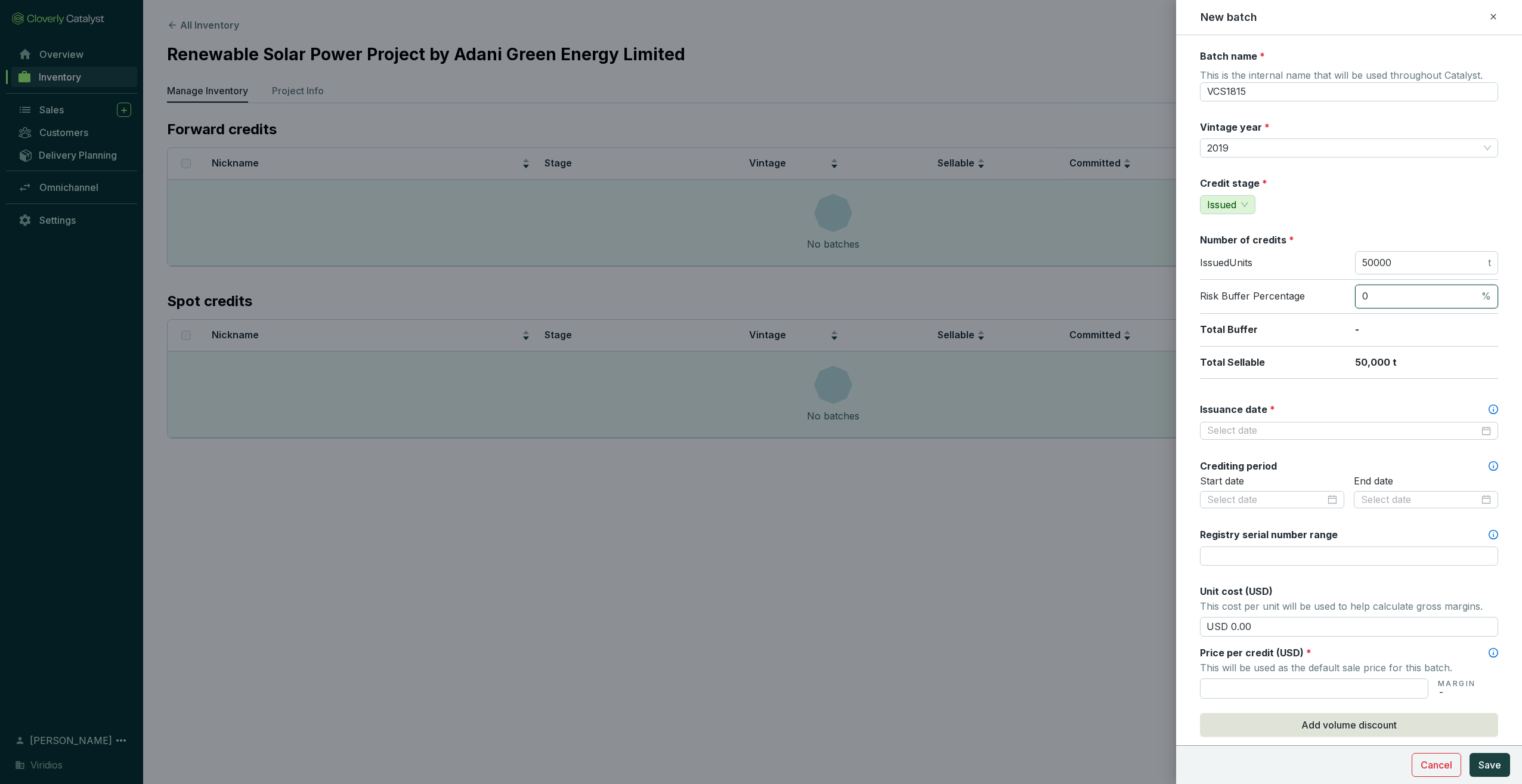
click at [1450, 295] on input "0" at bounding box center [1421, 296] width 117 height 13
click at [1447, 215] on div "Batch name * This is the internal name that will be used throughout Catalyst. V…" at bounding box center [1349, 499] width 298 height 899
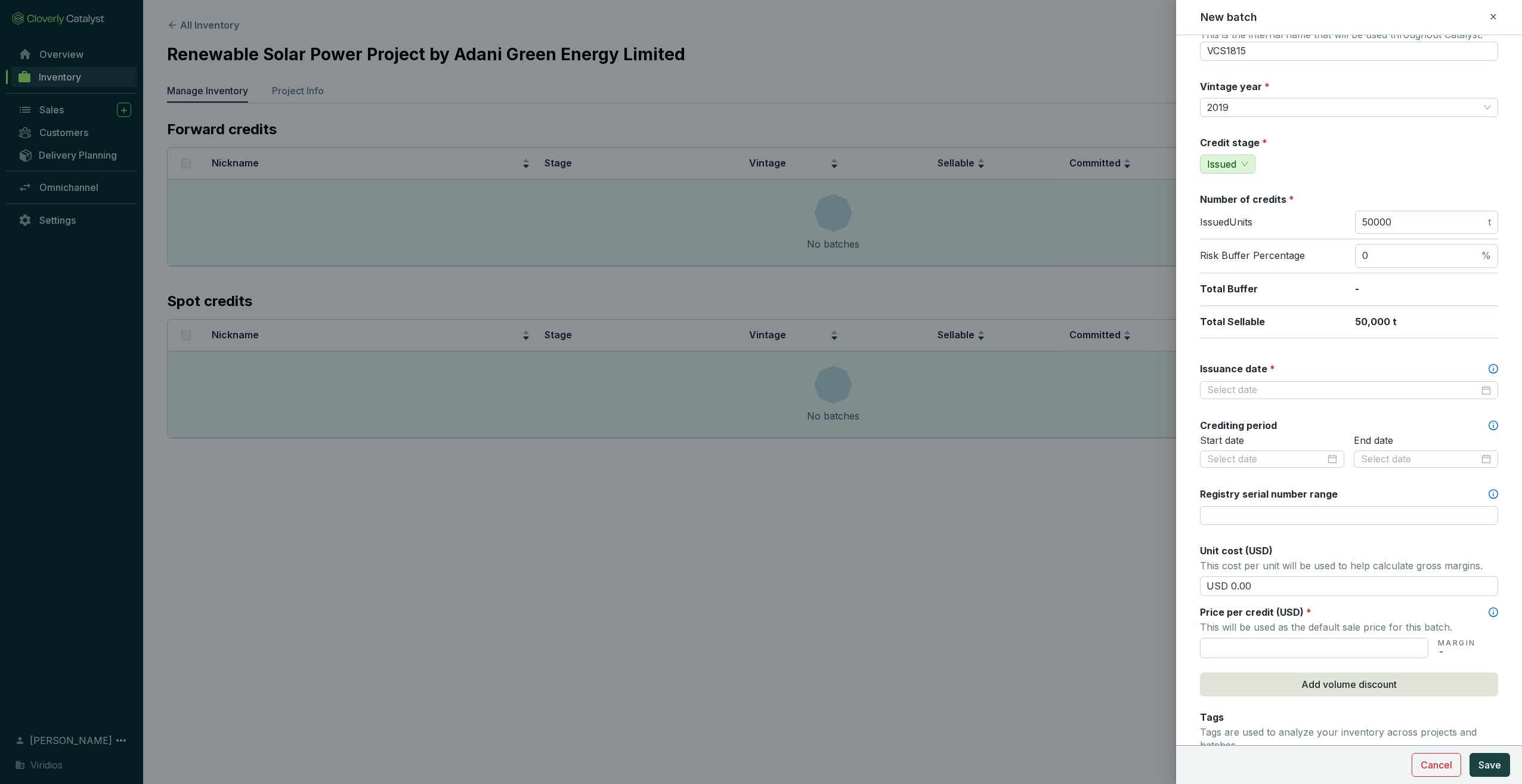
scroll to position [59, 0]
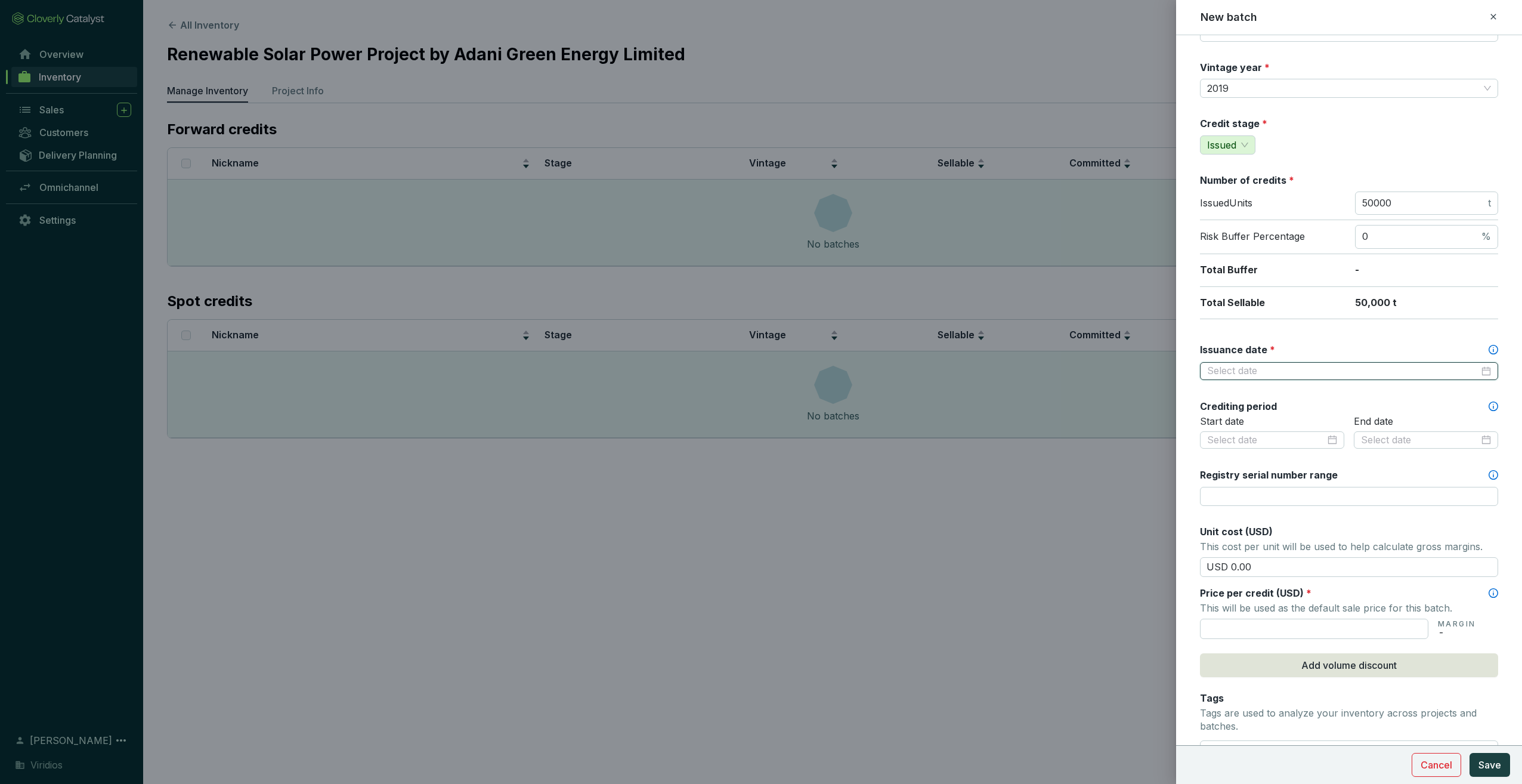
click at [1272, 370] on input "Issuance date *" at bounding box center [1343, 371] width 272 height 13
click at [1273, 370] on input "Issuance date *" at bounding box center [1343, 371] width 272 height 13
click at [1264, 365] on input "Issuance date *" at bounding box center [1343, 371] width 272 height 13
click at [1246, 358] on div "Issuance date *" at bounding box center [1349, 361] width 298 height 38
click at [1244, 364] on input "Issuance date *" at bounding box center [1343, 371] width 272 height 13
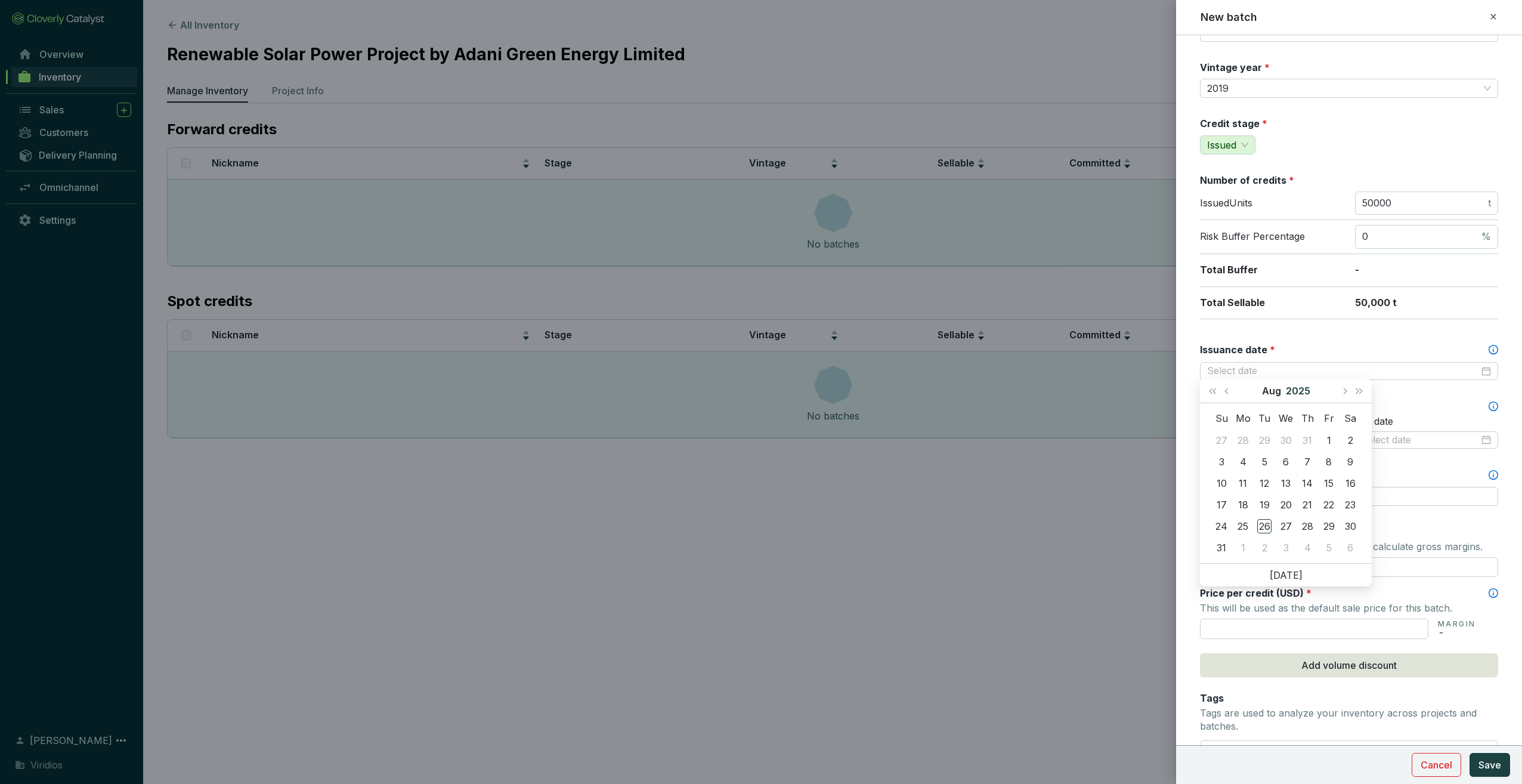
click at [1305, 392] on button "2025" at bounding box center [1298, 390] width 24 height 24
click at [1296, 421] on div "2020" at bounding box center [1286, 423] width 36 height 14
click at [1294, 504] on div "Aug" at bounding box center [1286, 502] width 36 height 14
type input "[DATE]"
click at [1331, 481] on div "14" at bounding box center [1329, 482] width 14 height 14
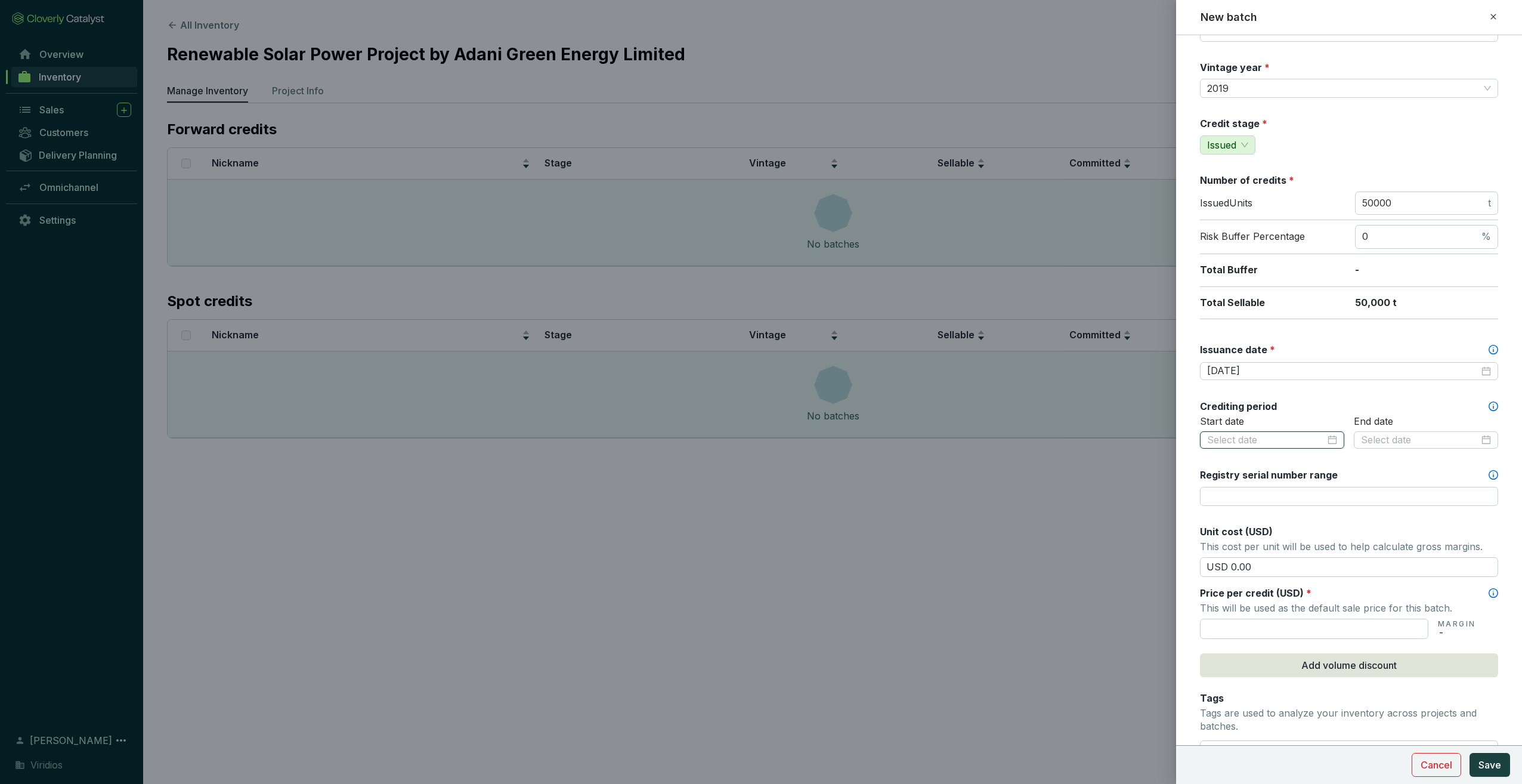
click at [1260, 436] on input at bounding box center [1266, 440] width 118 height 13
click at [1293, 461] on button "2025" at bounding box center [1298, 459] width 24 height 24
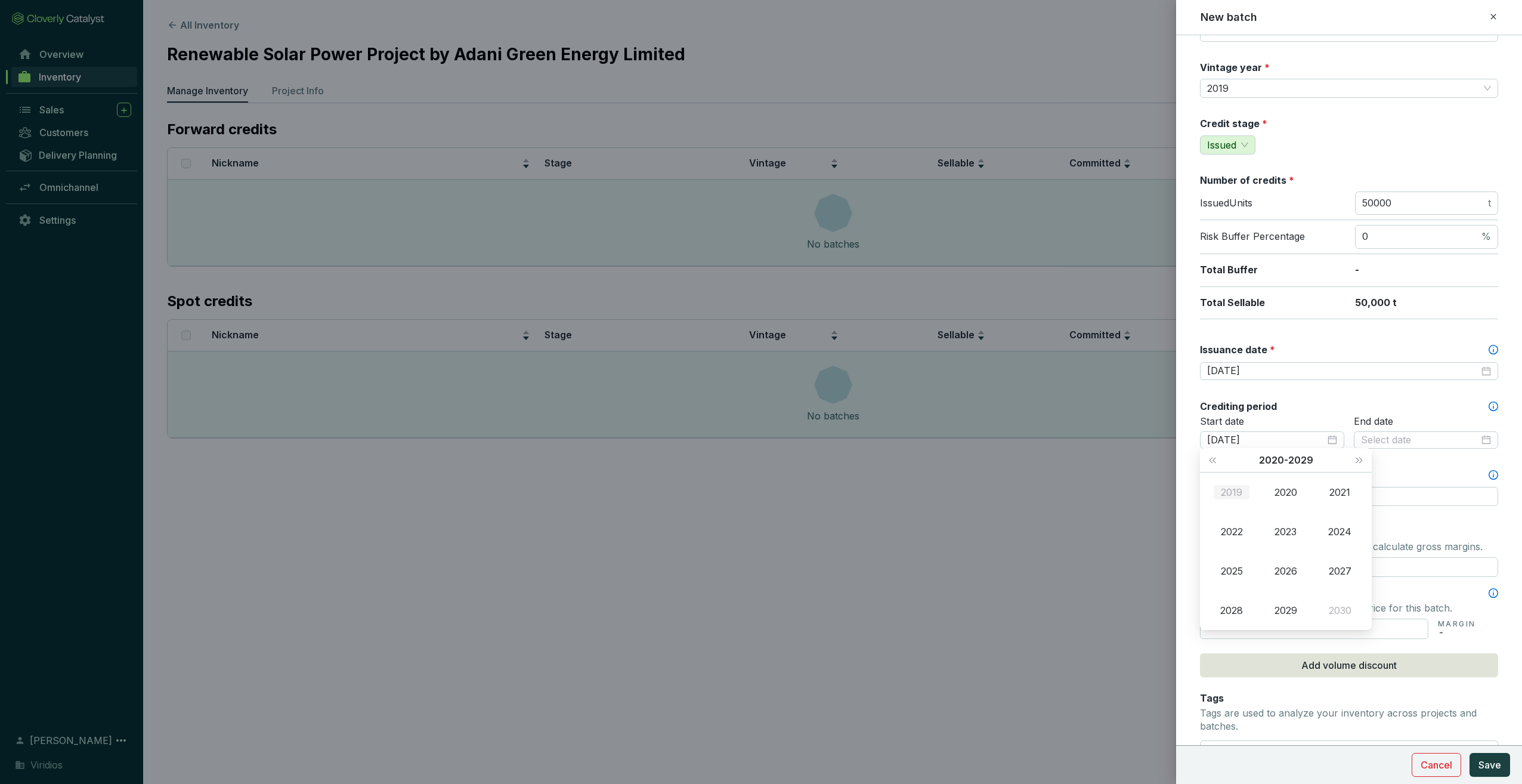
type input "2019-08-26"
click at [1213, 458] on span "Last year (Control + left)" at bounding box center [1213, 460] width 6 height 6
click at [1338, 574] on div "2017" at bounding box center [1340, 571] width 36 height 14
click at [1342, 566] on div "Sep" at bounding box center [1340, 571] width 36 height 14
type input "[DATE]"
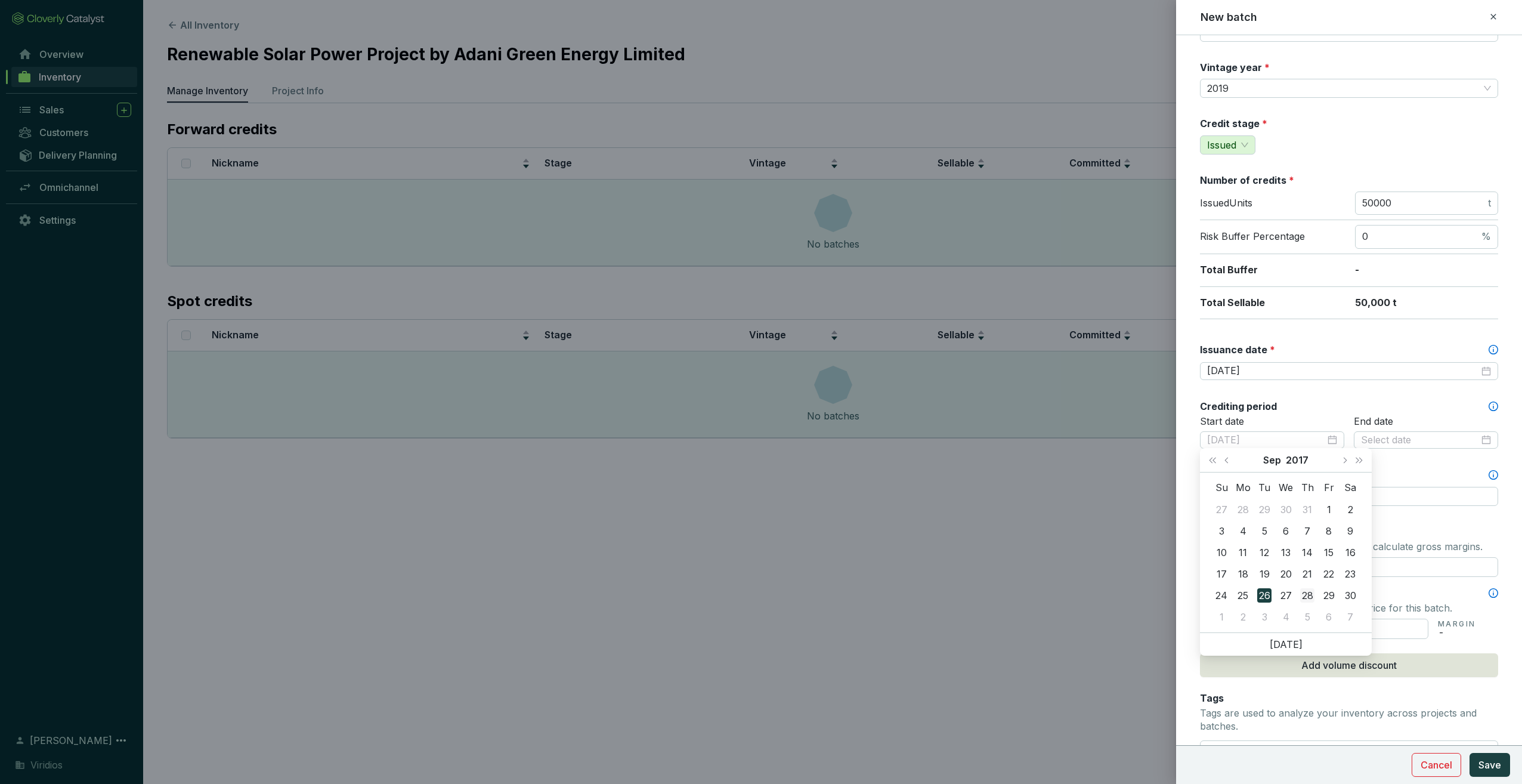
click at [1309, 597] on div "28" at bounding box center [1307, 595] width 14 height 14
click at [1391, 431] on div at bounding box center [1426, 440] width 144 height 17
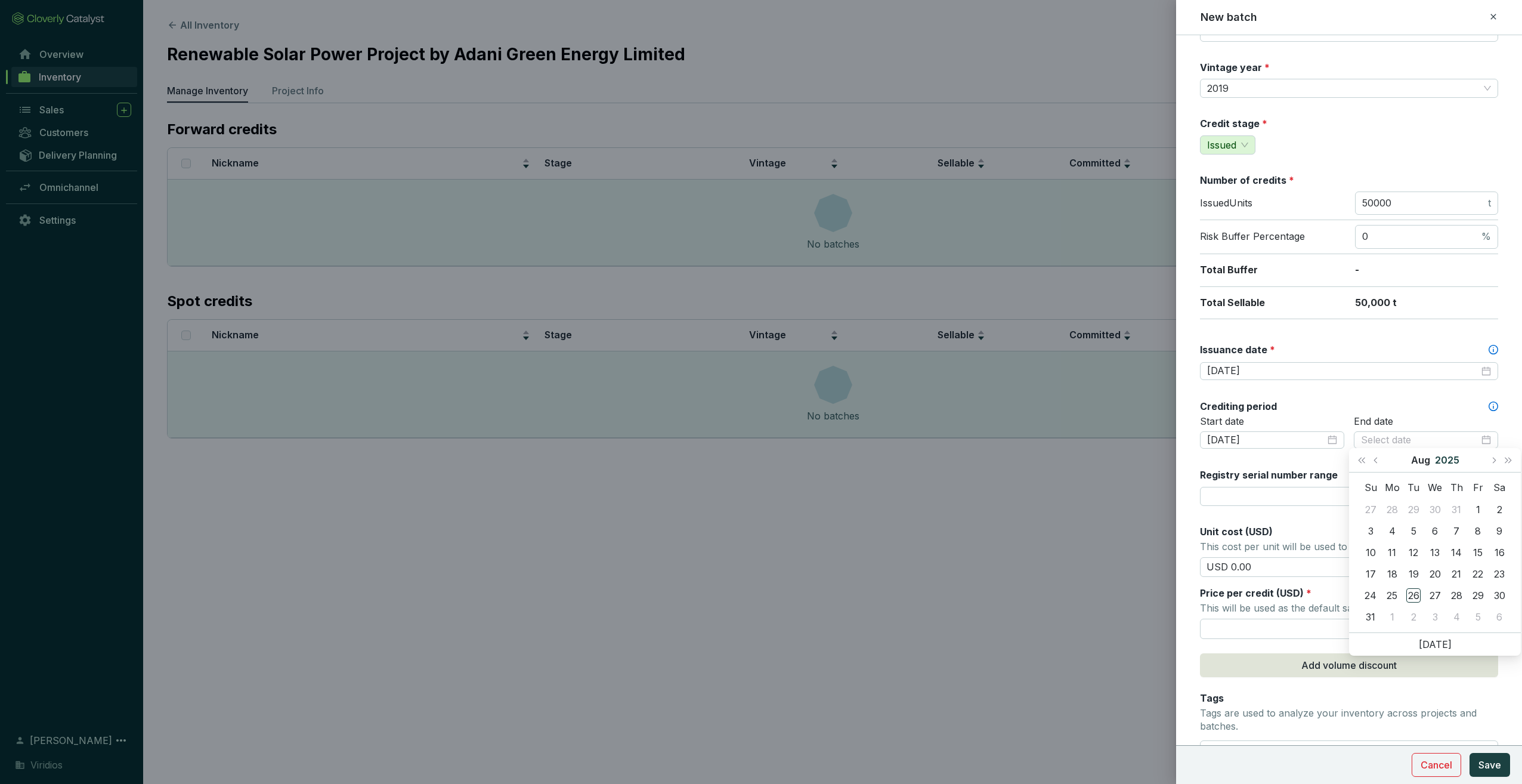
click at [1435, 464] on button "2025" at bounding box center [1448, 459] width 24 height 24
click at [1493, 572] on div "2027" at bounding box center [1489, 571] width 36 height 14
click at [1493, 566] on div "Sep" at bounding box center [1489, 571] width 36 height 14
type input "[DATE]"
click at [1396, 597] on div "27" at bounding box center [1392, 595] width 14 height 14
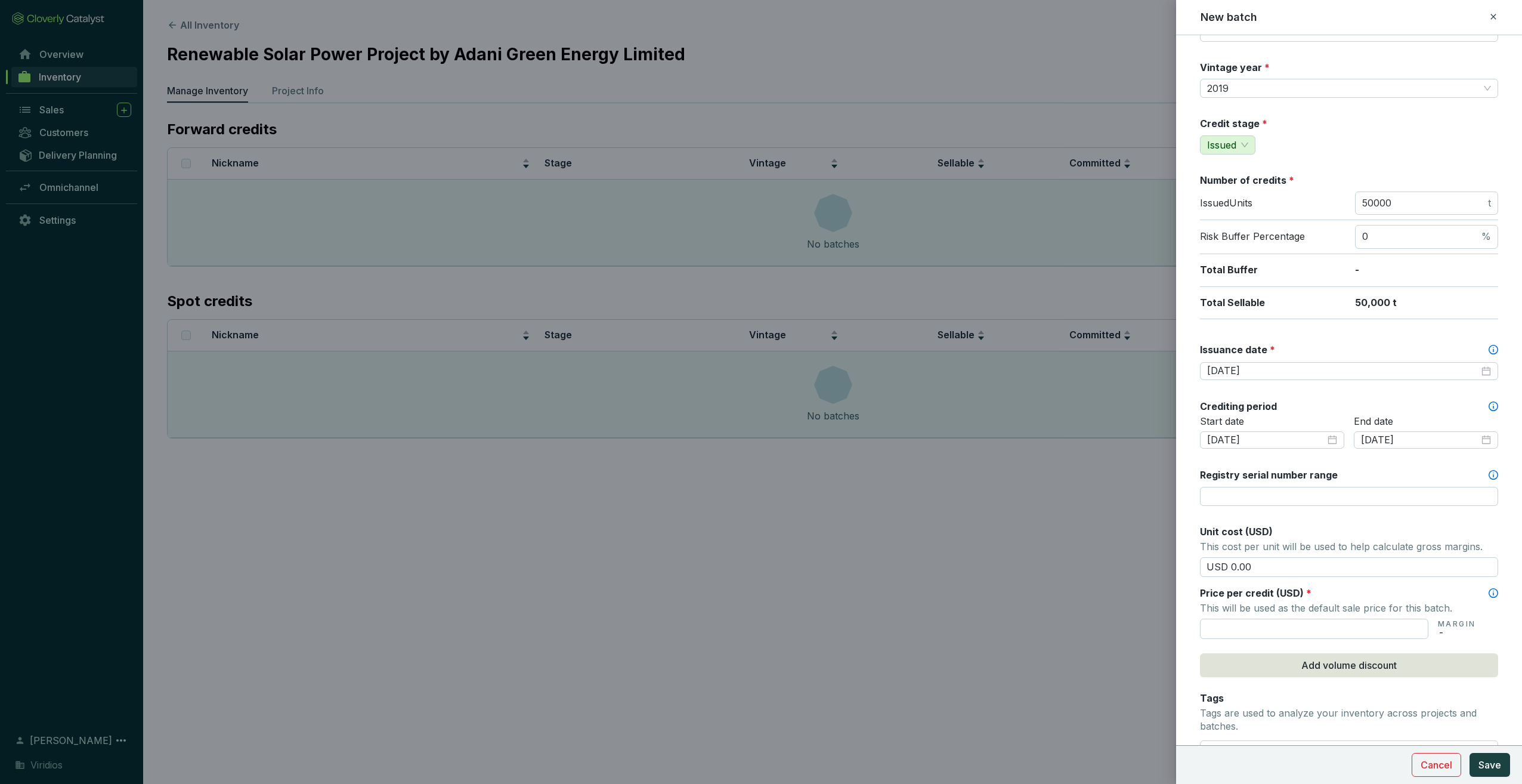
click at [1422, 392] on div "Batch name * This is the internal name that will be used throughout Catalyst. V…" at bounding box center [1349, 439] width 298 height 899
click at [1345, 489] on input "Registry serial number range" at bounding box center [1349, 496] width 298 height 19
click at [1234, 495] on input "Registry serial number range" at bounding box center [1349, 496] width 298 height 19
paste input "8557-30354730-30554729-VCS-VCU-997-VER-IN-1-1815-01012019-31012019-0"
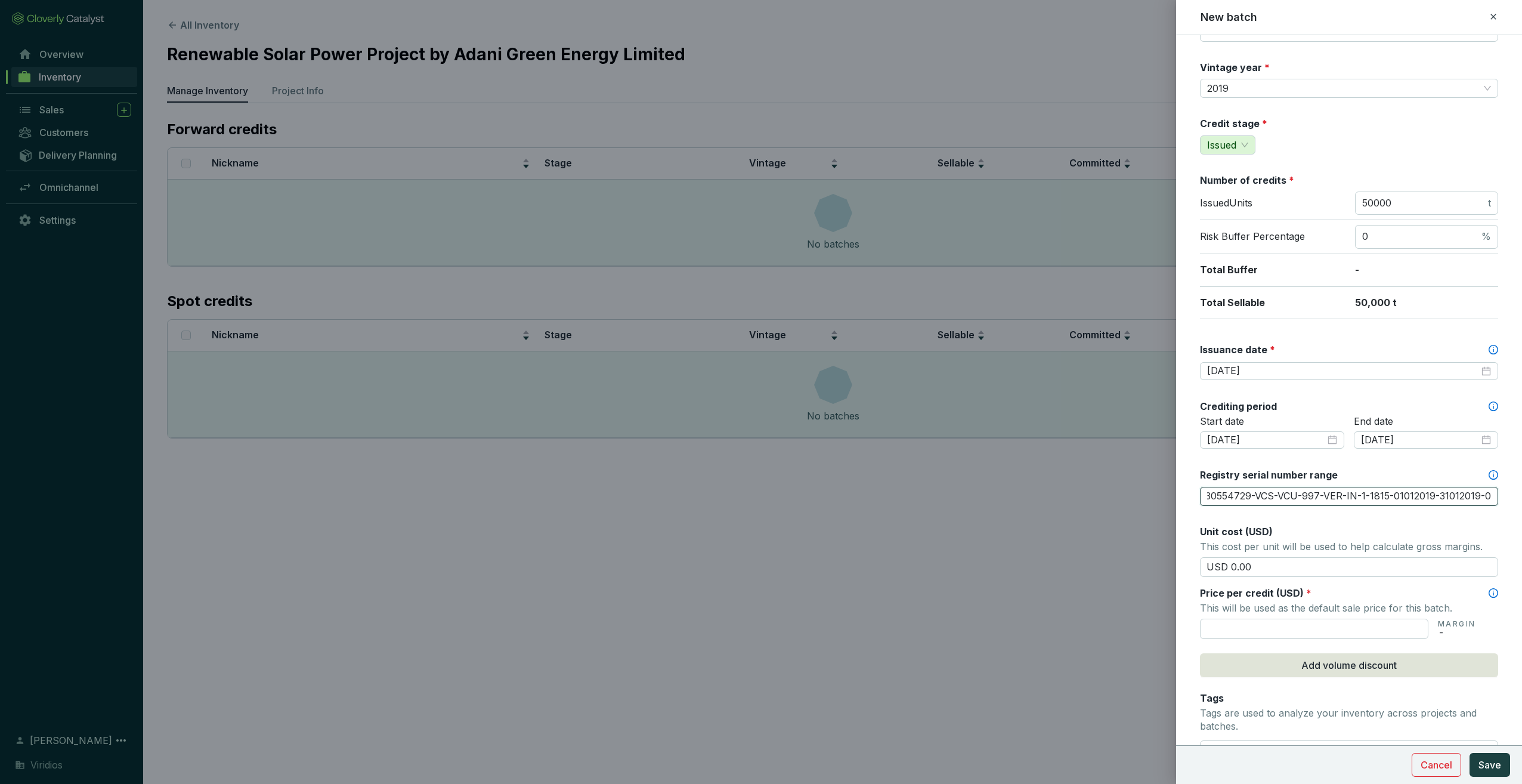
type input "8557-30354730-30554729-VCS-VCU-997-VER-IN-1-1815-01012019-31012019-0"
click at [1479, 530] on div "Unit cost (USD)" at bounding box center [1349, 531] width 298 height 13
click at [1296, 564] on input "USD 0.00" at bounding box center [1349, 566] width 298 height 20
drag, startPoint x: 1361, startPoint y: 559, endPoint x: 1162, endPoint y: 544, distance: 199.6
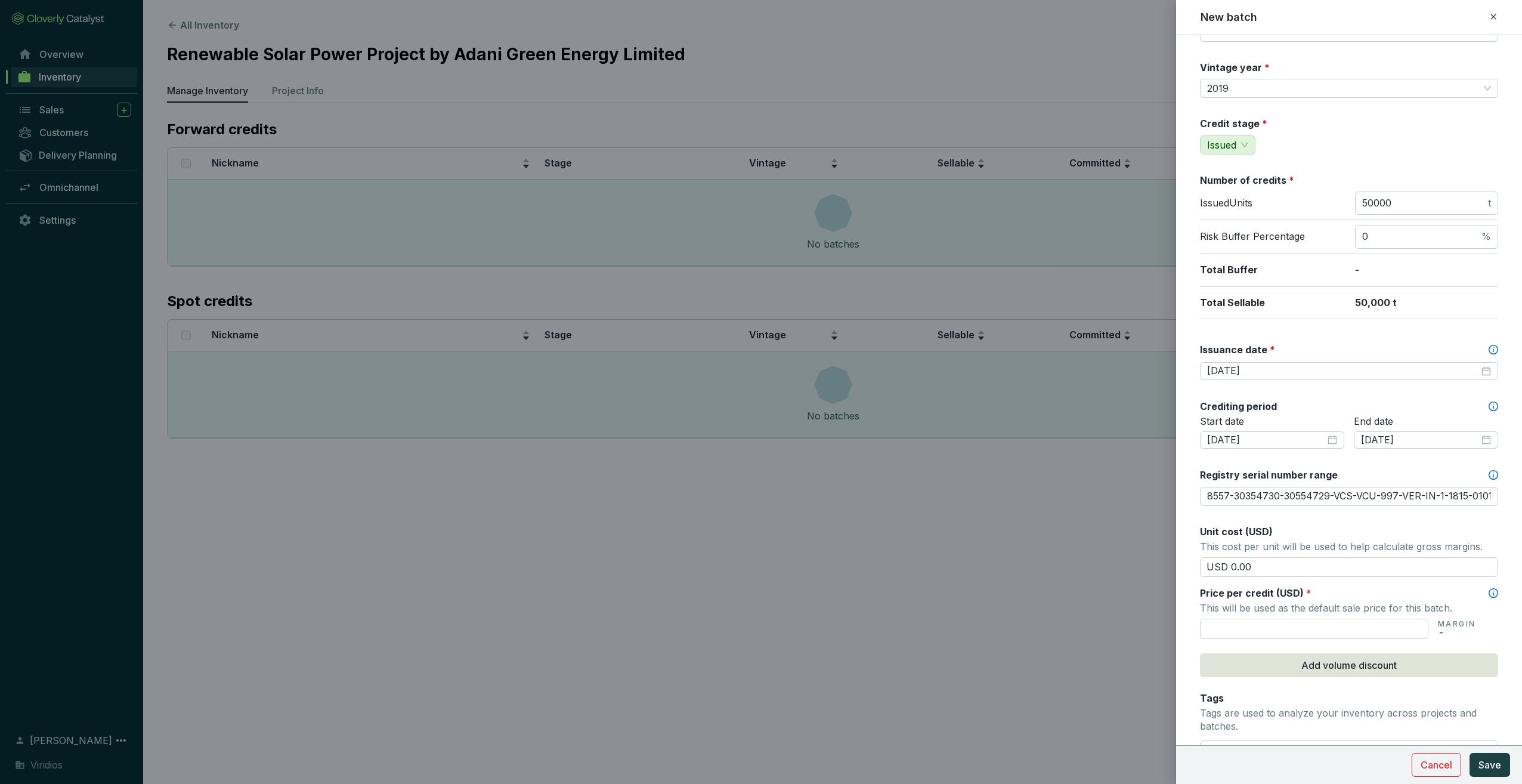
click at [1162, 544] on div "New batch Batch name * This is the internal name that will be used throughout C…" at bounding box center [761, 392] width 1522 height 784
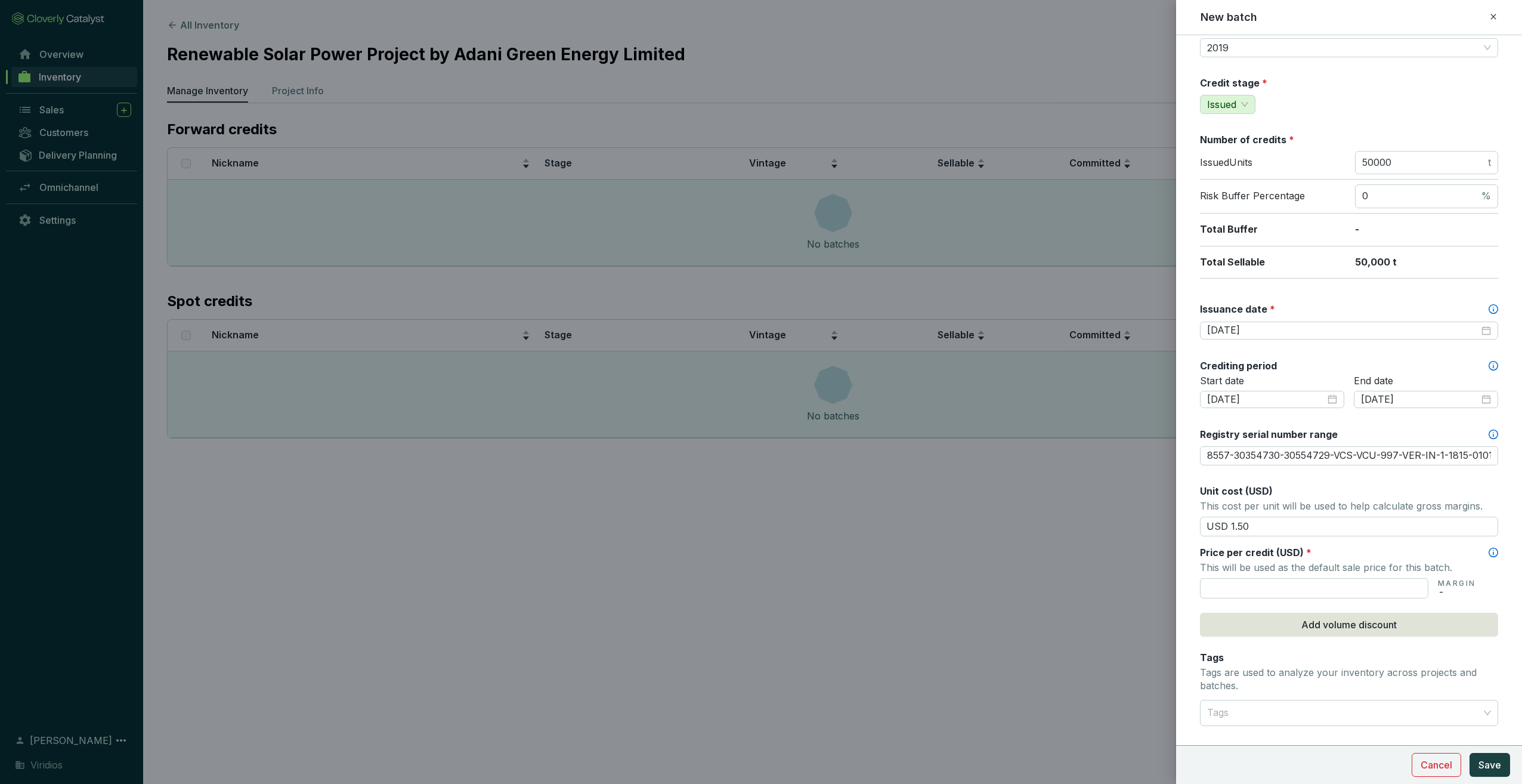
scroll to position [119, 0]
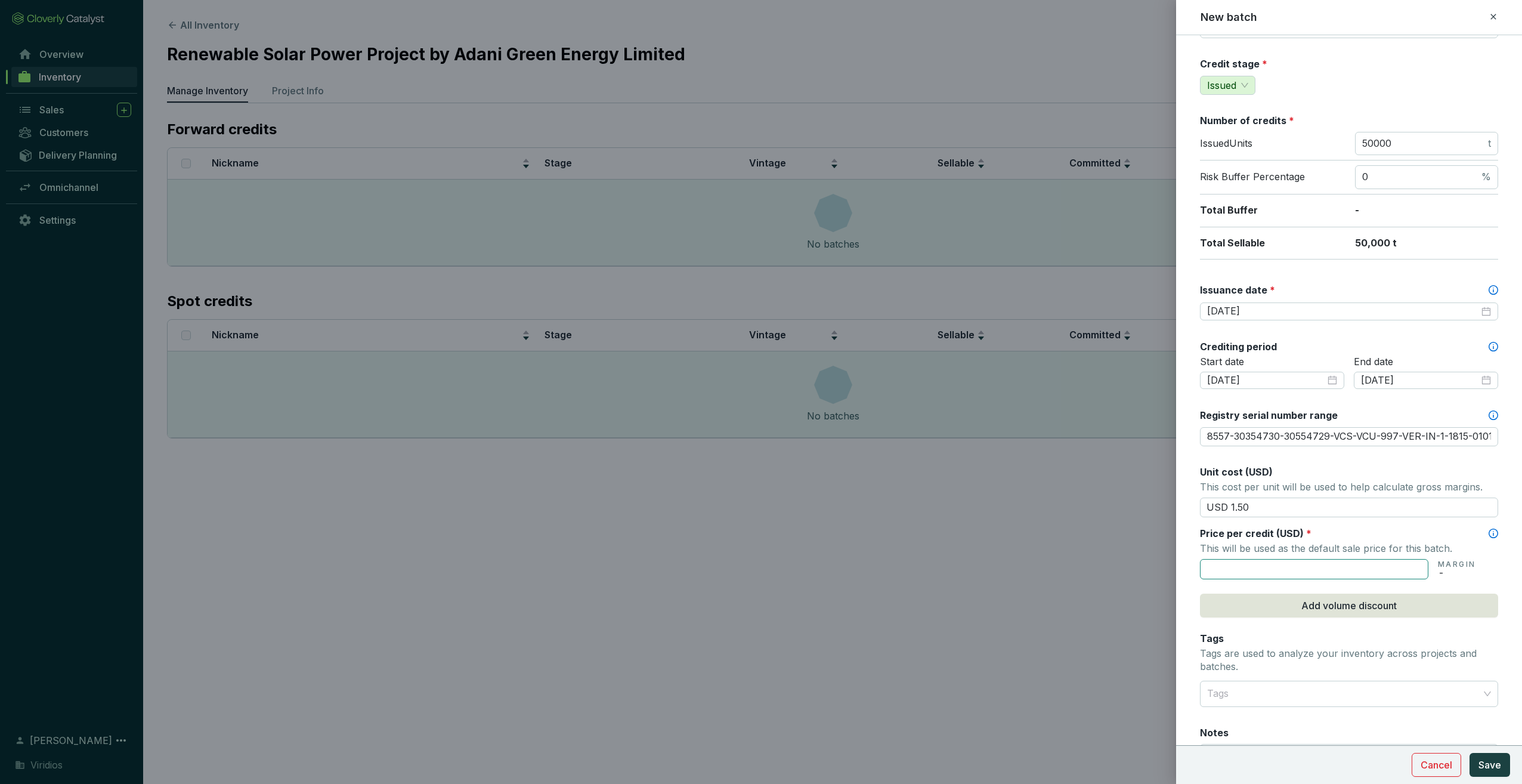
type input "USD 1.50"
click at [1282, 559] on input "text" at bounding box center [1314, 568] width 228 height 20
click at [1489, 532] on icon at bounding box center [1493, 533] width 10 height 10
click at [1280, 566] on input "text" at bounding box center [1314, 568] width 228 height 20
type input "USD 10,000"
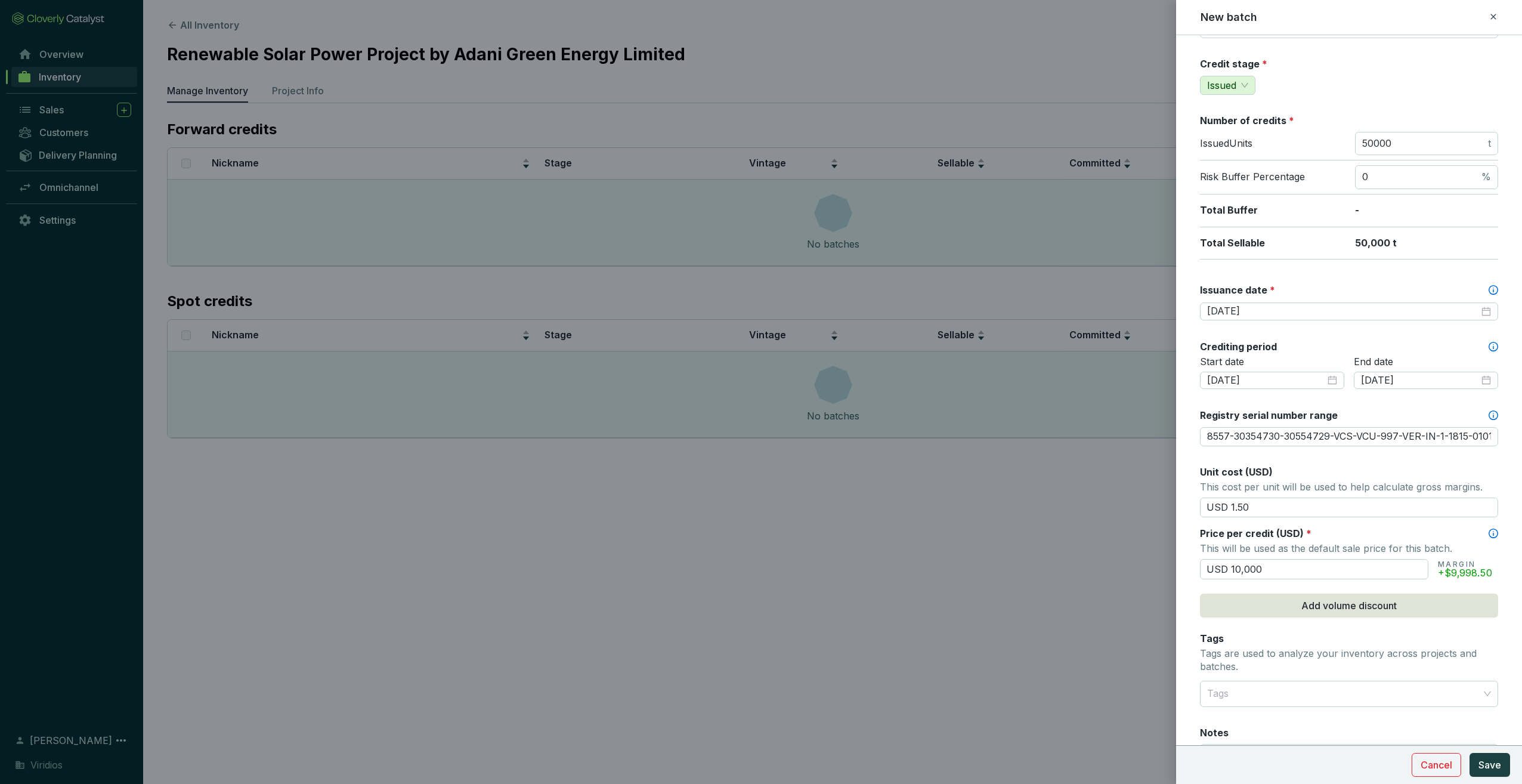
drag, startPoint x: 1280, startPoint y: 566, endPoint x: 1169, endPoint y: 560, distance: 111.2
click at [1169, 560] on div "New batch Batch name * This is the internal name that will be used throughout C…" at bounding box center [761, 392] width 1522 height 784
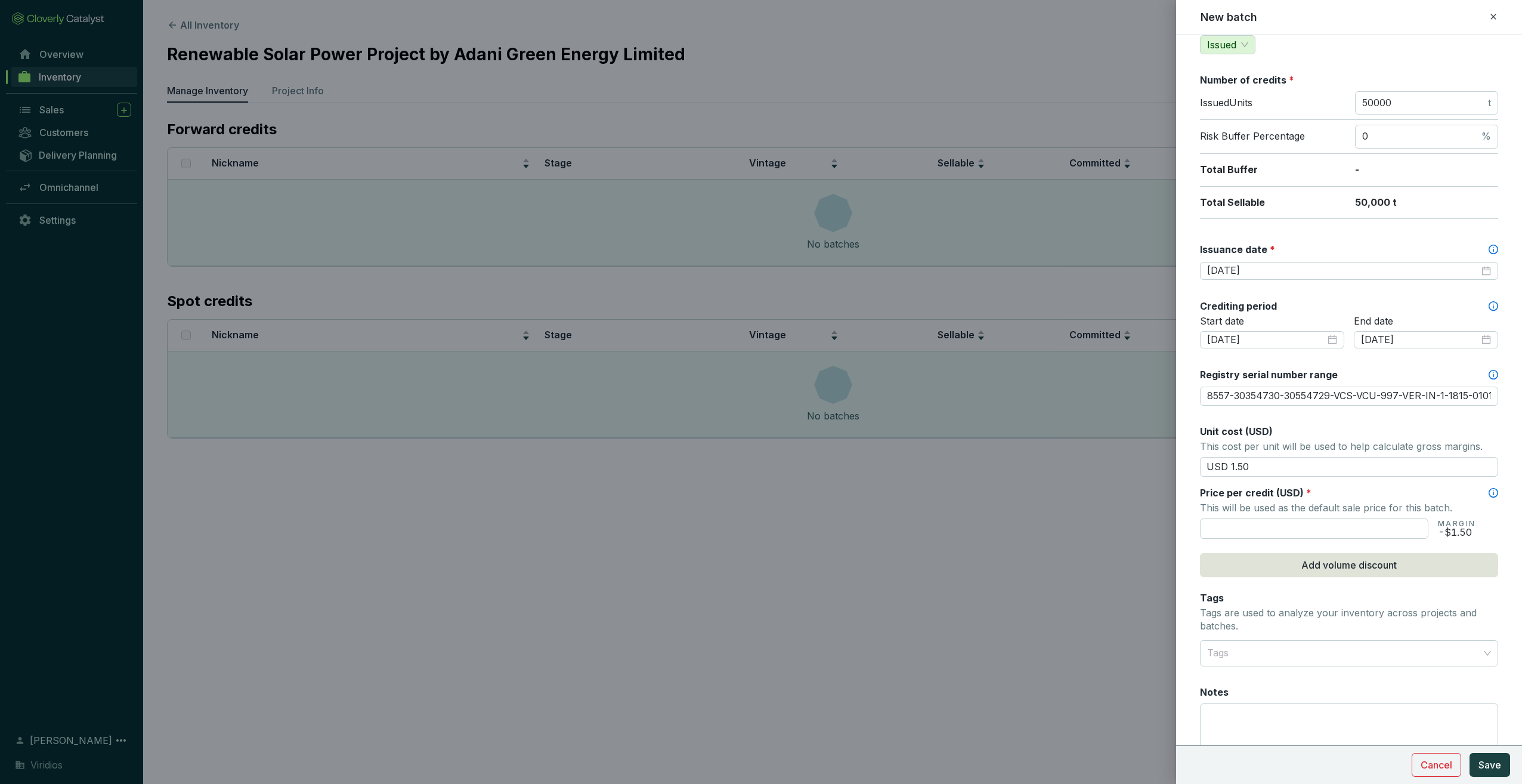
scroll to position [179, 0]
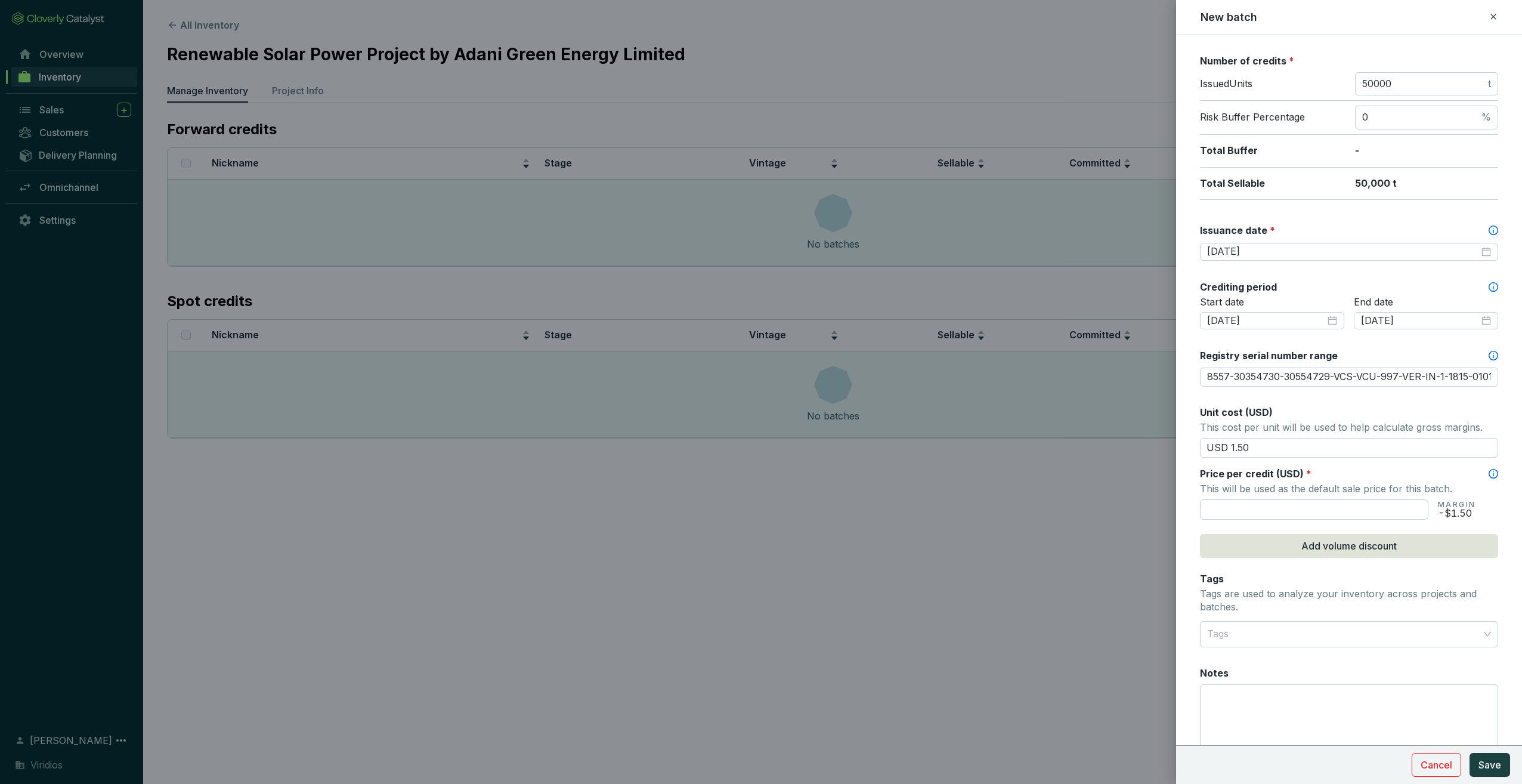
drag, startPoint x: 1264, startPoint y: 446, endPoint x: 1170, endPoint y: 436, distance: 94.5
click at [1170, 436] on div "New batch Batch name * This is the internal name that will be used throughout C…" at bounding box center [761, 392] width 1522 height 784
click at [1257, 508] on input "text" at bounding box center [1314, 509] width 228 height 20
paste input "USD 1.50"
type input "USD 1.50"
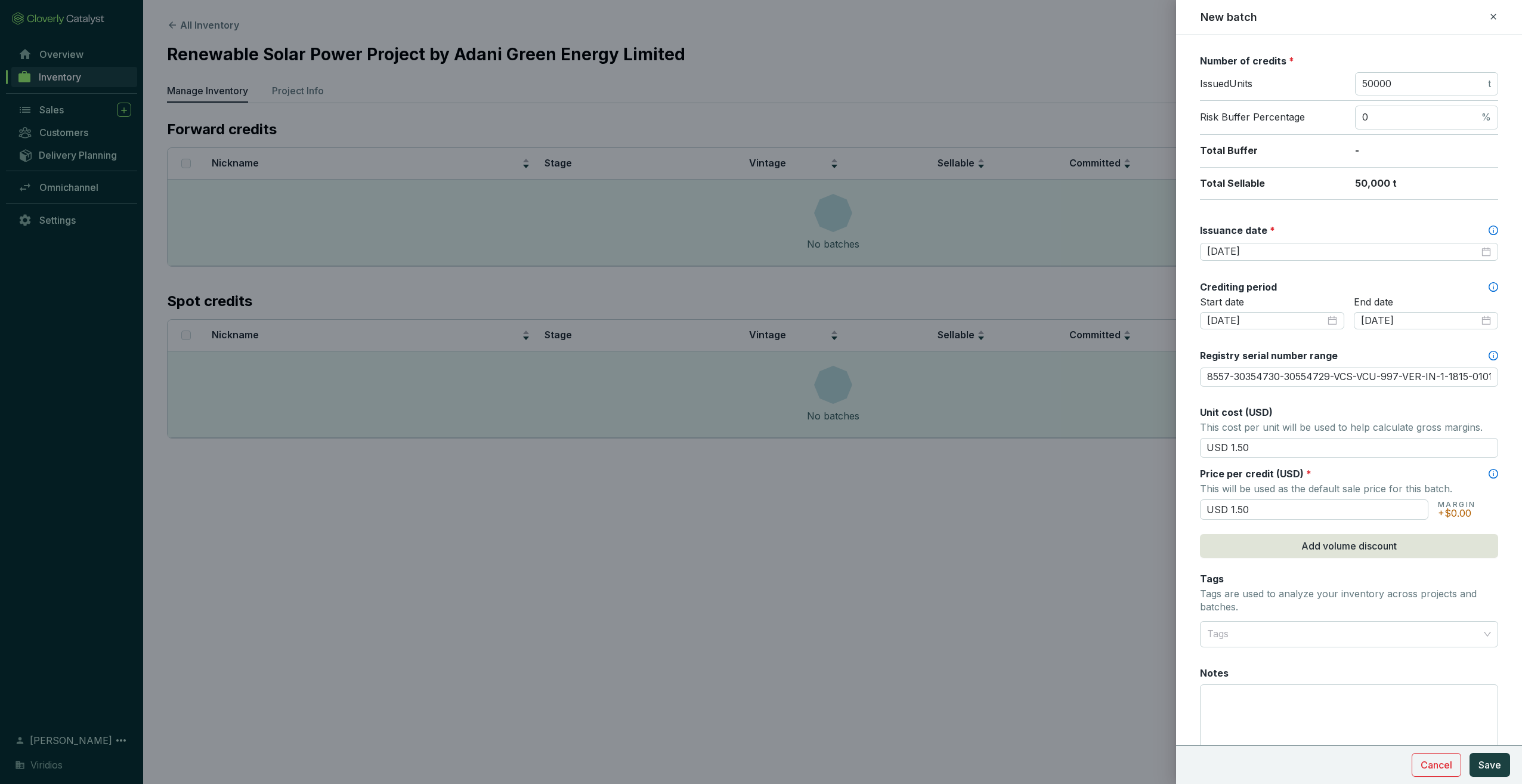
drag, startPoint x: 1260, startPoint y: 446, endPoint x: 1112, endPoint y: 440, distance: 148.1
click at [1112, 440] on div "New batch Batch name * This is the internal name that will be used throughout C…" at bounding box center [761, 392] width 1522 height 784
click at [1484, 517] on div "Batch name * This is the internal name that will be used throughout Catalyst. V…" at bounding box center [1349, 320] width 298 height 899
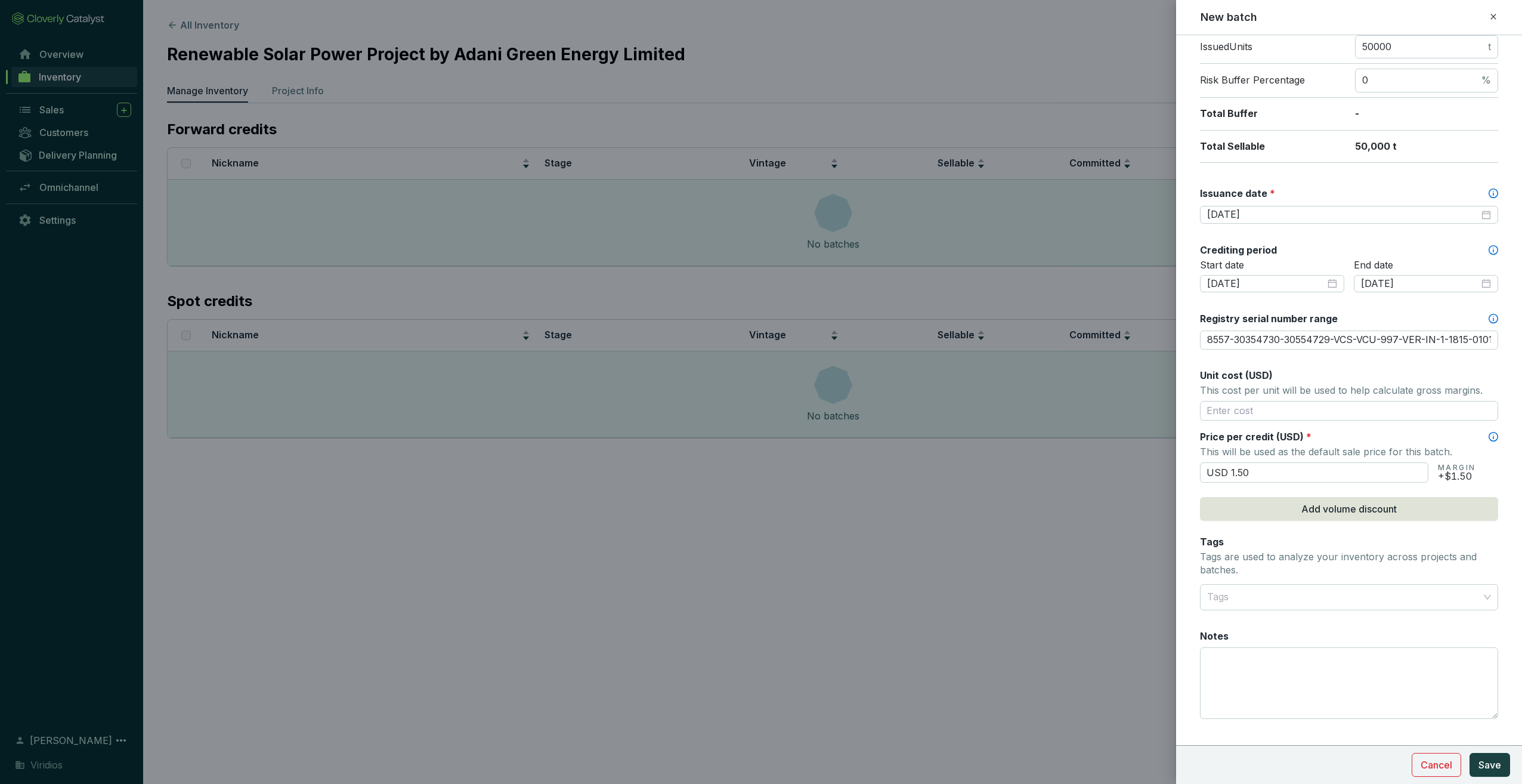
scroll to position [232, 0]
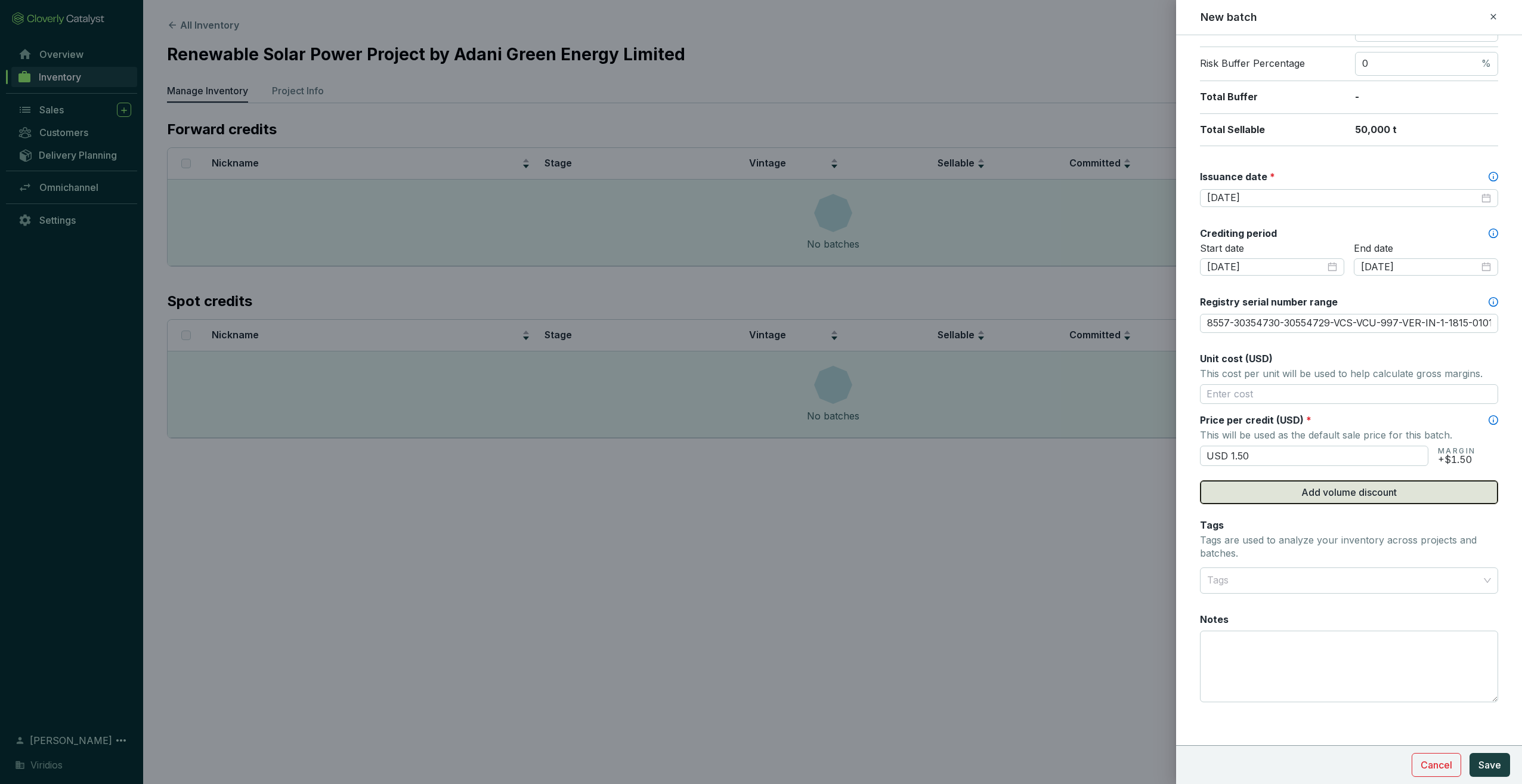
click at [1380, 488] on span "Add volume discount" at bounding box center [1349, 492] width 95 height 14
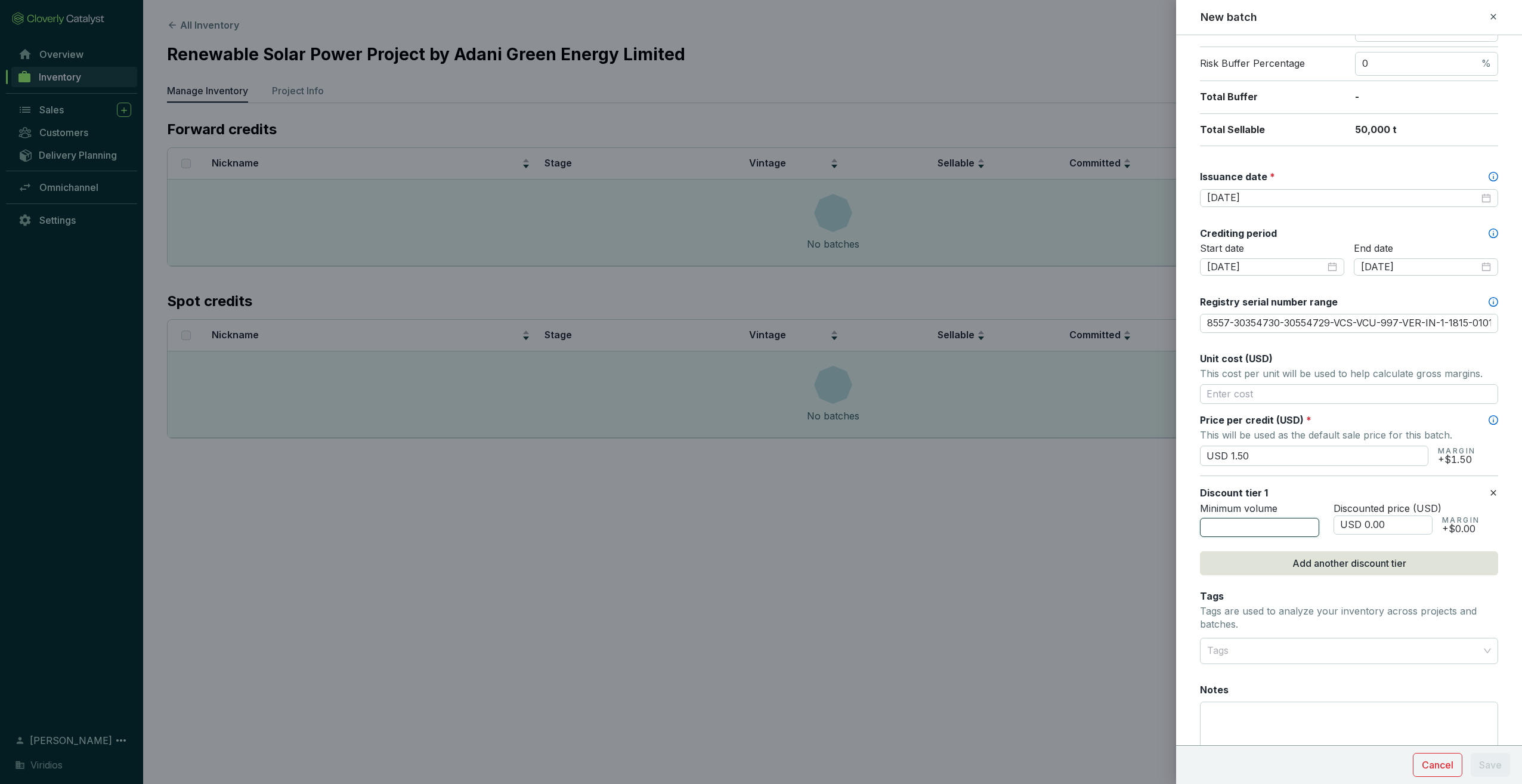
click at [1249, 523] on input "number" at bounding box center [1260, 527] width 119 height 19
type input "10000"
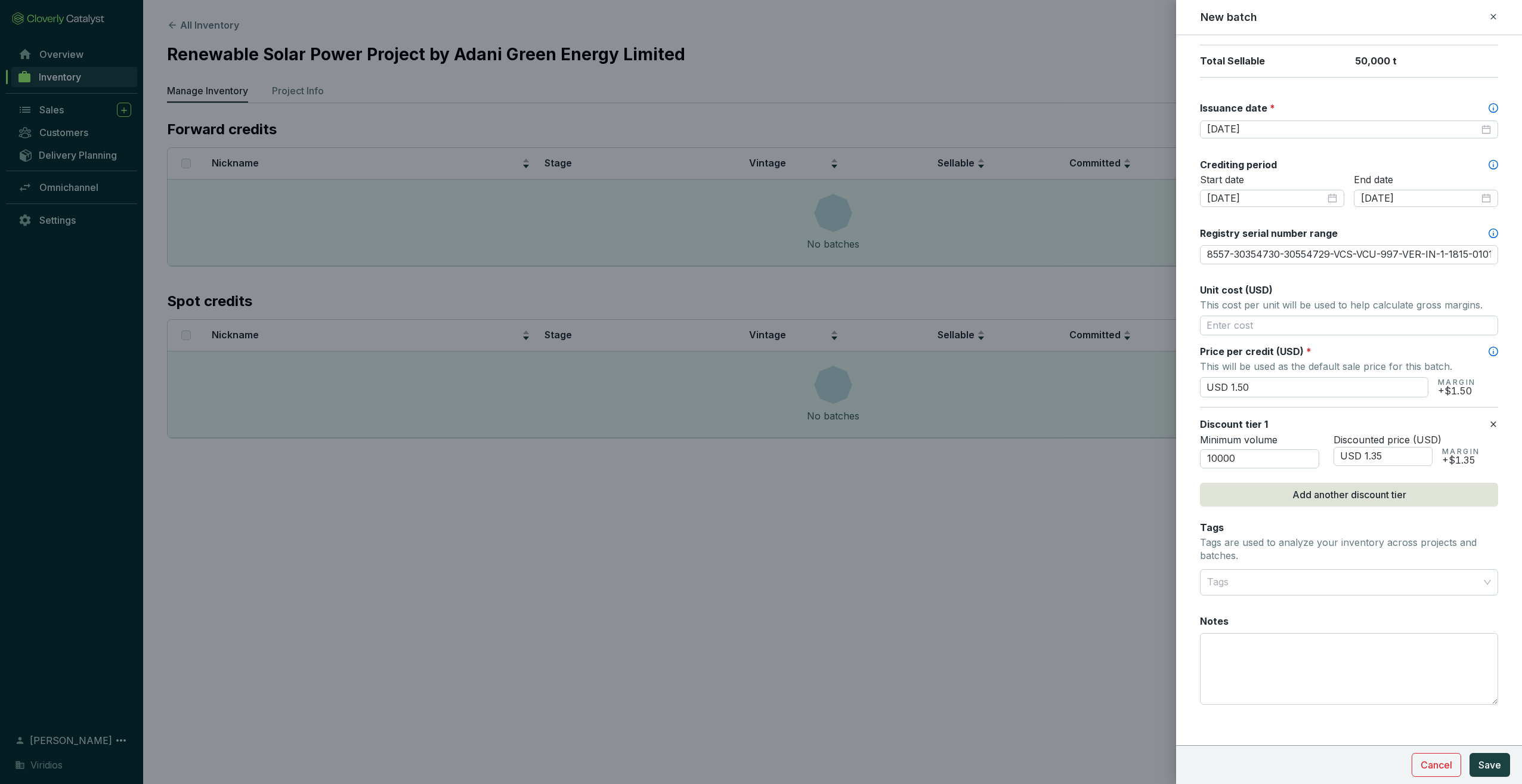
scroll to position [303, 0]
click at [1433, 579] on div at bounding box center [1343, 579] width 280 height 24
type input "USD 1.35"
click at [1479, 557] on div "Tags Tags are used to analyze your inventory across projects and batches." at bounding box center [1349, 541] width 298 height 44
click at [1488, 768] on span "Save" at bounding box center [1490, 765] width 23 height 14
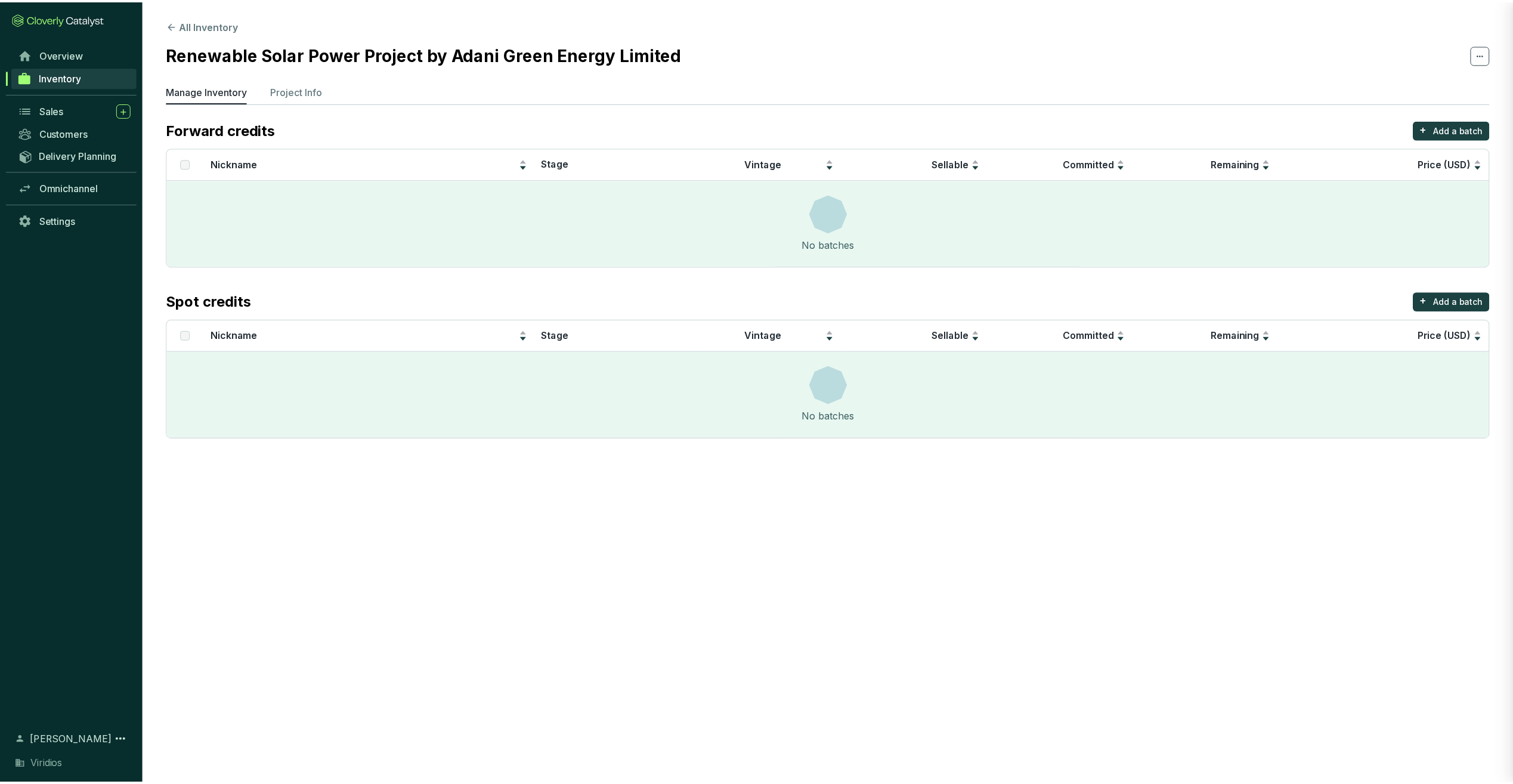
scroll to position [177, 0]
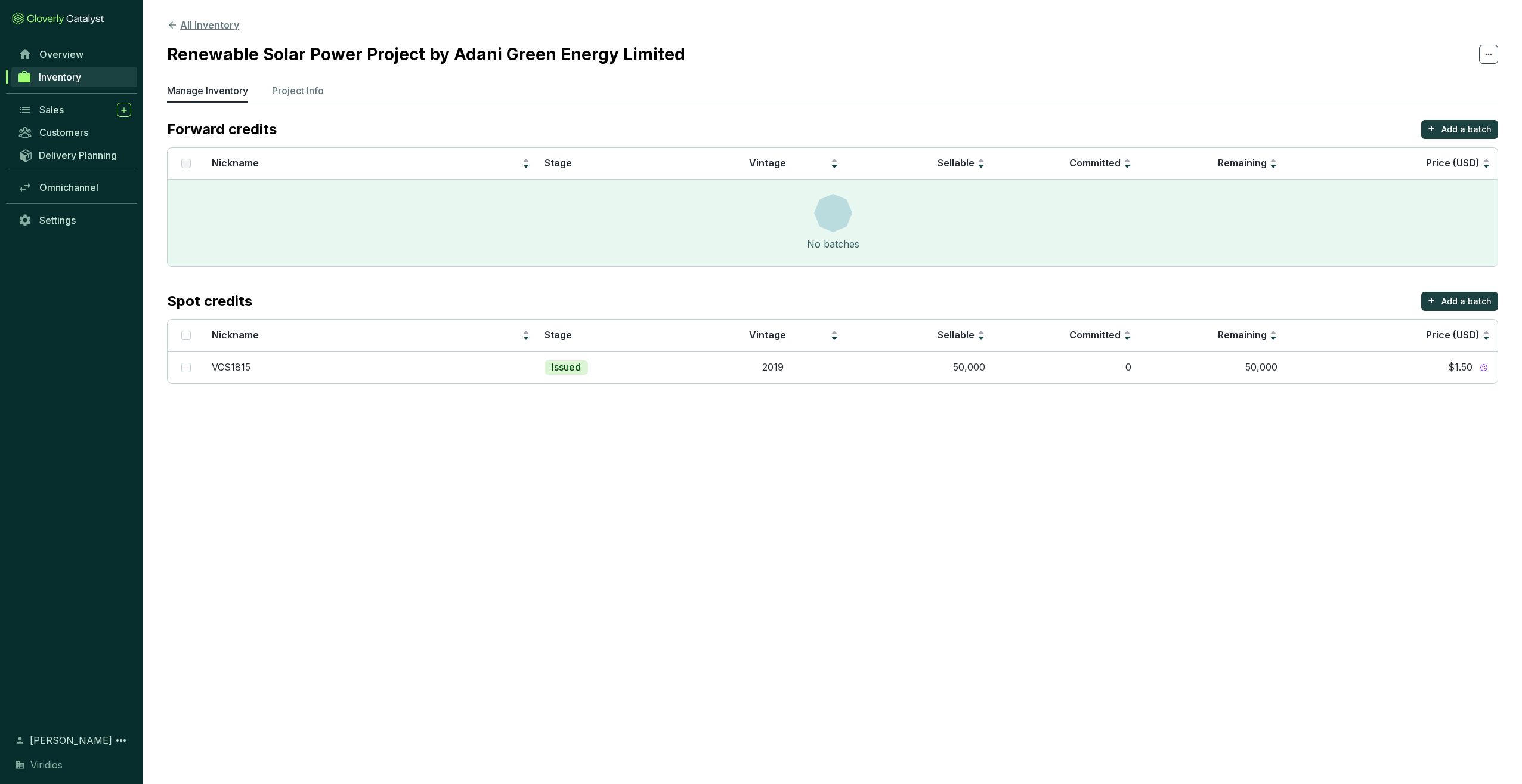
click at [202, 24] on button "All Inventory" at bounding box center [203, 24] width 73 height 14
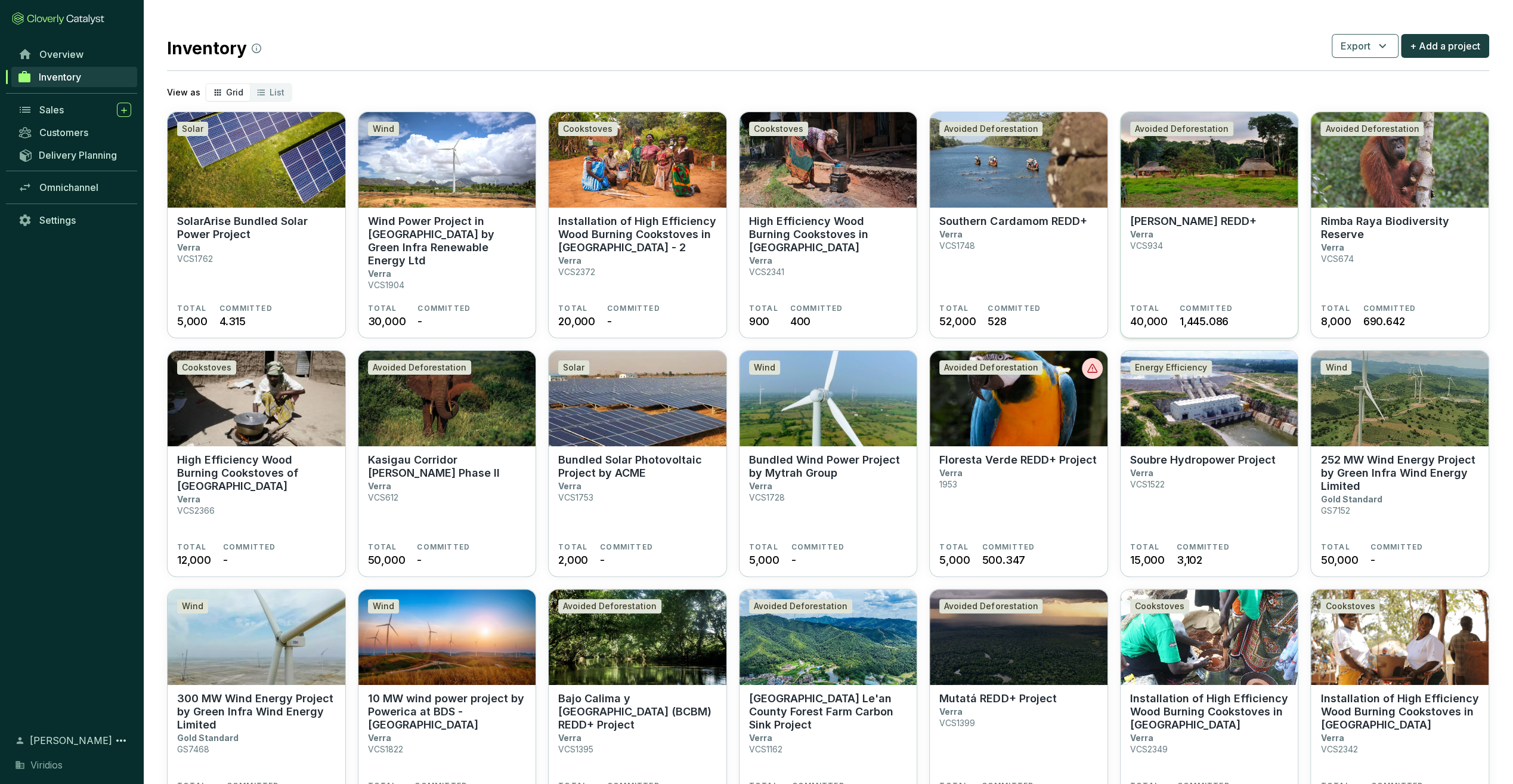
click at [1156, 225] on p "[PERSON_NAME] REDD+" at bounding box center [1193, 221] width 127 height 13
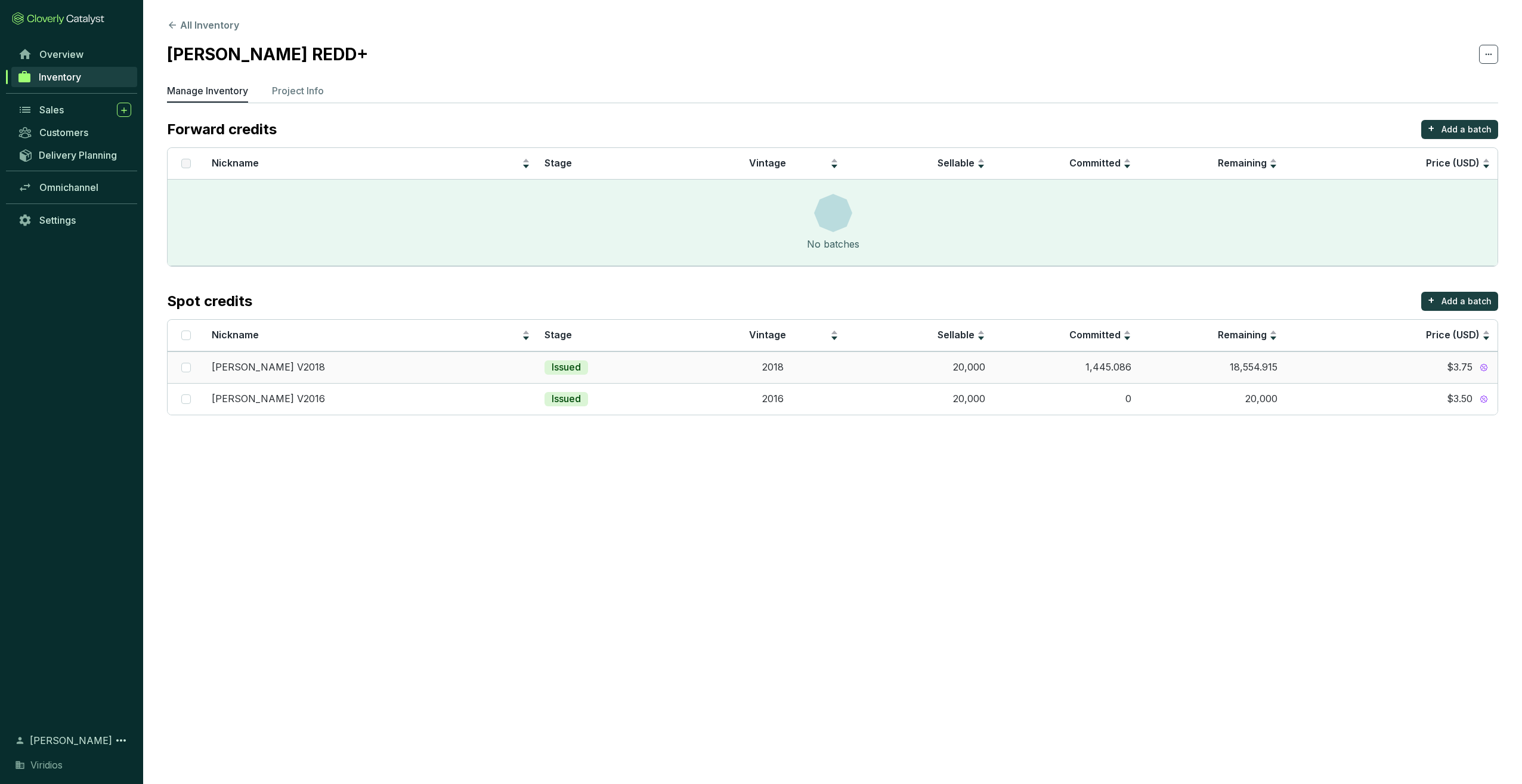
click at [704, 371] on td "2018" at bounding box center [772, 367] width 146 height 31
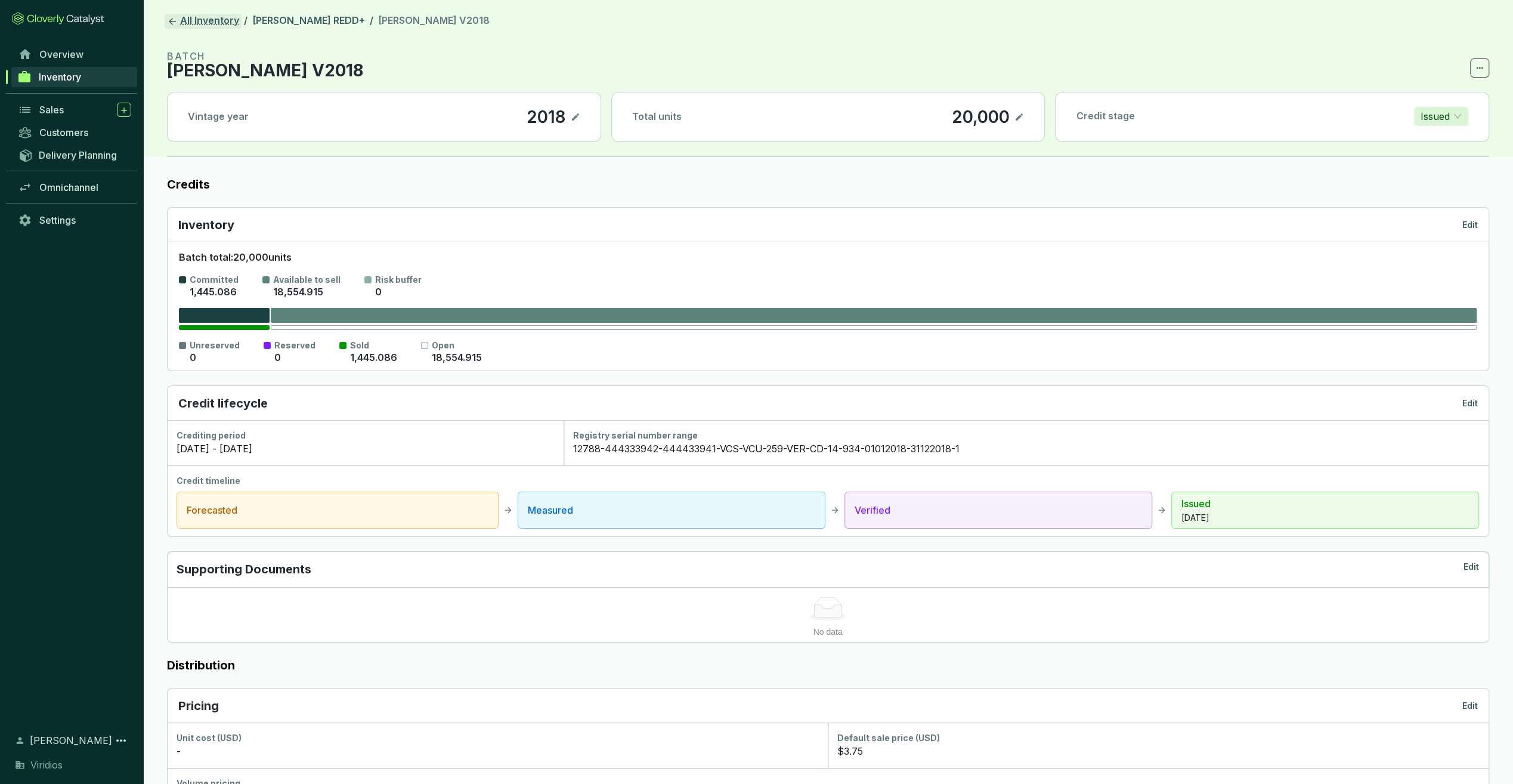
click at [226, 20] on link "All Inventory" at bounding box center [203, 21] width 77 height 14
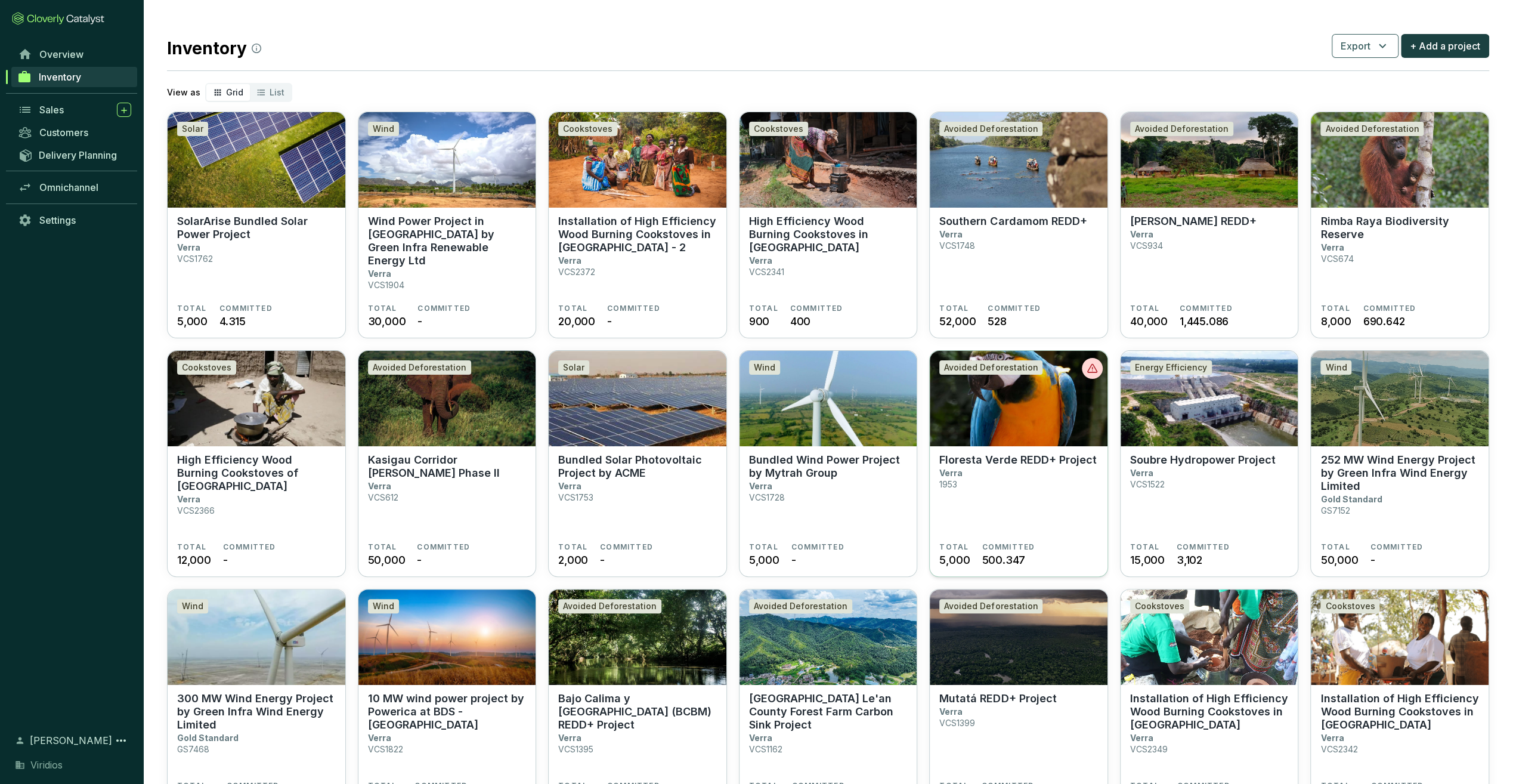
click at [1017, 466] on section "Floresta Verde REDD+ Project Verra 1953" at bounding box center [1018, 498] width 158 height 89
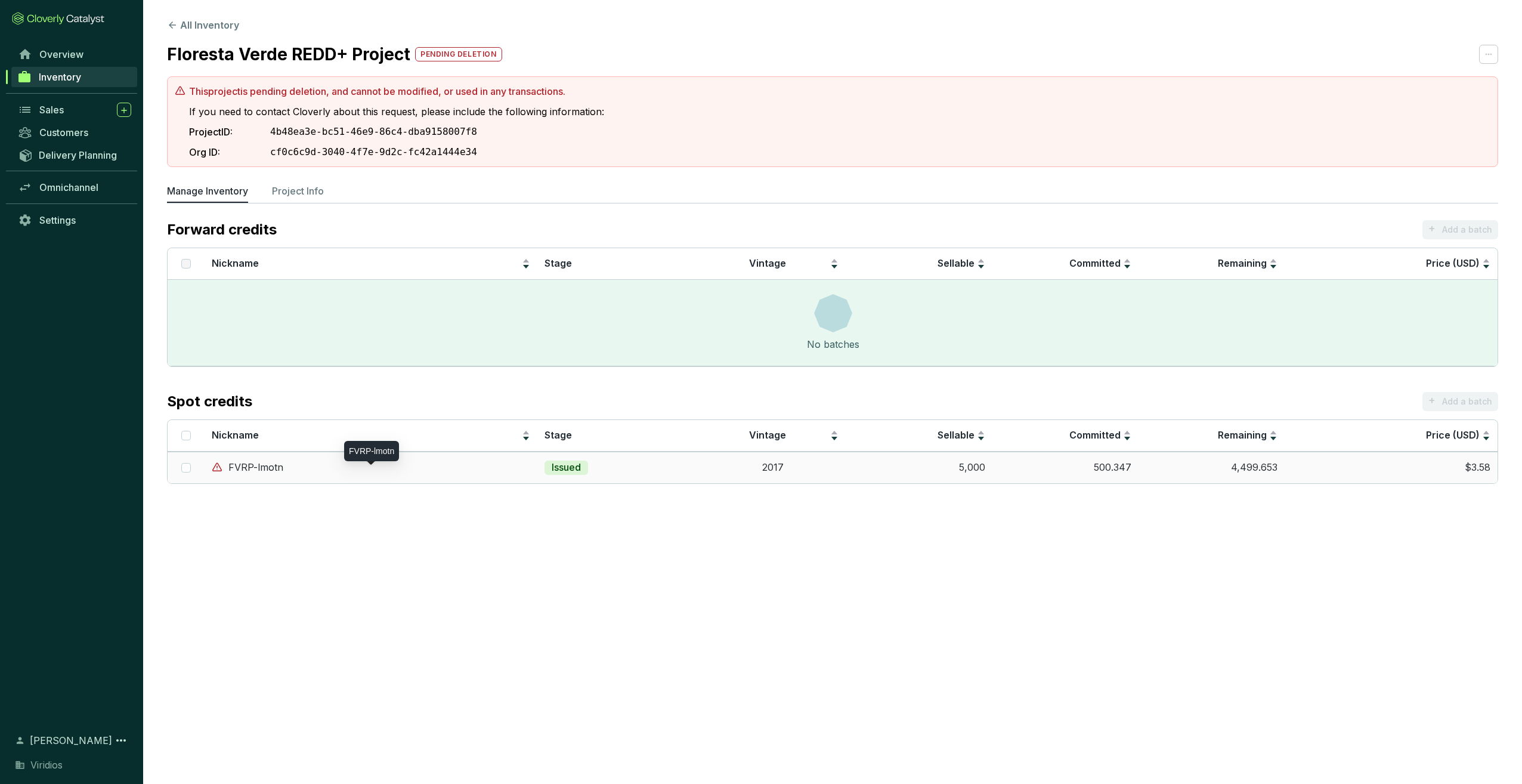
click at [455, 474] on div "FVRP-lmotn" at bounding box center [371, 467] width 318 height 13
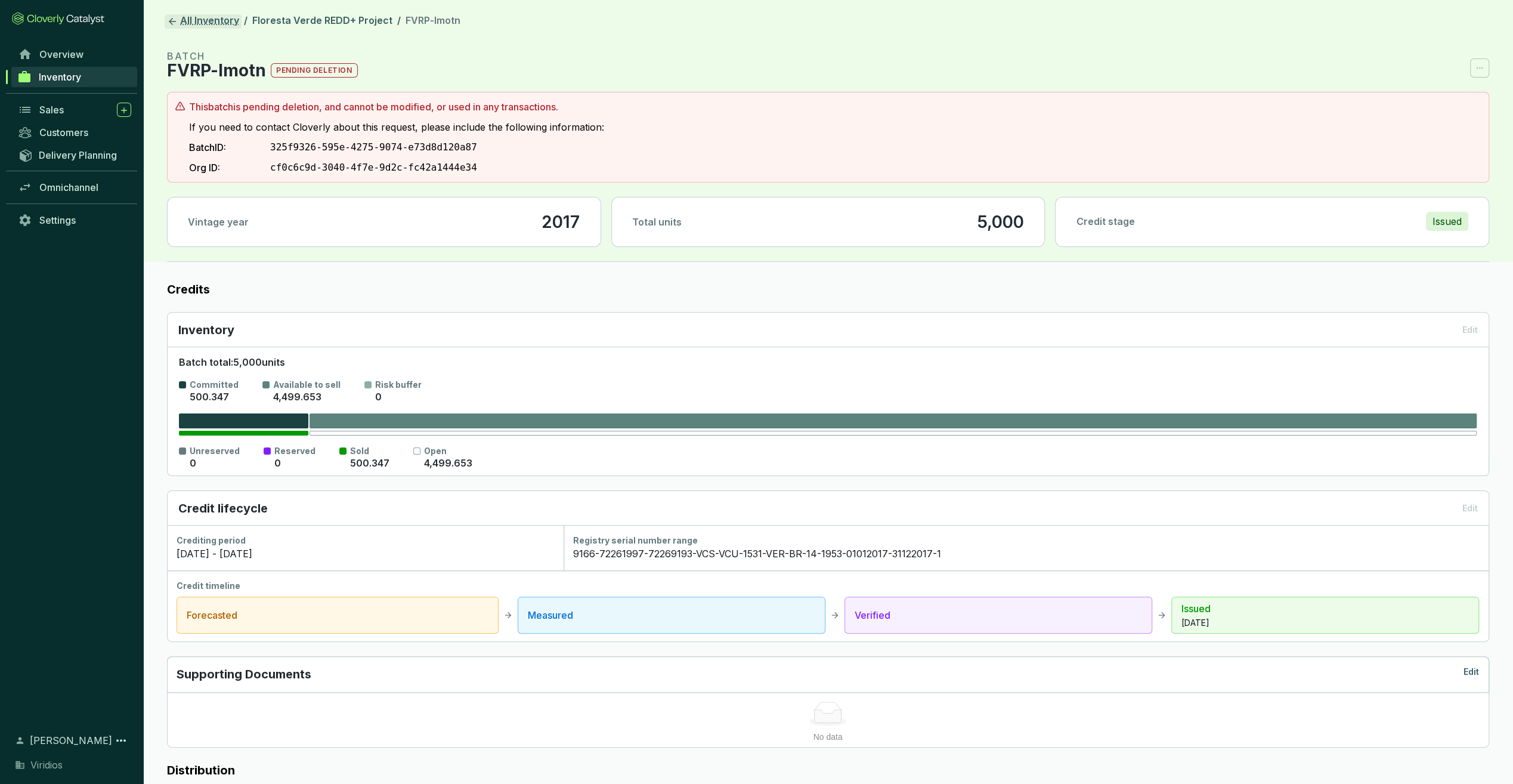
click at [213, 19] on link "All Inventory" at bounding box center [203, 21] width 77 height 14
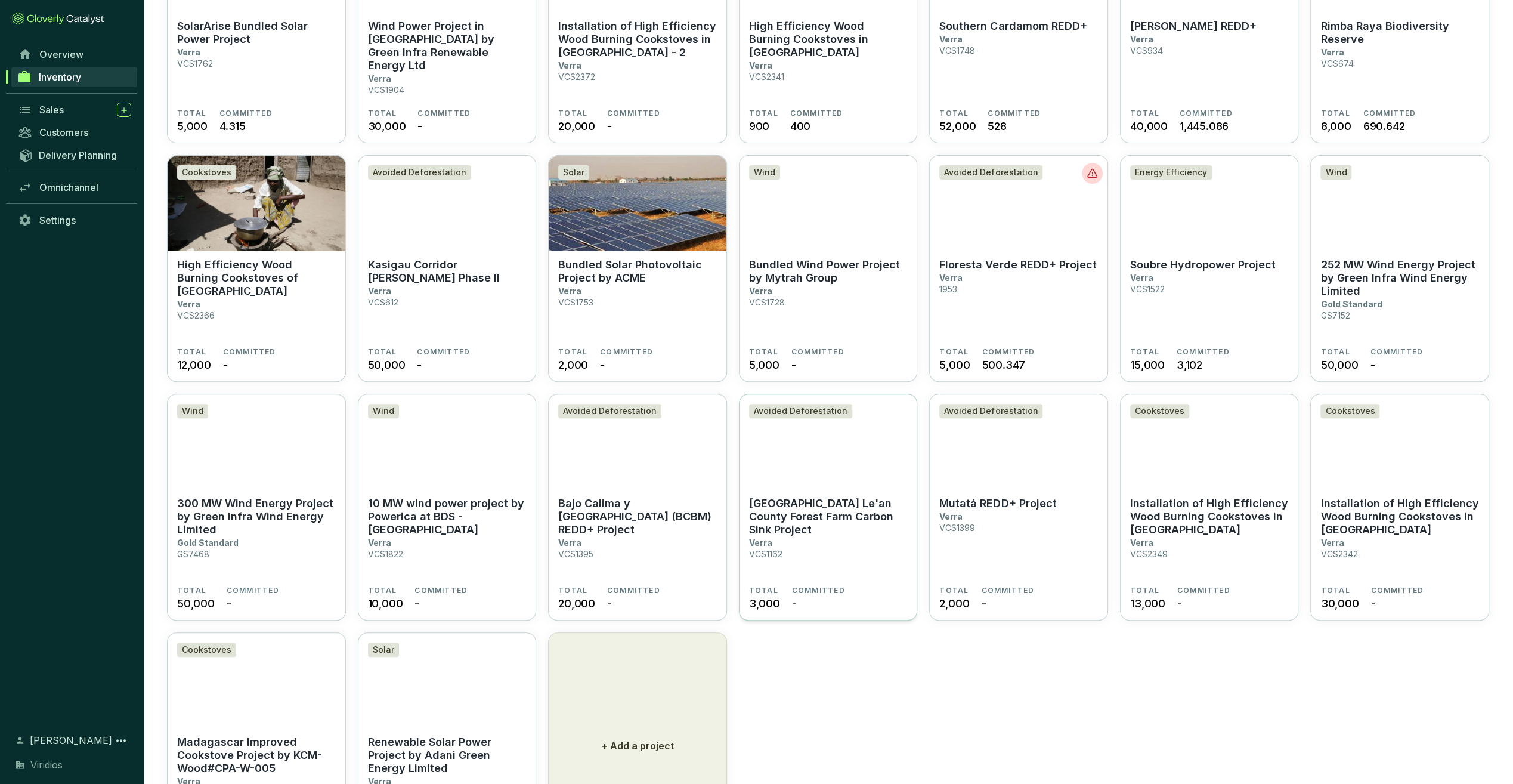
scroll to position [298, 0]
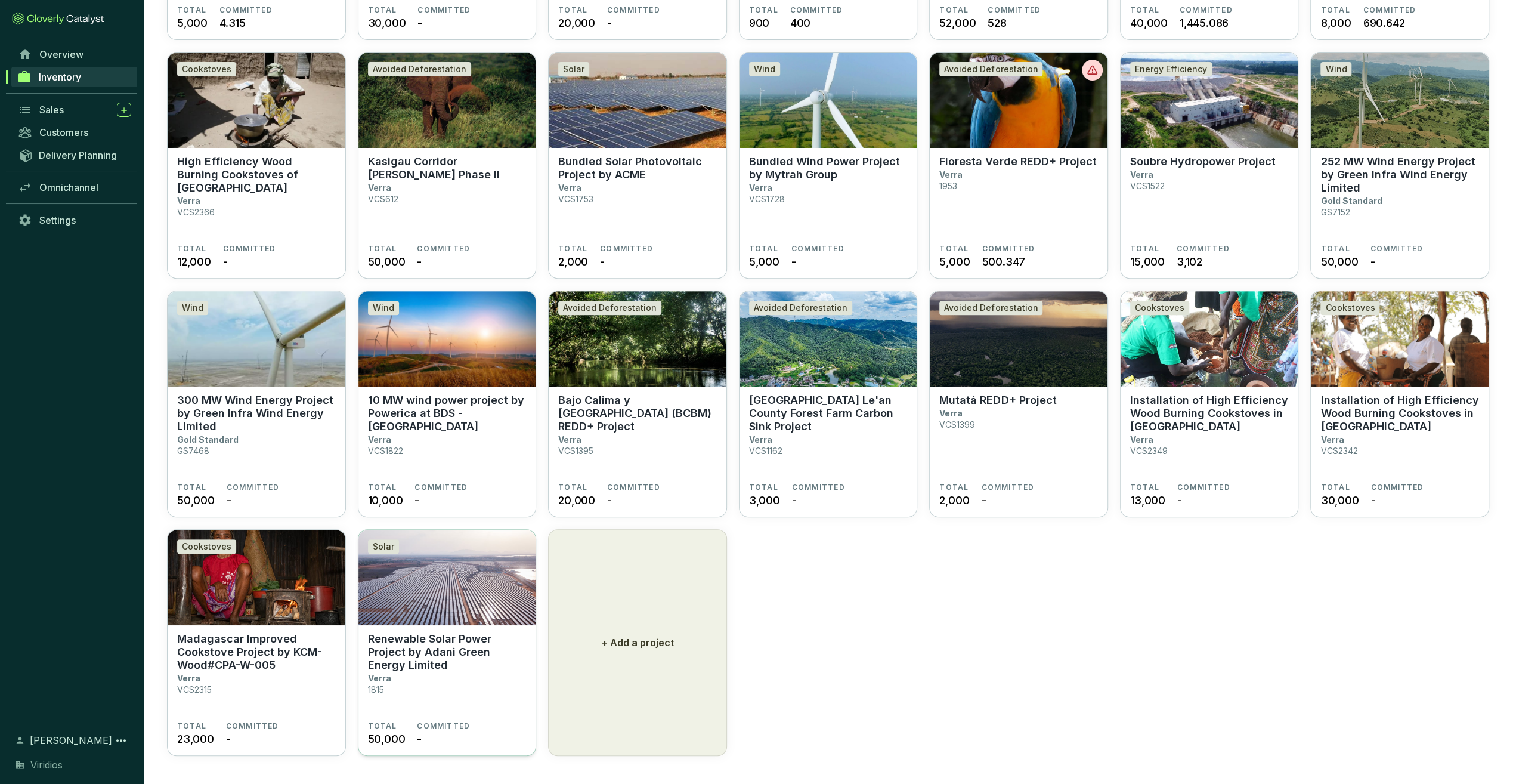
click at [415, 637] on p "Renewable Solar Power Project by Adani Green Energy Limited" at bounding box center [447, 651] width 158 height 39
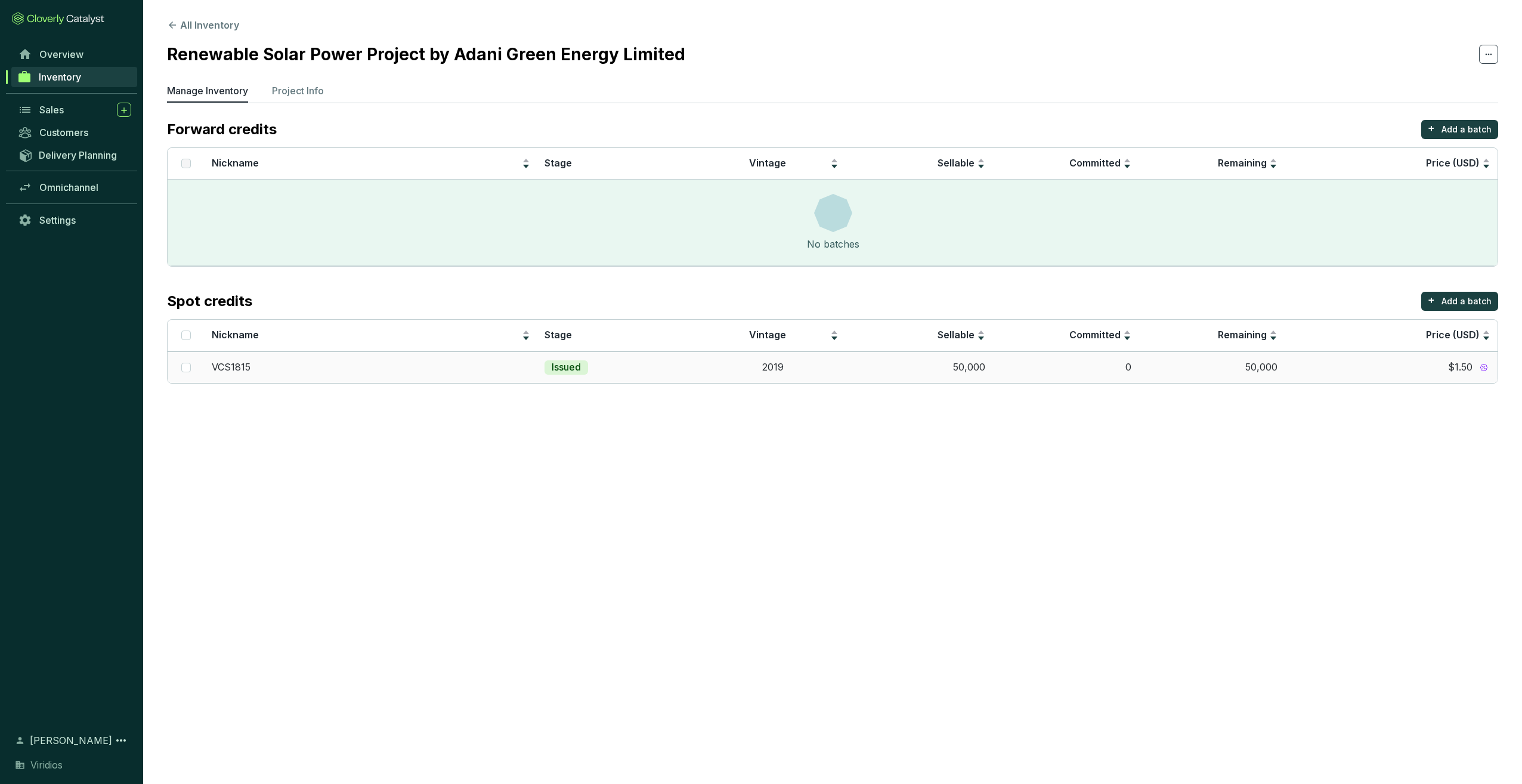
click at [635, 374] on td "Issued" at bounding box center [619, 367] width 163 height 31
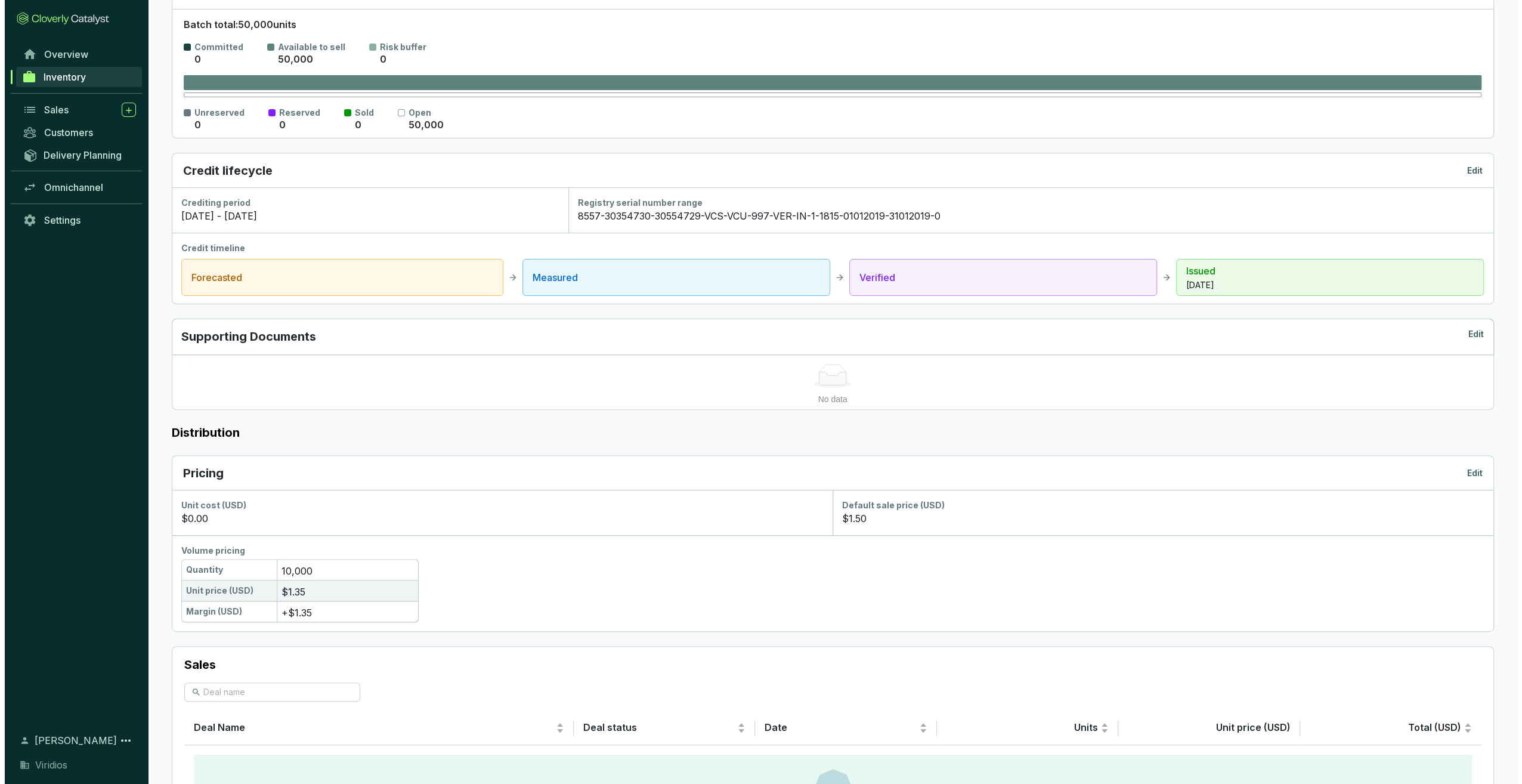
scroll to position [239, 0]
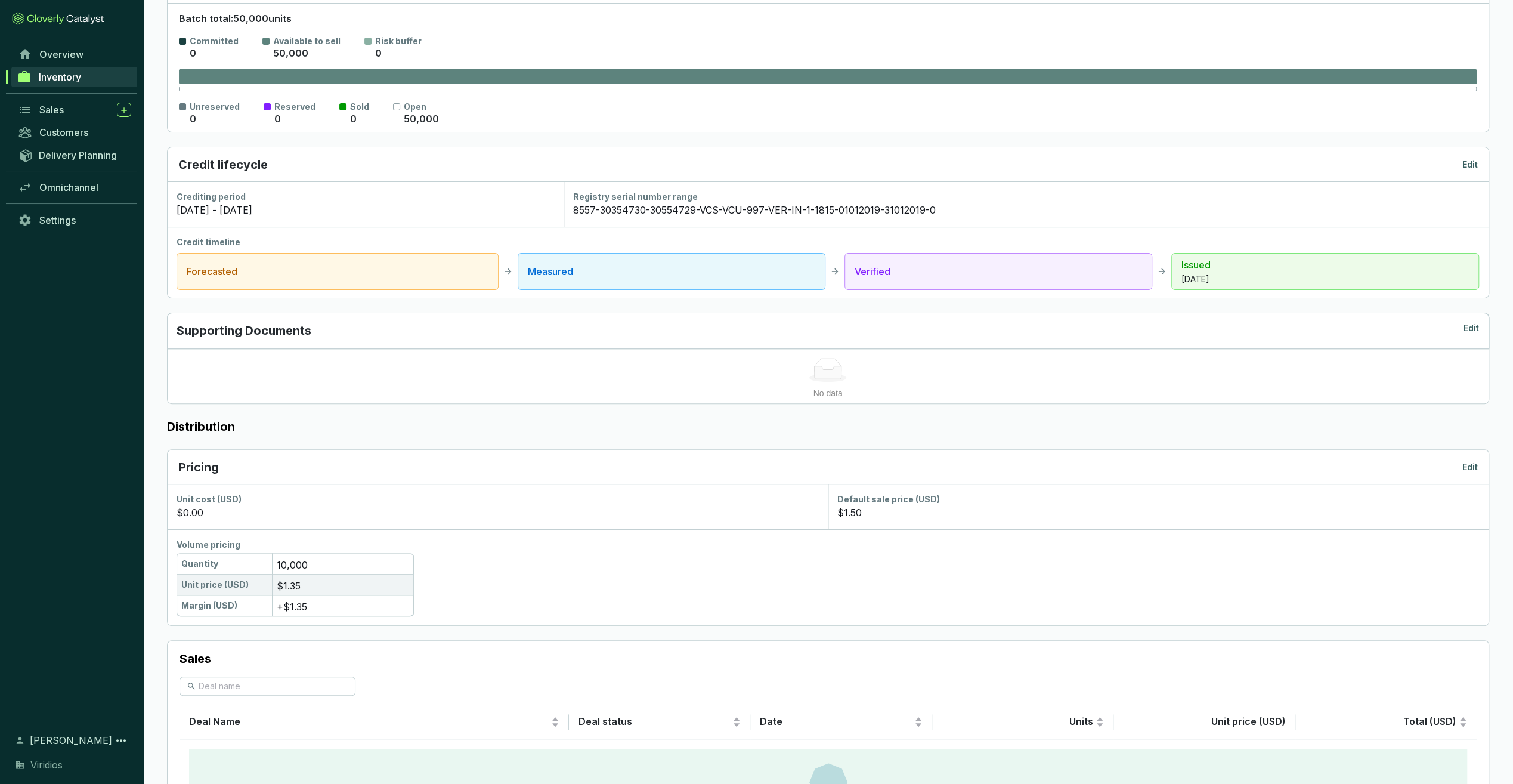
click at [1468, 462] on p "Edit" at bounding box center [1470, 467] width 16 height 12
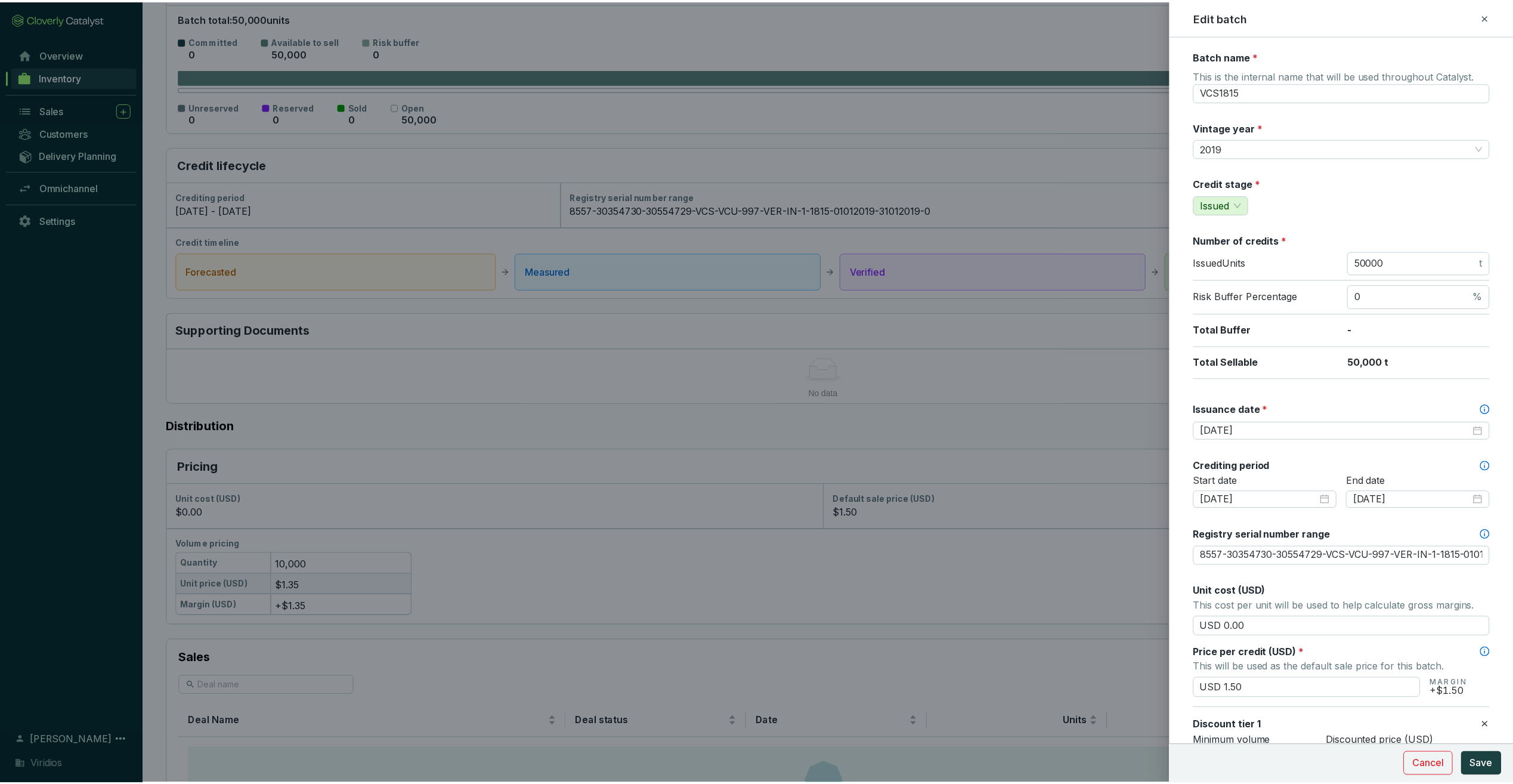
scroll to position [59, 0]
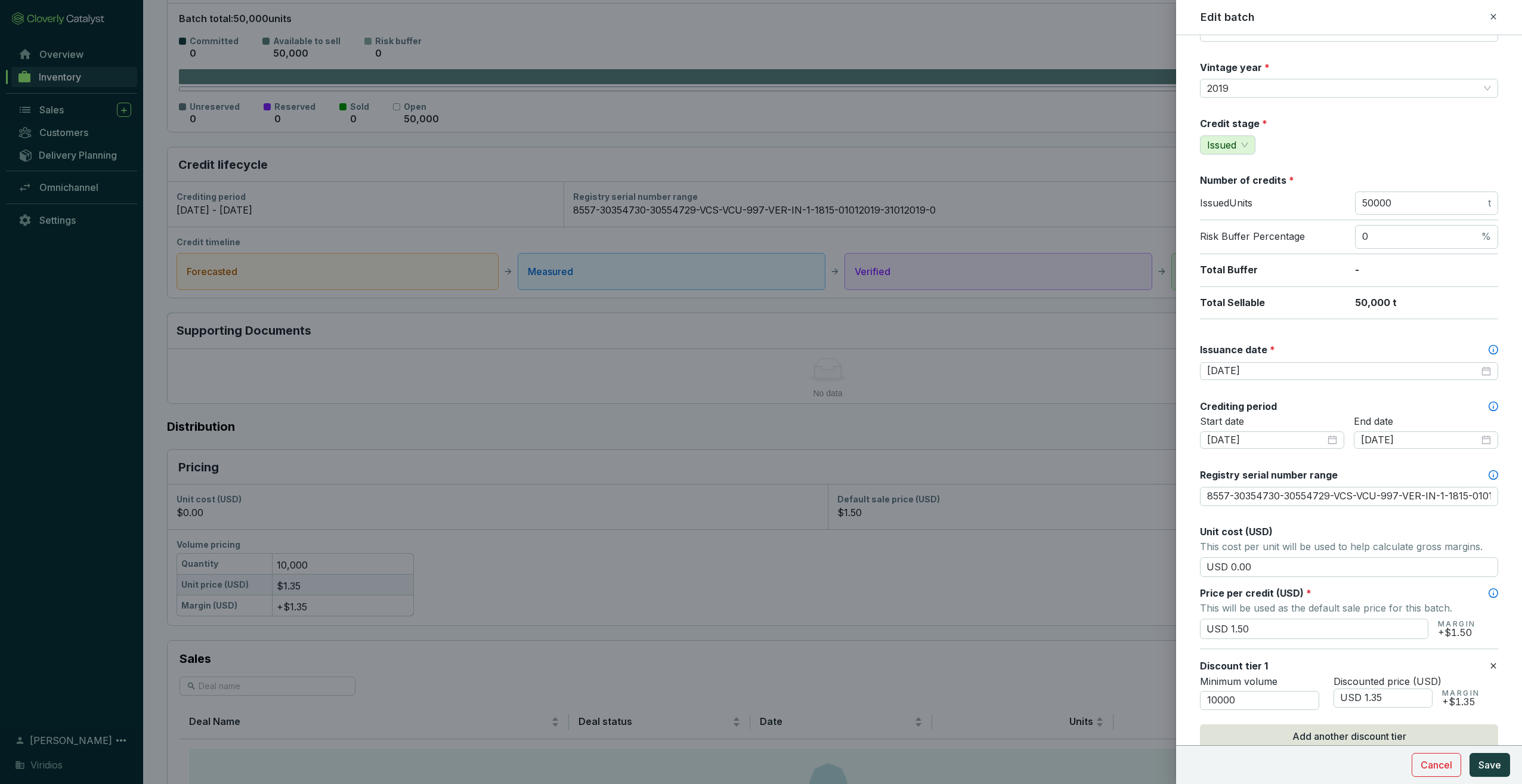
click at [1495, 12] on icon at bounding box center [1493, 17] width 10 height 14
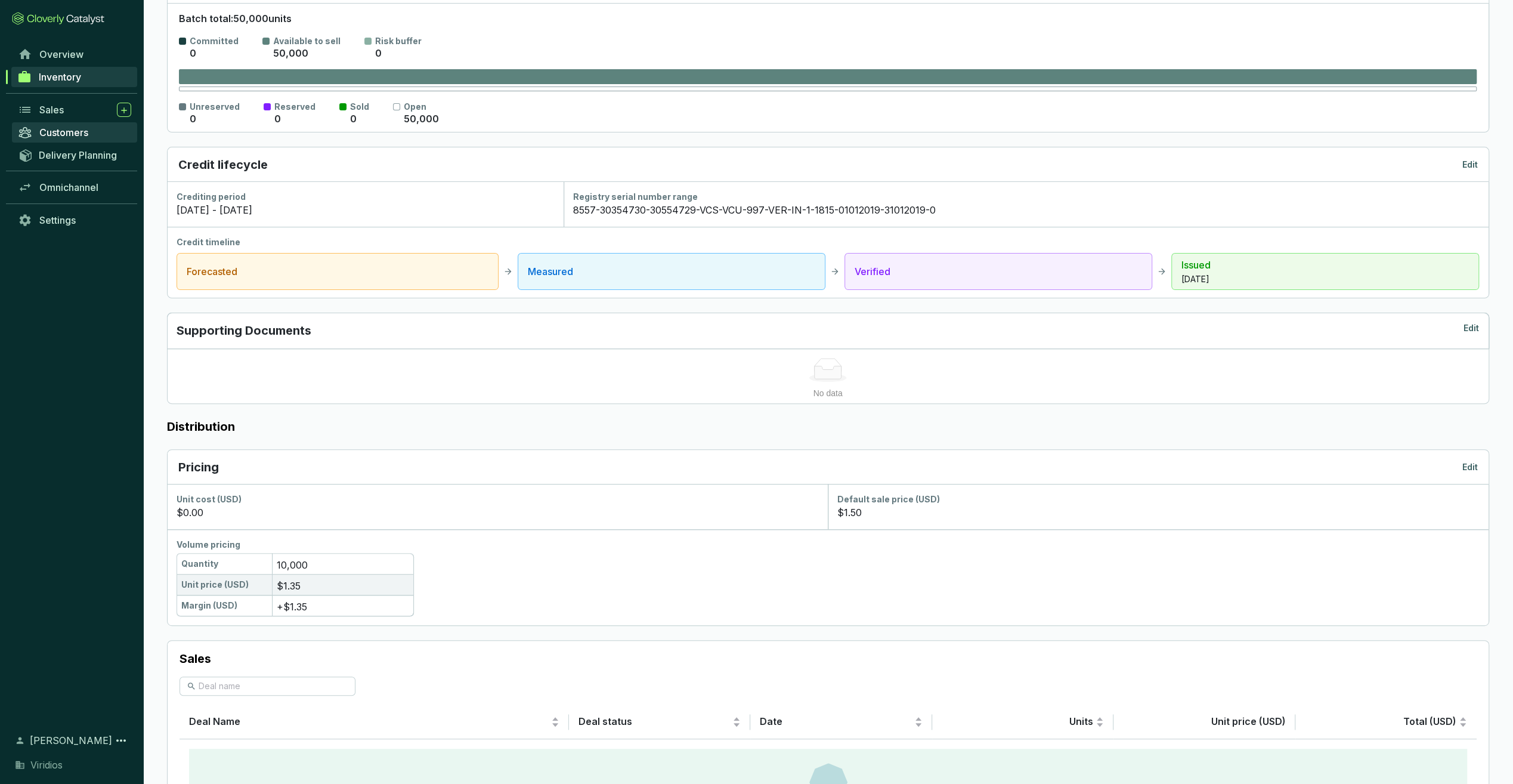
click at [73, 128] on span "Customers" at bounding box center [64, 133] width 49 height 12
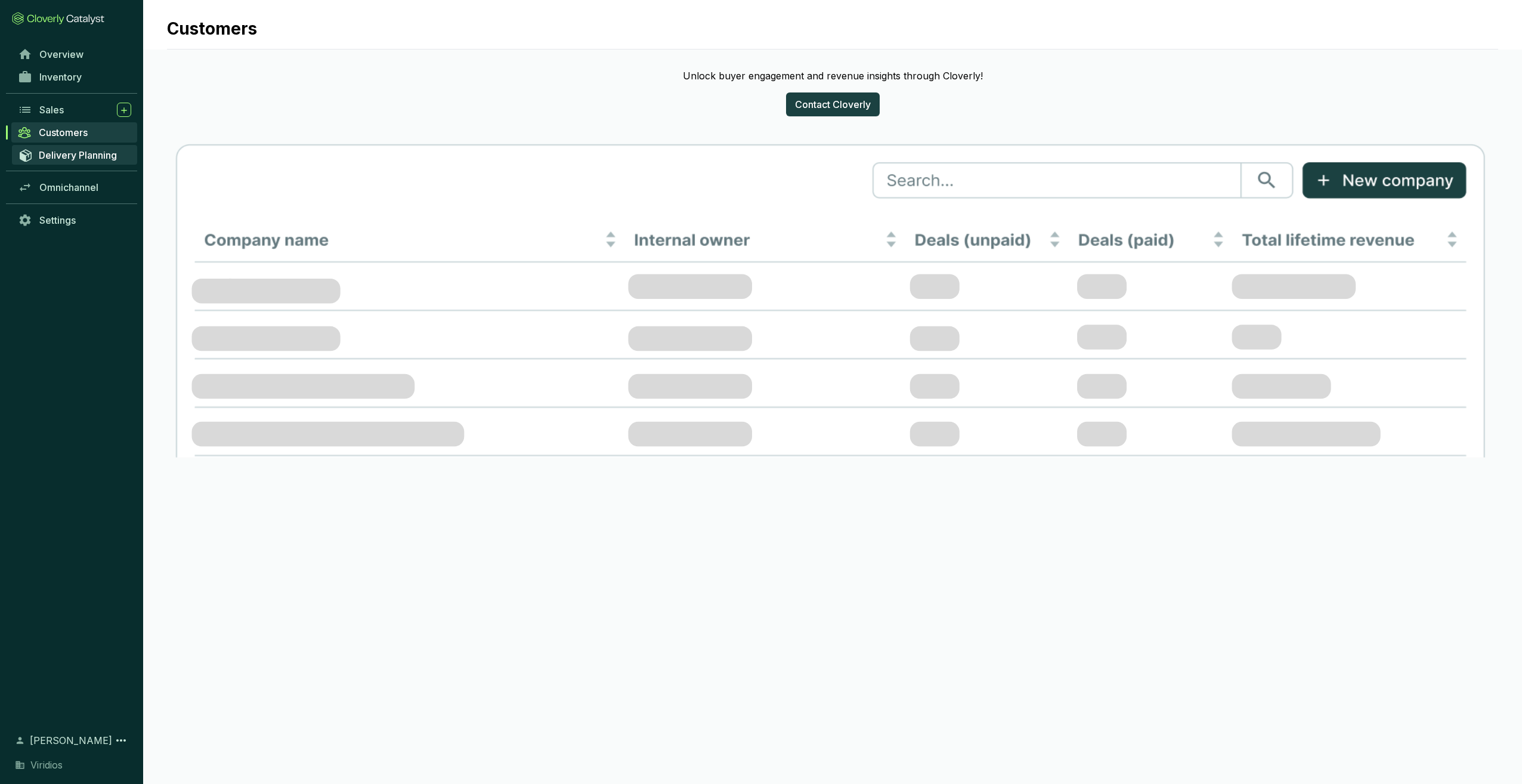
click at [81, 153] on span "Delivery Planning" at bounding box center [77, 156] width 78 height 12
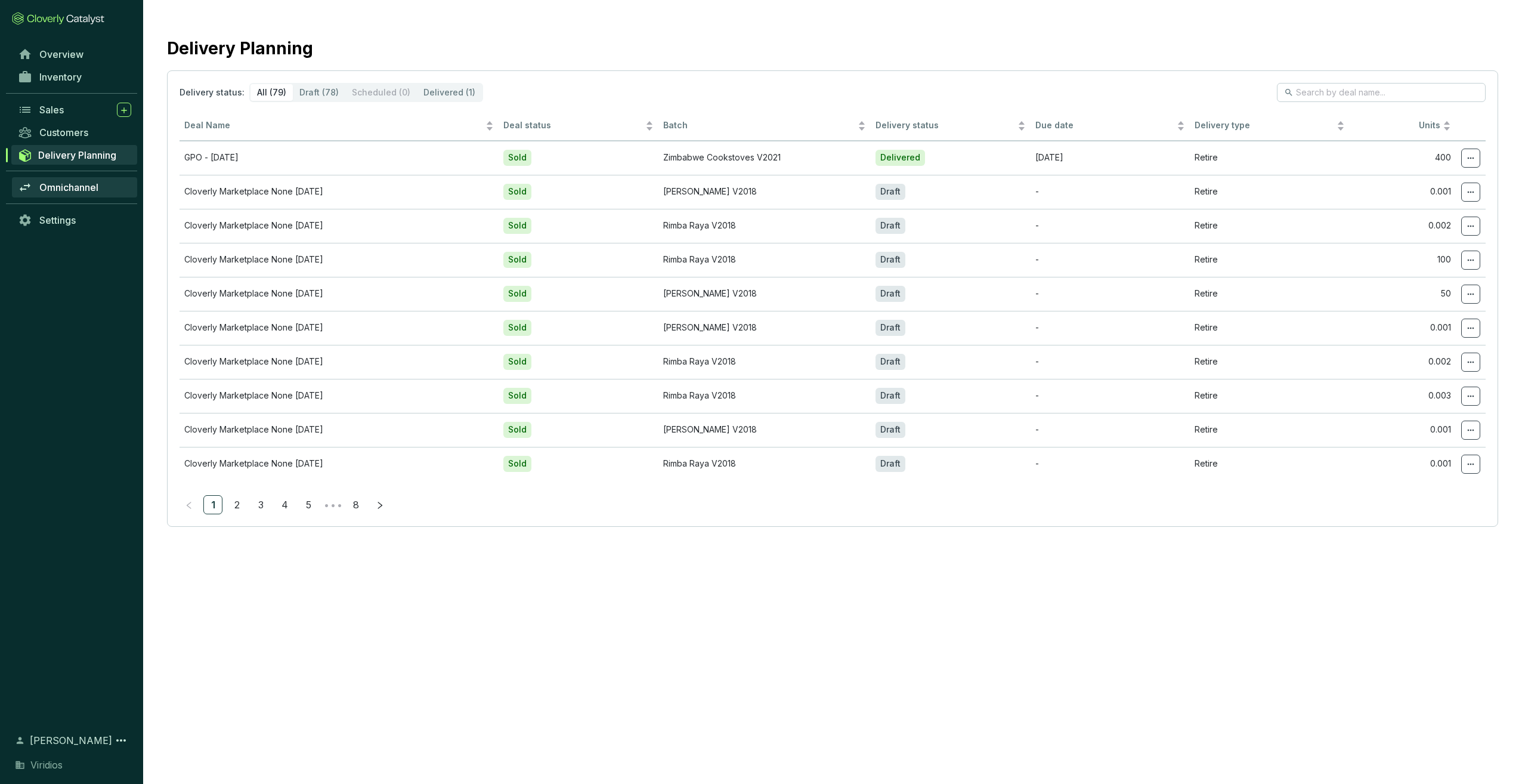
click at [80, 189] on span "Omnichannel" at bounding box center [69, 187] width 59 height 12
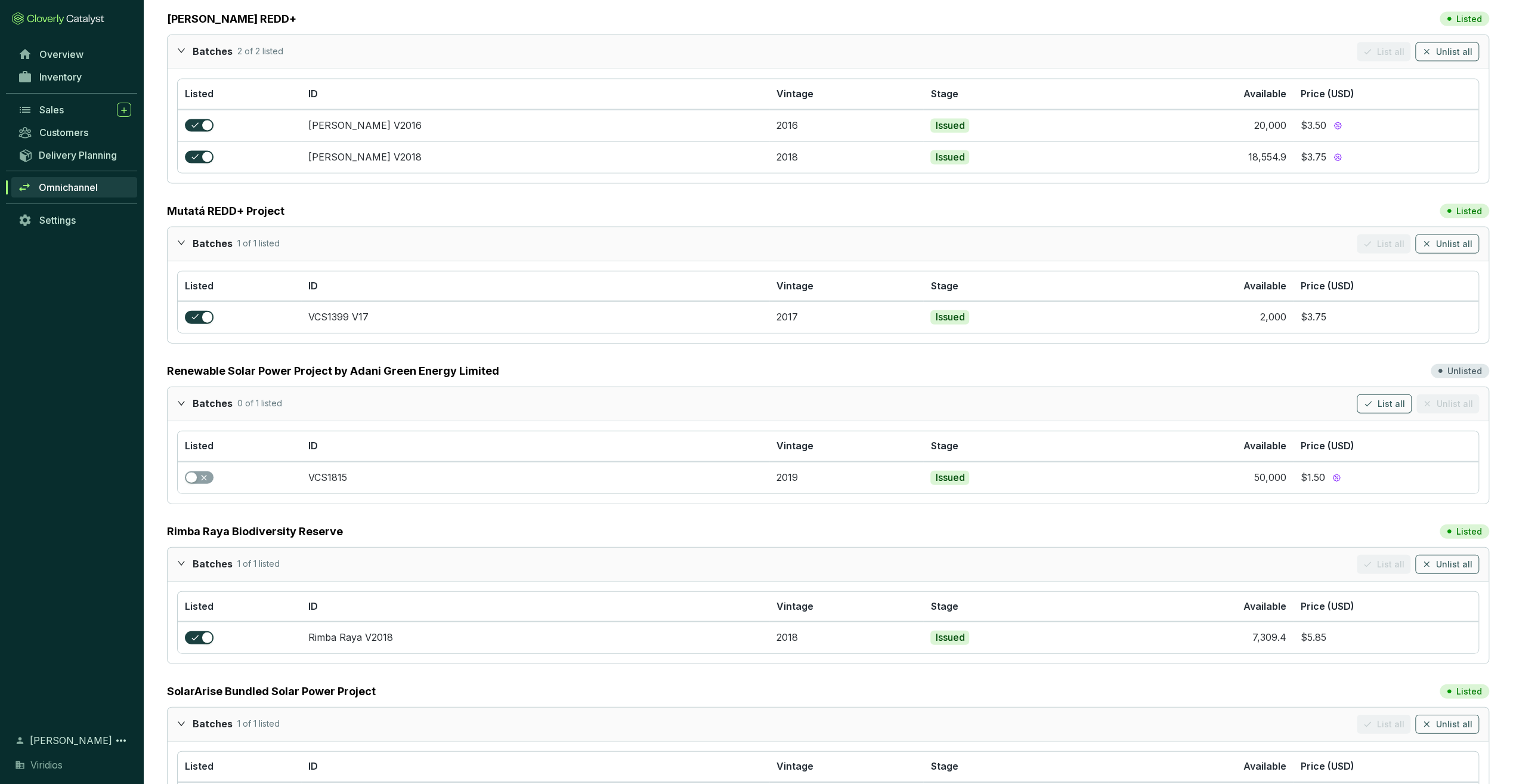
scroll to position [2624, 0]
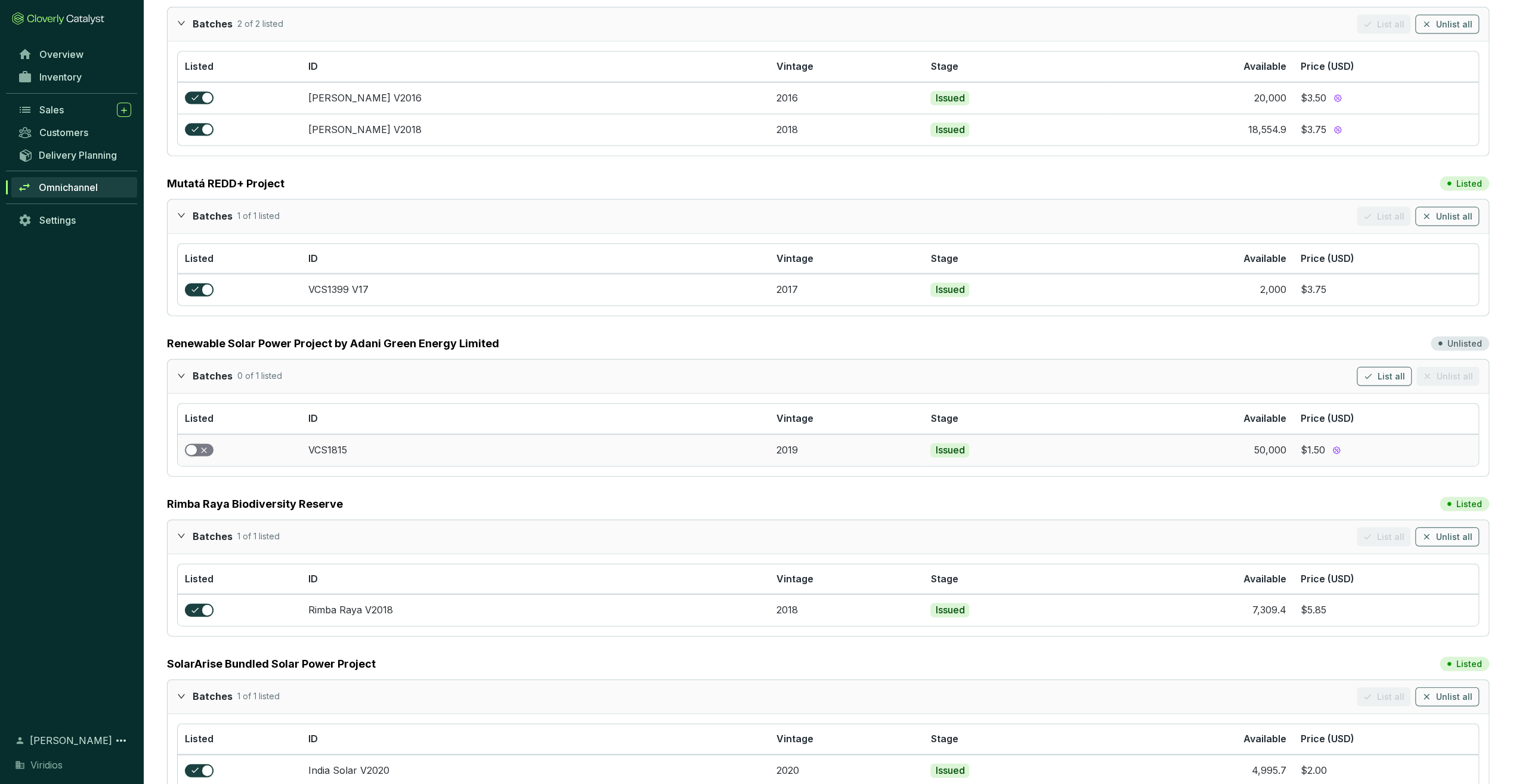
click at [198, 444] on span "button" at bounding box center [199, 450] width 29 height 13
click at [1393, 371] on span "List all" at bounding box center [1391, 377] width 27 height 12
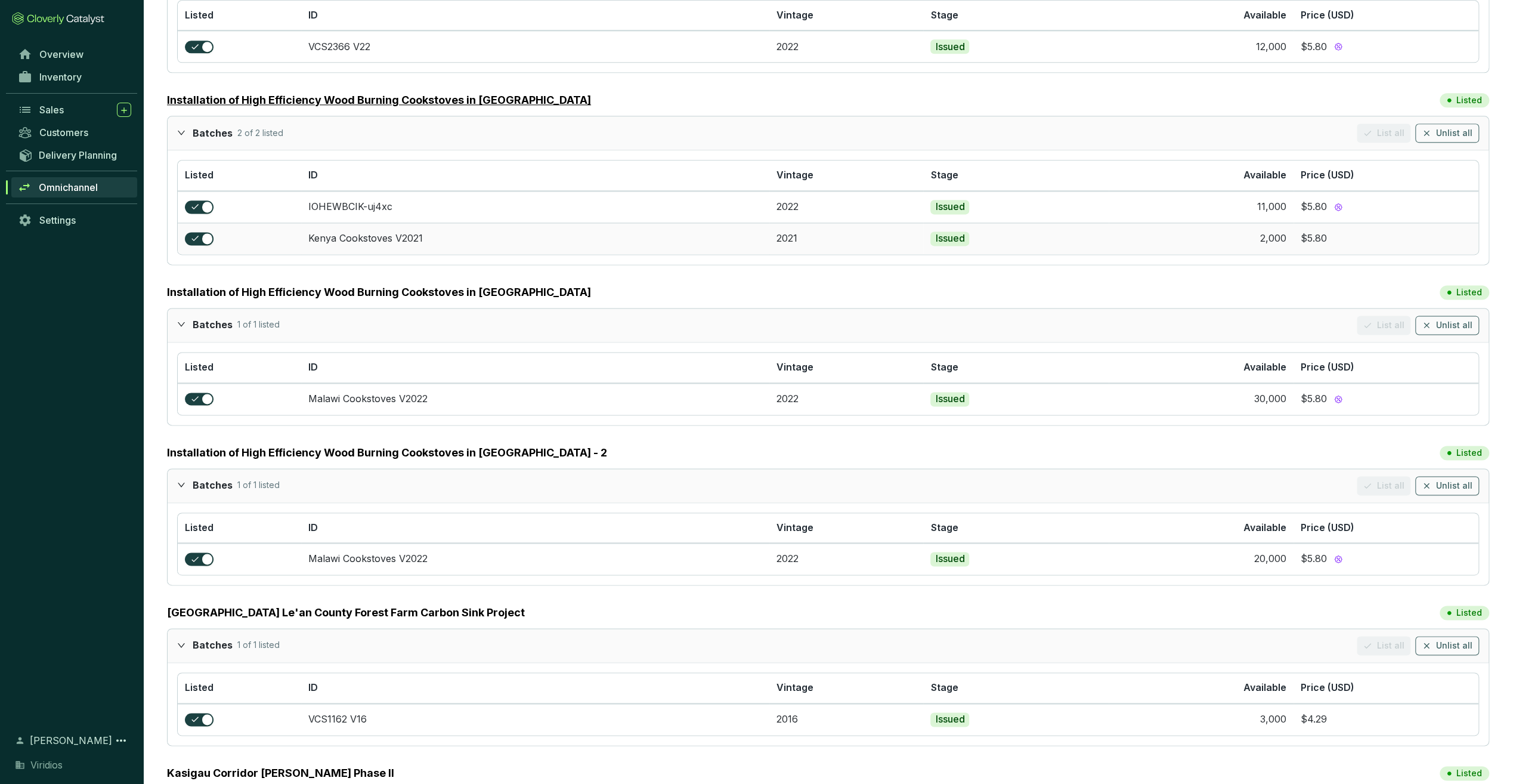
scroll to position [1413, 0]
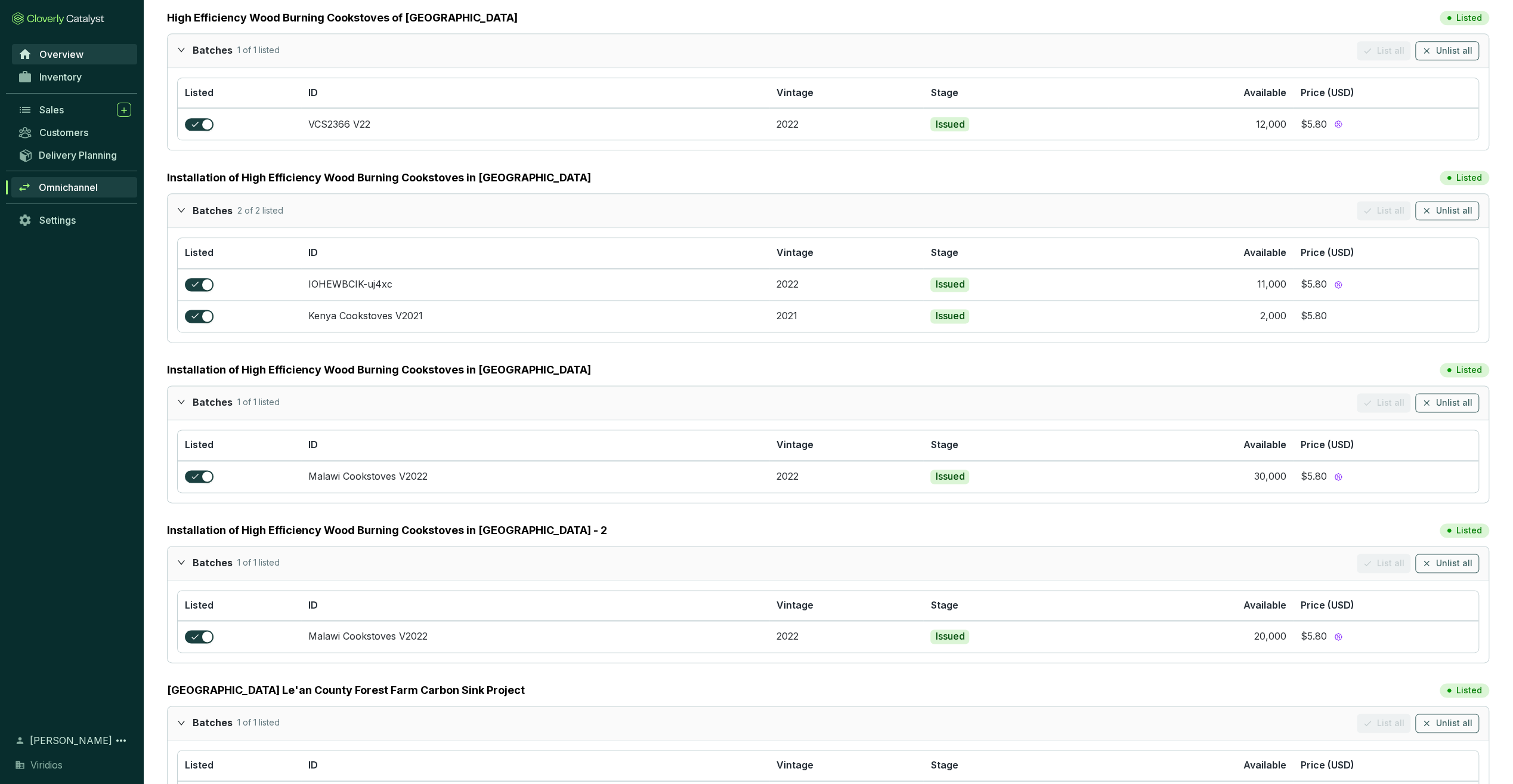
click at [87, 50] on link "Overview" at bounding box center [74, 53] width 125 height 20
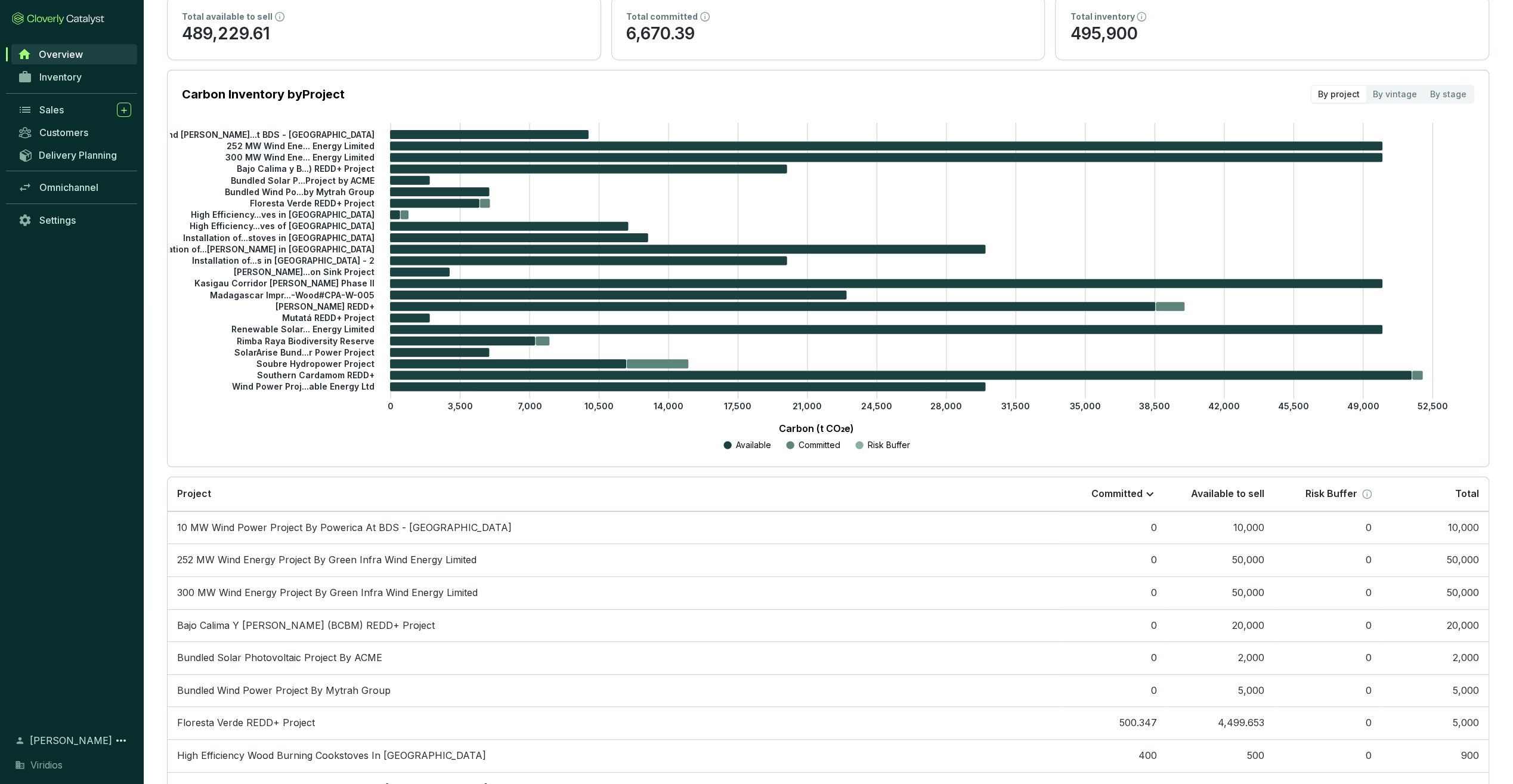
scroll to position [119, 0]
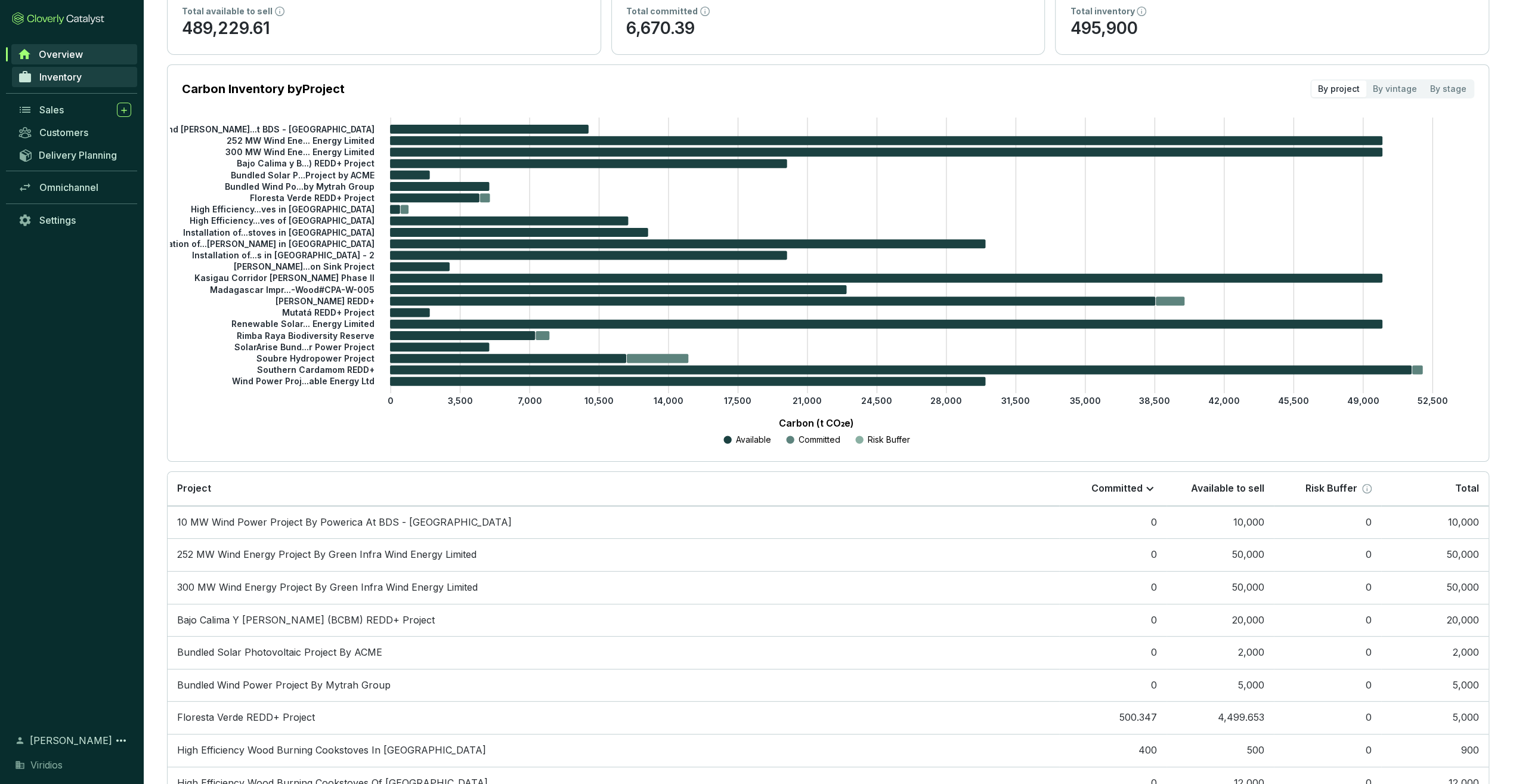
click at [69, 81] on span "Inventory" at bounding box center [60, 77] width 42 height 12
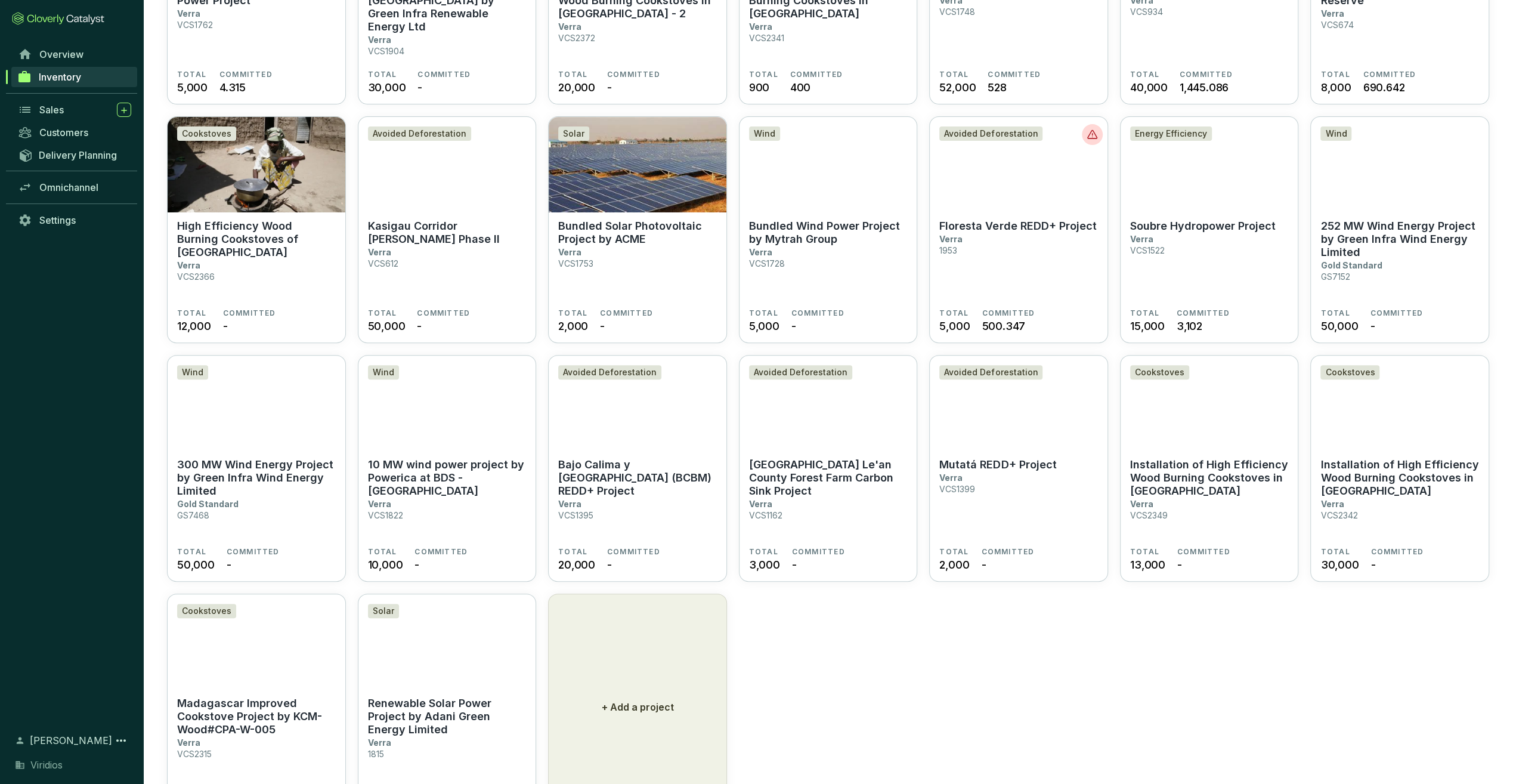
scroll to position [301, 0]
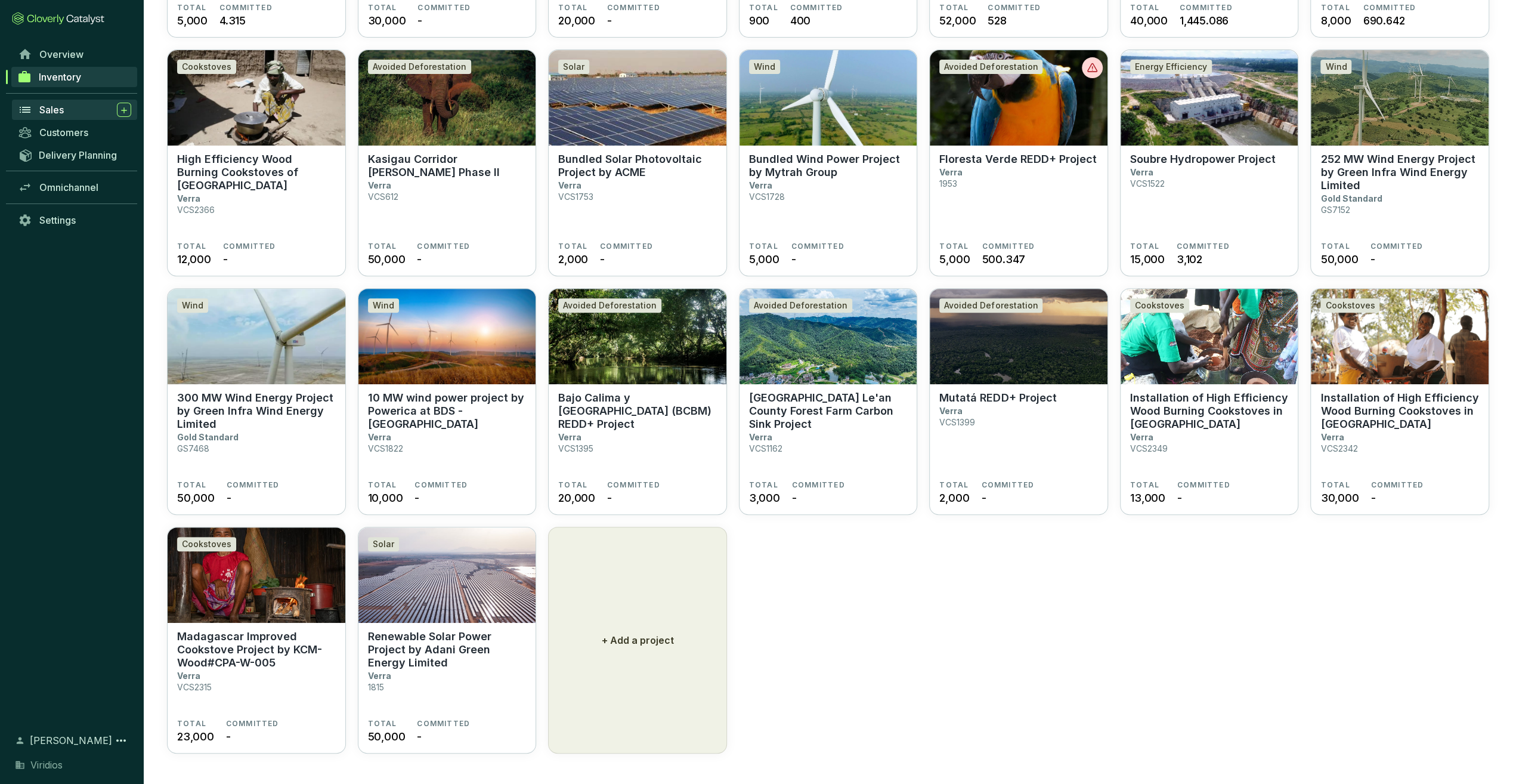
click at [96, 111] on div "Sales" at bounding box center [85, 109] width 92 height 14
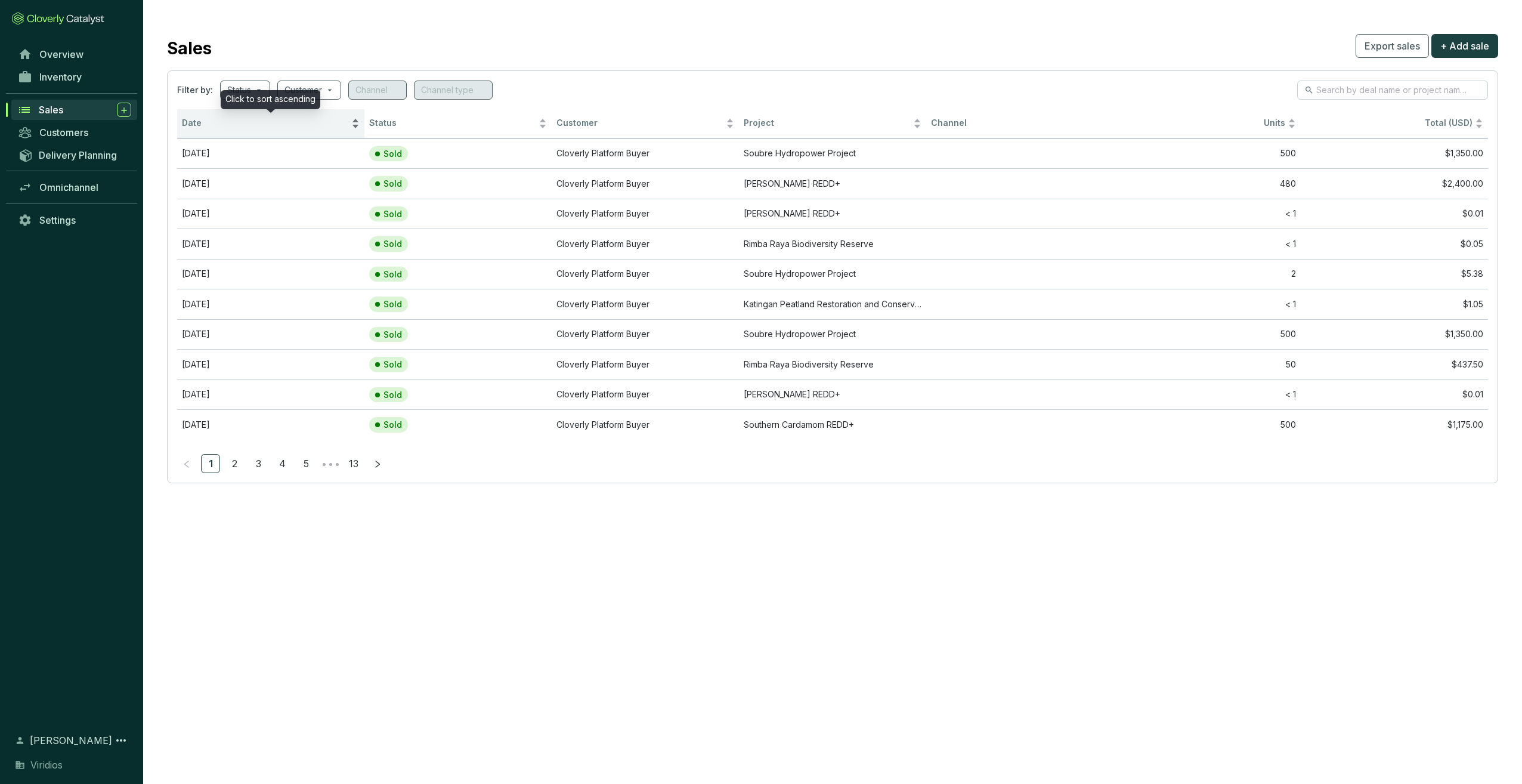
click at [254, 118] on span "Date" at bounding box center [265, 122] width 167 height 11
